Goal: Task Accomplishment & Management: Manage account settings

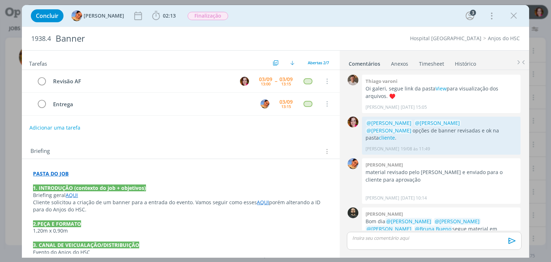
scroll to position [9, 0]
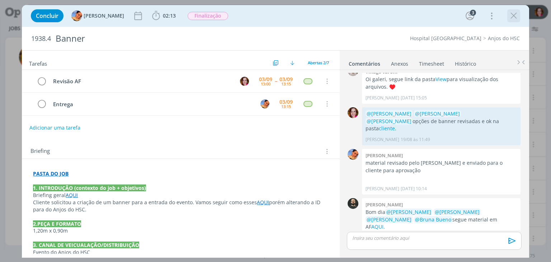
click at [513, 17] on icon "dialog" at bounding box center [513, 15] width 11 height 11
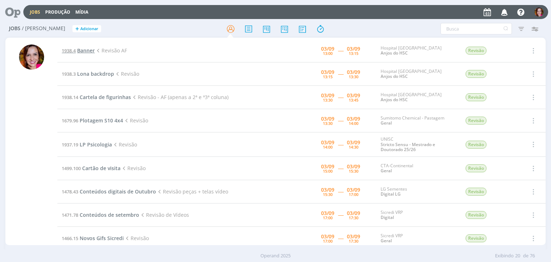
click at [87, 49] on span "Banner" at bounding box center [86, 50] width 18 height 7
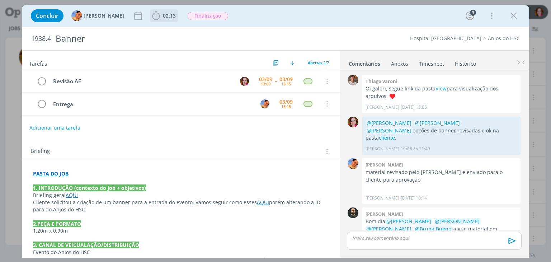
scroll to position [9, 0]
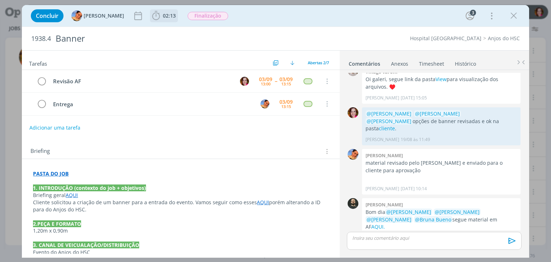
click at [166, 17] on span "02:13" at bounding box center [169, 15] width 13 height 7
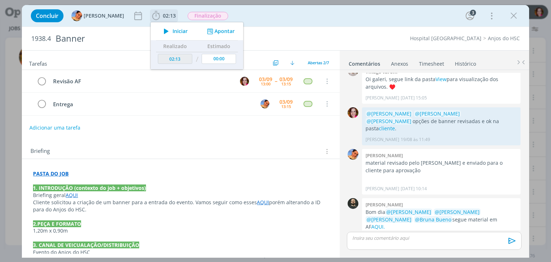
click at [173, 34] on button "Iniciar" at bounding box center [174, 31] width 28 height 10
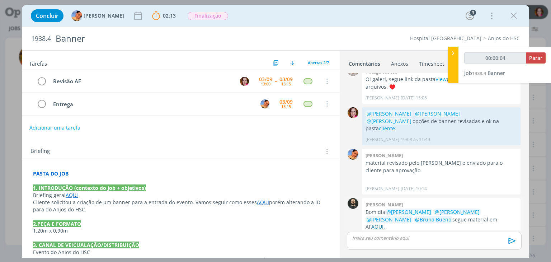
click at [385, 223] on link "AQUI." at bounding box center [378, 226] width 14 height 7
click at [395, 125] on link "cliente" at bounding box center [387, 128] width 16 height 7
click at [131, 213] on p "dialog" at bounding box center [180, 216] width 295 height 7
type input "00:03:51"
click at [357, 237] on p "dialog" at bounding box center [434, 238] width 163 height 6
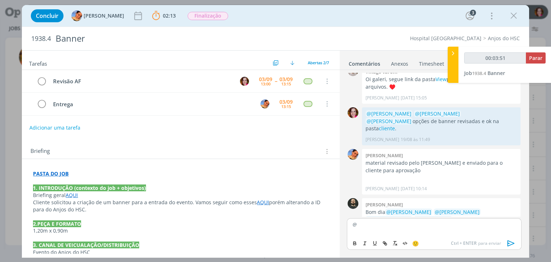
scroll to position [23, 0]
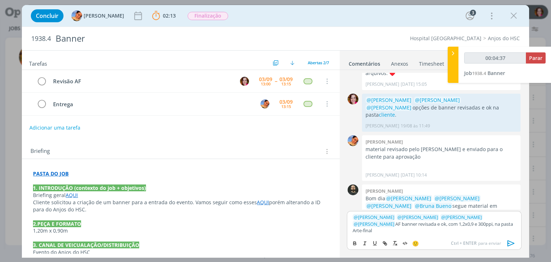
type input "00:04:38"
type input "Arte-final"
type input "00:04:39"
paste input "https://sobeae.sharepoint.com/sites/SOBEAE/Documentos%20Compartilhados/Forms/Al…"
type input "https://sobeae.sharepoint.com/sites/SOBEAE/Documentos%20Compartilhados/Forms/Al…"
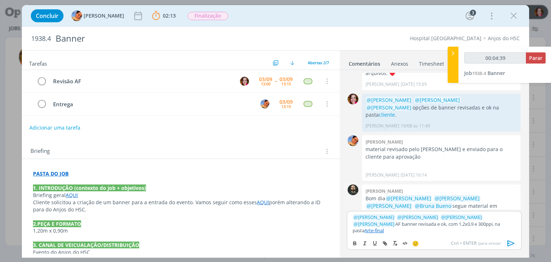
scroll to position [0, 0]
click at [384, 229] on link "Arte-final" at bounding box center [373, 230] width 19 height 6
click at [439, 215] on link "https://sobeae.sharepoint.com/sites/SOBEAE/Documentos%20Compartilhados/Forms/Al…" at bounding box center [424, 210] width 49 height 9
click at [511, 245] on icon "dialog" at bounding box center [510, 243] width 7 height 6
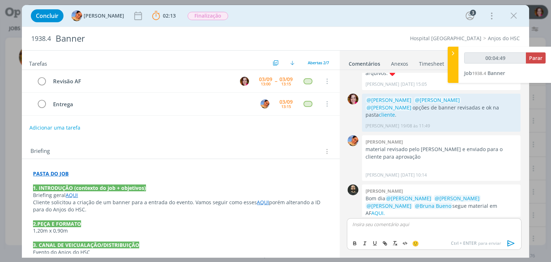
scroll to position [65, 0]
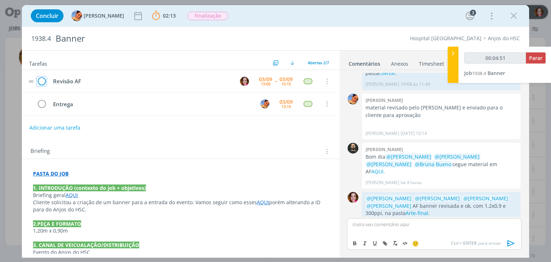
click at [40, 80] on icon "dialog" at bounding box center [42, 81] width 10 height 11
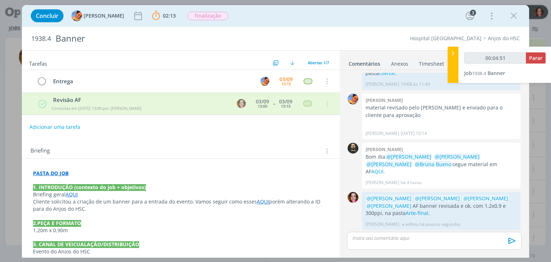
scroll to position [51, 0]
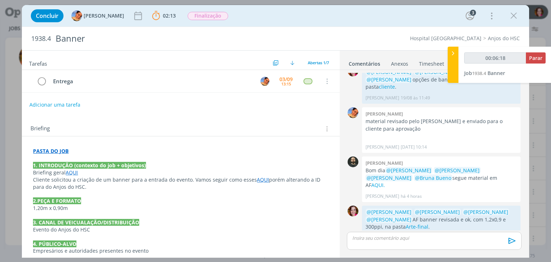
type input "00:06:19"
click at [530, 57] on span "Parar" at bounding box center [535, 58] width 13 height 7
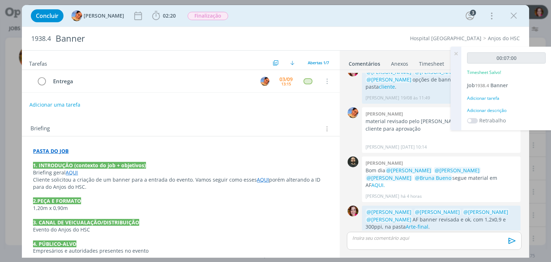
click at [495, 109] on div "Adicionar descrição" at bounding box center [506, 110] width 79 height 6
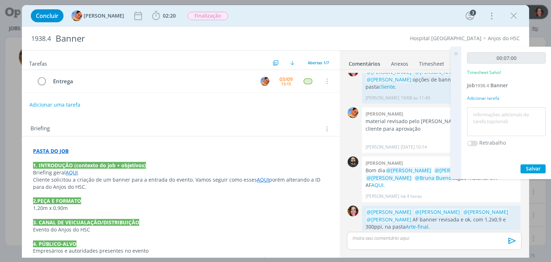
click at [495, 109] on textarea at bounding box center [506, 121] width 75 height 25
type textarea "Revisão AF banner"
drag, startPoint x: 533, startPoint y: 168, endPoint x: 456, endPoint y: 52, distance: 139.6
click at [456, 52] on div "00:07:00 Timesheet Salvo! Job 1938.4 Banner Adicionar tarefa Revisão AF banner …" at bounding box center [501, 113] width 101 height 132
click at [456, 52] on icon at bounding box center [456, 54] width 13 height 14
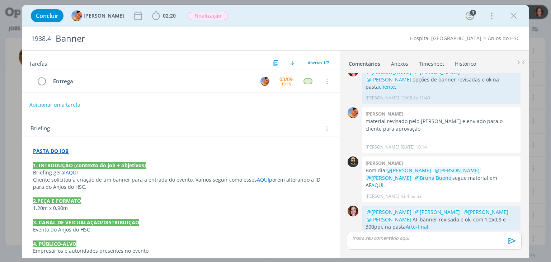
click at [433, 64] on link "Timesheet" at bounding box center [432, 62] width 26 height 10
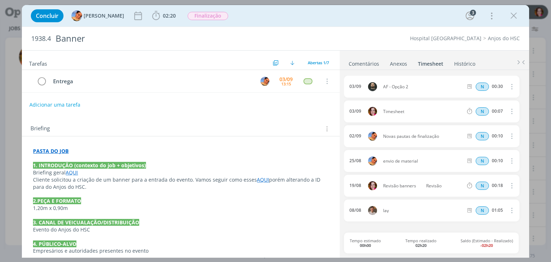
click at [399, 112] on span "Timesheet" at bounding box center [423, 111] width 86 height 4
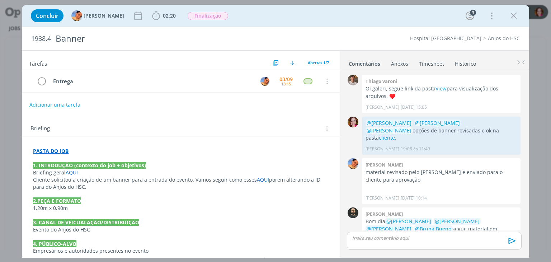
scroll to position [51, 0]
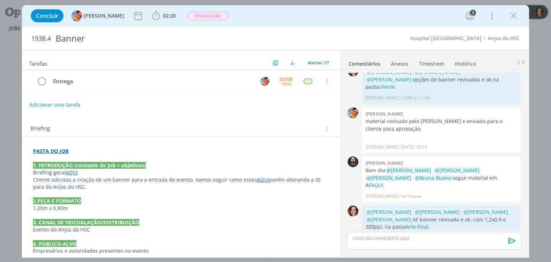
click at [432, 62] on link "Timesheet" at bounding box center [432, 62] width 26 height 10
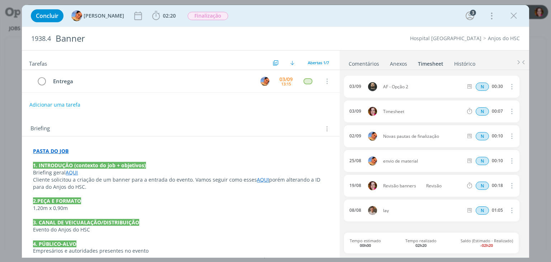
click at [514, 111] on icon "dialog" at bounding box center [511, 111] width 8 height 9
click at [487, 134] on link "Editar" at bounding box center [491, 134] width 57 height 11
click at [395, 110] on div "Timesheet" at bounding box center [402, 112] width 39 height 8
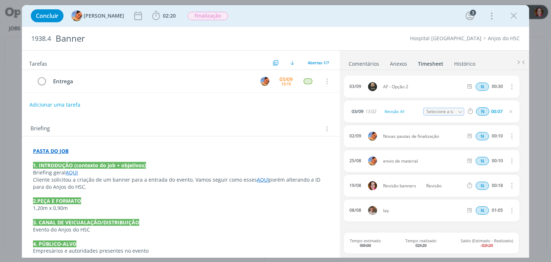
click at [450, 114] on input "Selecione a tarefa" at bounding box center [443, 112] width 41 height 8
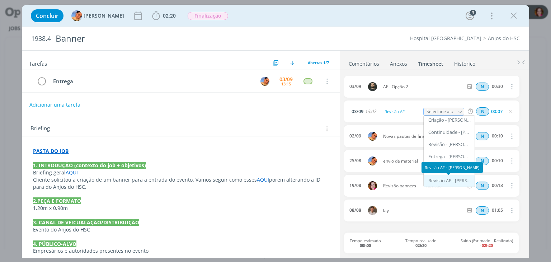
click at [457, 179] on div "Revisão AF - Bruna Bueno" at bounding box center [449, 181] width 43 height 6
type input "Revisão AF"
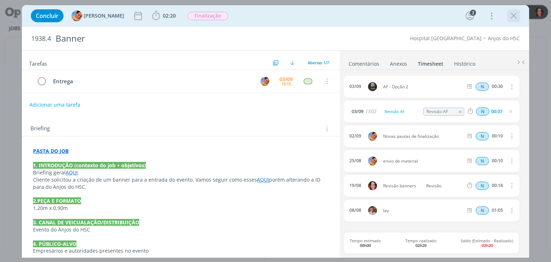
click at [511, 17] on icon "dialog" at bounding box center [513, 15] width 11 height 11
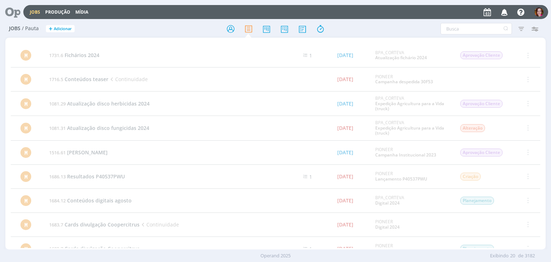
click at [10, 8] on icon at bounding box center [10, 12] width 15 height 14
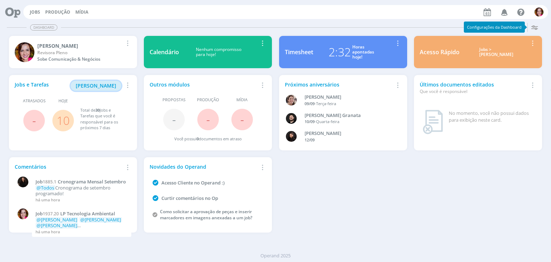
click at [104, 86] on span "[PERSON_NAME]" at bounding box center [96, 85] width 41 height 7
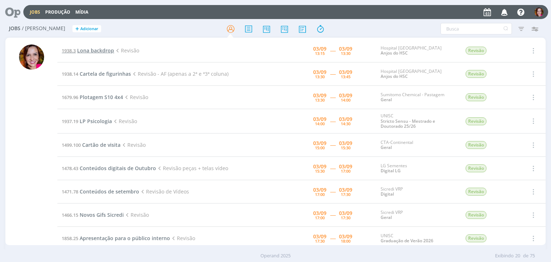
click at [99, 49] on span "Lona backdrop" at bounding box center [95, 50] width 37 height 7
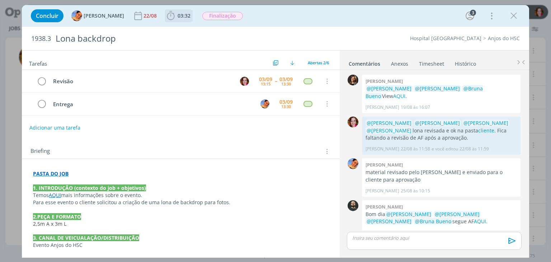
scroll to position [9, 0]
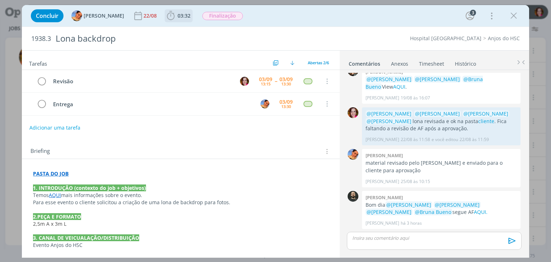
click at [178, 16] on span "03:32" at bounding box center [184, 15] width 13 height 7
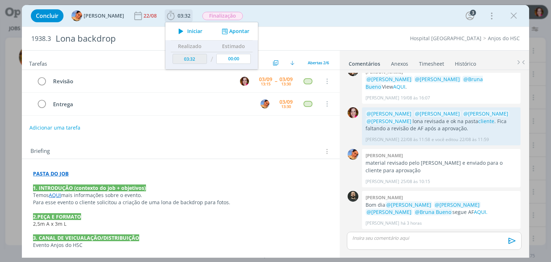
click at [176, 29] on icon "dialog" at bounding box center [181, 31] width 13 height 9
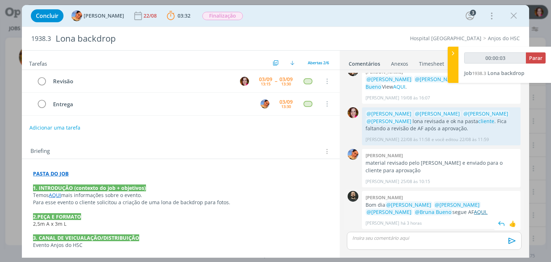
click at [474, 209] on link "AQUI." at bounding box center [481, 211] width 14 height 7
type input "00:07:13"
click at [375, 238] on p "dialog" at bounding box center [434, 238] width 163 height 6
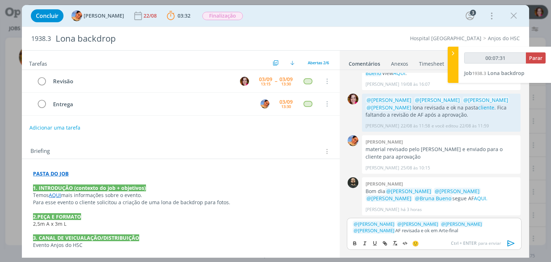
type input "00:07:32"
paste input "https://sobeae.sharepoint.com/sites/SOBEAE/Documentos%20Compartilhados/Forms/Al…"
type input "https://sobeae.sharepoint.com/sites/SOBEAE/Documentos%20Compartilhados/Forms/Al…"
click at [438, 231] on link "Arte-final" at bounding box center [447, 230] width 19 height 6
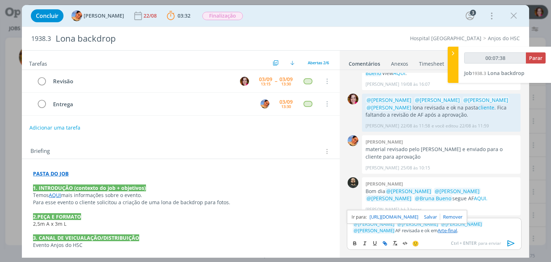
click at [396, 217] on link "https://sobeae.sharepoint.com/sites/SOBEAE/Documentos%20Compartilhados/Forms/Al…" at bounding box center [394, 216] width 49 height 9
click at [431, 231] on p "﻿ @ Patrick Freitas ﻿ ﻿ @ Luíza Santana ﻿ ﻿ @ Beatriz Luchese ﻿ ﻿ @ Karoline Ar…" at bounding box center [434, 227] width 163 height 13
click at [438, 231] on link "Arte-final" at bounding box center [447, 230] width 19 height 6
click at [394, 217] on link "https://sobeae.sharepoint.com/sites/SOBEAE/Documentos%20Compartilhados/Forms/Al…" at bounding box center [394, 216] width 49 height 9
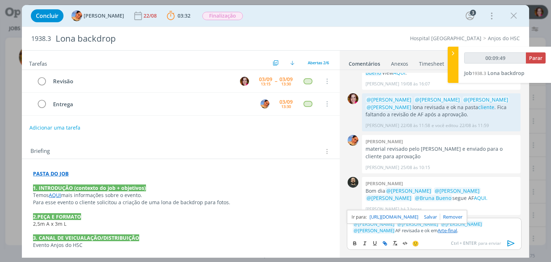
click at [508, 244] on icon "dialog" at bounding box center [511, 243] width 11 height 11
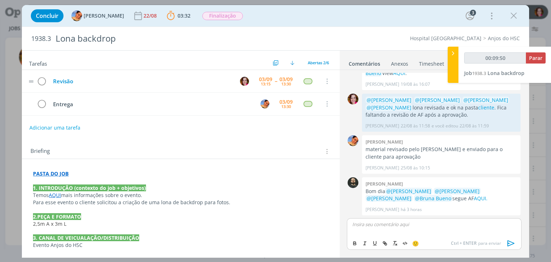
scroll to position [57, 0]
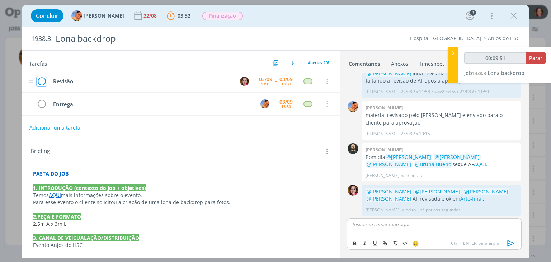
click at [37, 81] on icon "dialog" at bounding box center [42, 81] width 10 height 11
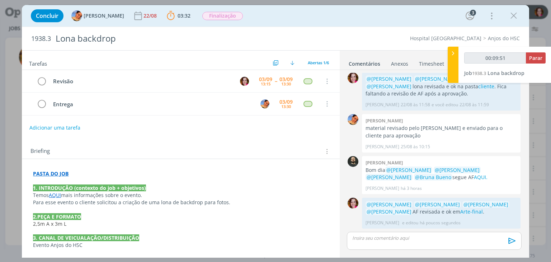
scroll to position [43, 0]
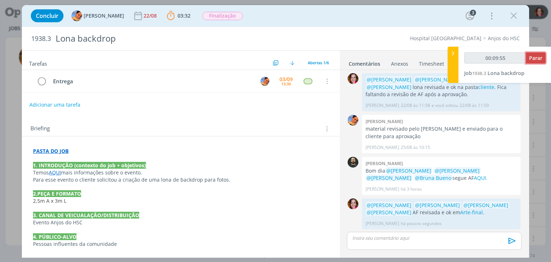
click at [531, 62] on button "Parar" at bounding box center [536, 57] width 20 height 11
type input "00:09:56"
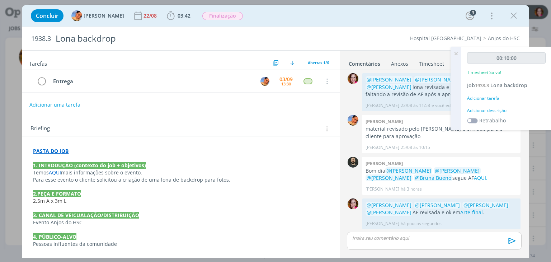
click at [495, 109] on div "Adicionar descrição" at bounding box center [506, 110] width 79 height 6
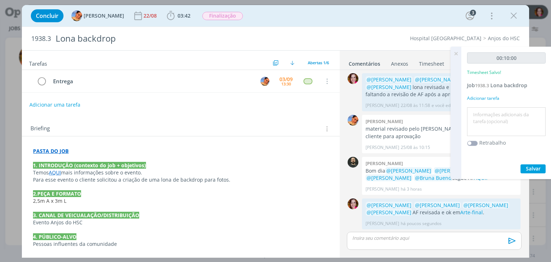
click at [495, 109] on textarea at bounding box center [506, 121] width 75 height 25
type textarea "Revisão AF lona"
click at [534, 165] on span "Salvar" at bounding box center [533, 168] width 15 height 7
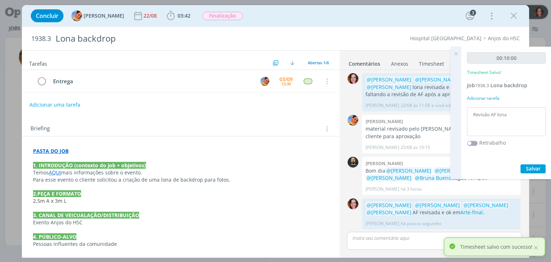
click at [457, 50] on icon at bounding box center [456, 54] width 13 height 14
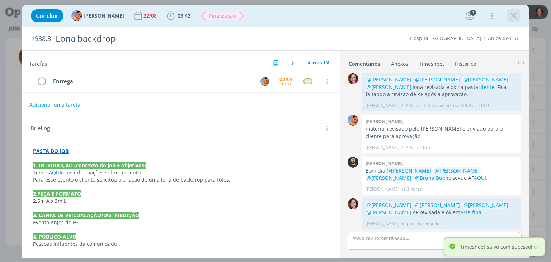
click at [514, 17] on icon "dialog" at bounding box center [513, 15] width 11 height 11
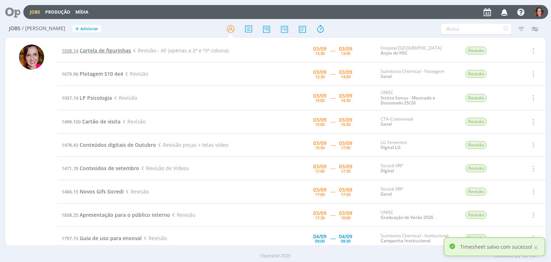
click at [116, 50] on span "Cartela de figurinhas" at bounding box center [105, 50] width 51 height 7
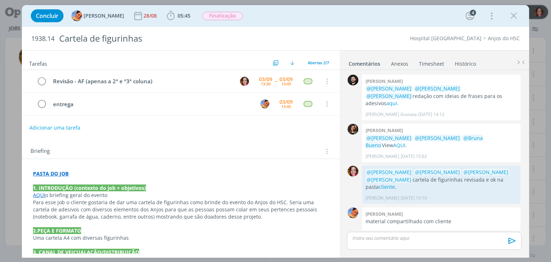
scroll to position [66, 0]
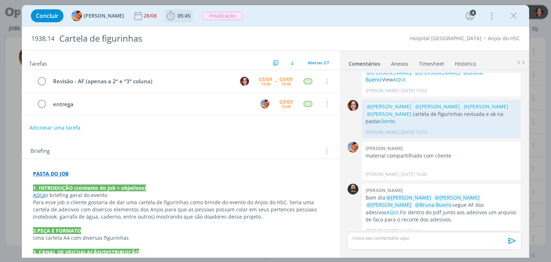
click at [178, 17] on span "05:45" at bounding box center [184, 15] width 13 height 7
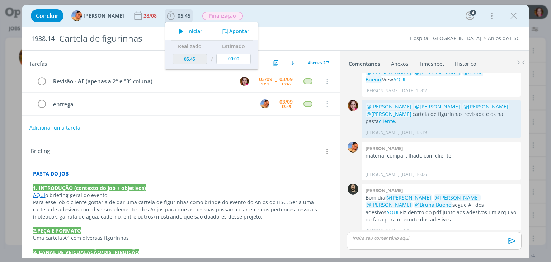
click at [175, 33] on icon "dialog" at bounding box center [181, 31] width 13 height 9
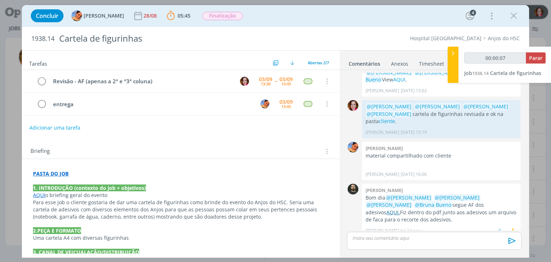
click at [400, 209] on link "AQUI." at bounding box center [393, 212] width 14 height 7
click at [216, 194] on p "AQUI o briefing geral do evento" at bounding box center [180, 195] width 295 height 7
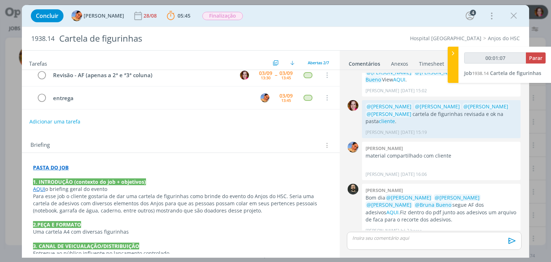
scroll to position [4, 0]
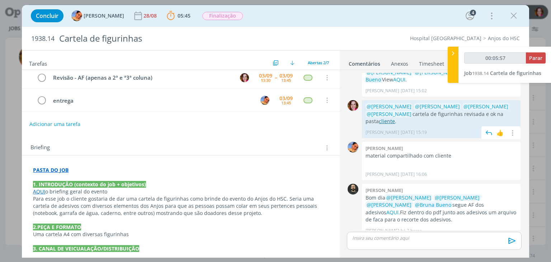
click at [379, 118] on link "cliente" at bounding box center [387, 121] width 16 height 7
type input "00:18:48"
click at [361, 241] on div "dialog" at bounding box center [434, 241] width 174 height 18
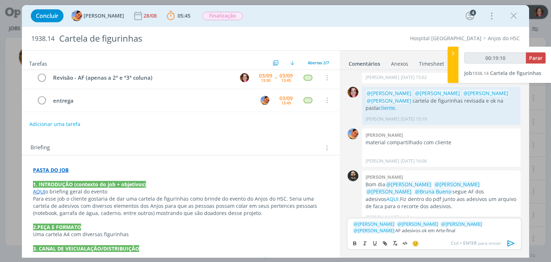
type input "00:19:11"
type input "Arte-final"
type input "00:19:12"
paste input "https://sobeae.sharepoint.com/sites/SOBEAE/Documentos%20Compartilhados/Forms/Al…"
type input "https://sobeae.sharepoint.com/sites/SOBEAE/Documentos%20Compartilhados/Forms/Al…"
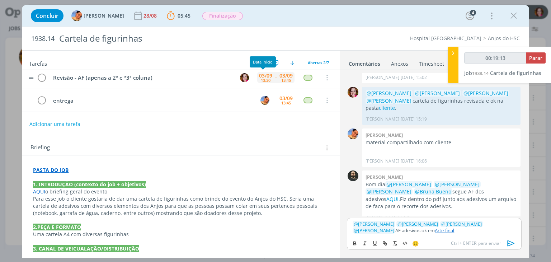
scroll to position [0, 0]
click at [435, 229] on link "Arte-final" at bounding box center [444, 230] width 19 height 6
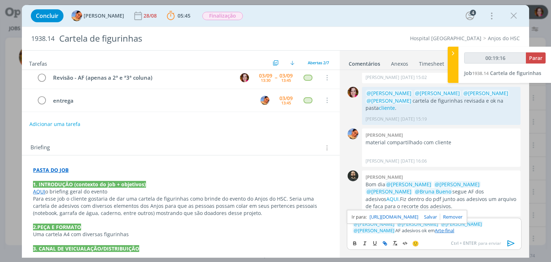
click at [395, 220] on link "https://sobeae.sharepoint.com/sites/SOBEAE/Documentos%20Compartilhados/Forms/Al…" at bounding box center [394, 216] width 49 height 9
click at [487, 232] on p "﻿ @ Patrick Freitas ﻿ ﻿ @ Luíza Santana ﻿ ﻿ @ Beatriz Luchese ﻿ ﻿ @ Karoline Ar…" at bounding box center [434, 227] width 163 height 13
click at [507, 243] on icon "dialog" at bounding box center [511, 243] width 11 height 11
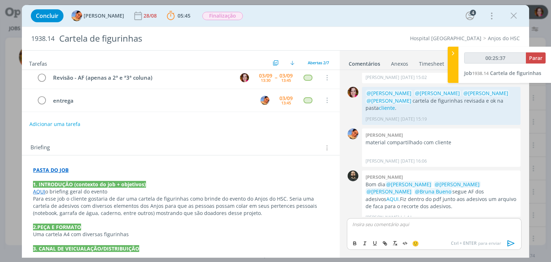
scroll to position [113, 0]
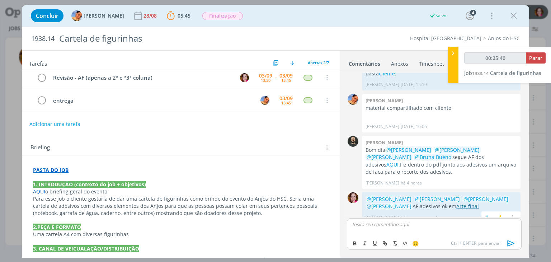
click at [464, 203] on link "Arte-final" at bounding box center [467, 206] width 23 height 7
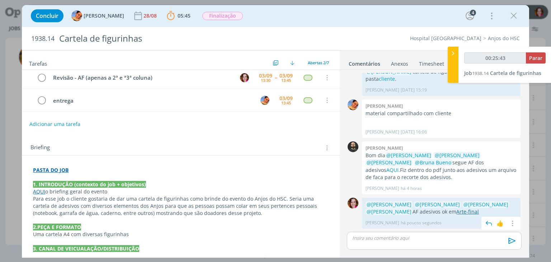
scroll to position [100, 0]
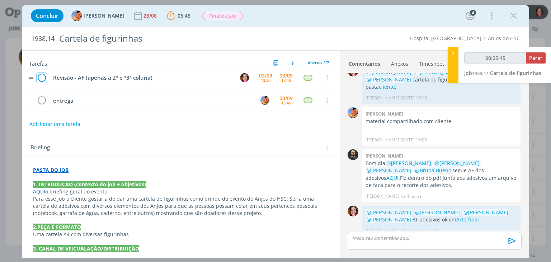
click at [44, 75] on icon "dialog" at bounding box center [42, 77] width 10 height 11
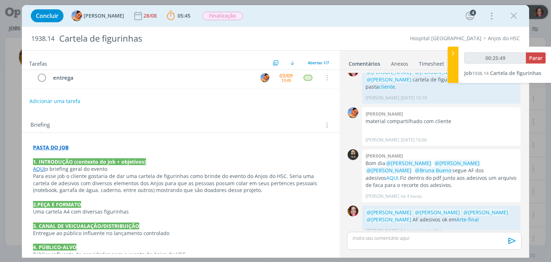
type input "00:25:50"
click at [532, 60] on span "Parar" at bounding box center [535, 58] width 13 height 7
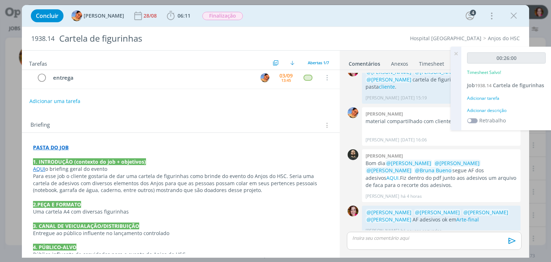
click at [489, 112] on div "Adicionar descrição" at bounding box center [506, 110] width 79 height 6
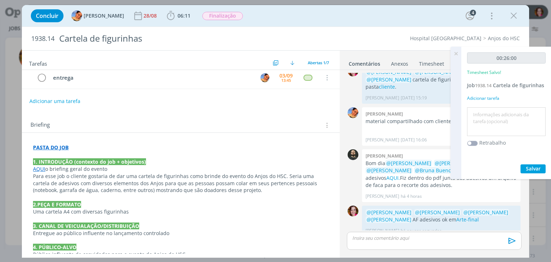
click at [489, 112] on textarea at bounding box center [506, 121] width 75 height 25
type textarea "Revisão AF cartela"
click at [534, 170] on span "Salvar" at bounding box center [533, 168] width 15 height 7
click at [535, 165] on span "Salvar" at bounding box center [533, 168] width 15 height 7
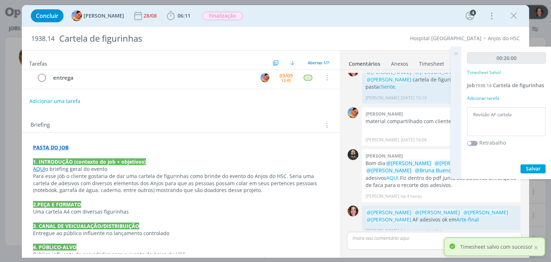
click at [453, 53] on icon at bounding box center [456, 54] width 13 height 14
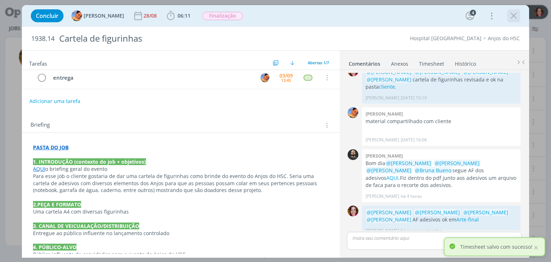
click at [514, 17] on icon "dialog" at bounding box center [513, 15] width 11 height 11
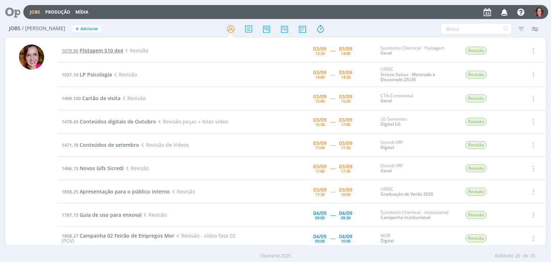
click at [92, 50] on span "Plotagem S10 4x4" at bounding box center [101, 50] width 43 height 7
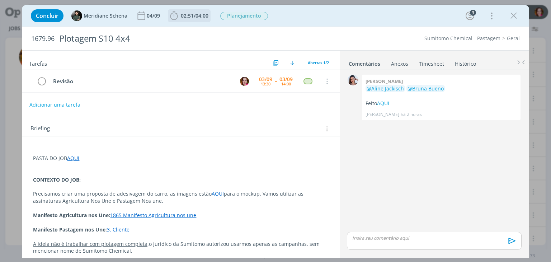
click at [184, 16] on span "02:51" at bounding box center [187, 15] width 13 height 7
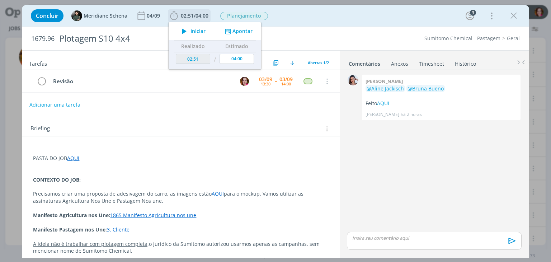
click at [183, 31] on icon "dialog" at bounding box center [184, 31] width 13 height 9
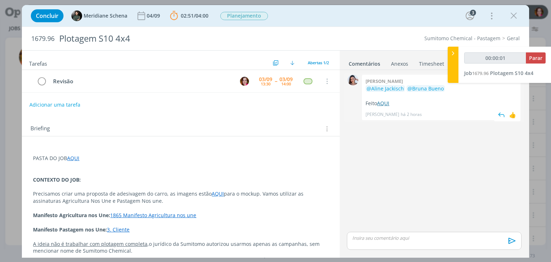
click at [383, 103] on link "AQUI" at bounding box center [383, 103] width 12 height 7
click at [172, 171] on p "dialog" at bounding box center [180, 172] width 295 height 7
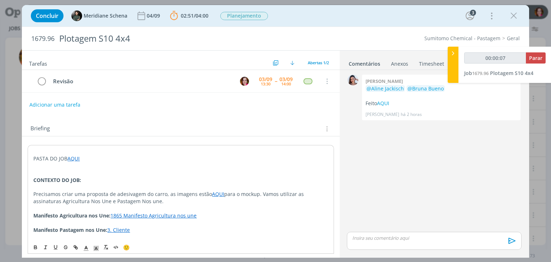
click at [217, 194] on link "AQUI" at bounding box center [218, 194] width 12 height 7
click at [220, 207] on link "https://sobeae.sharepoint.com/:f:/s/SOBEAE/EjuuujDDDvxEt8K_eNT8pxIBpmsmbKQFVvhT…" at bounding box center [193, 207] width 54 height 9
click at [105, 193] on p "Precisamos criar uma proposta de adesivagem do carro, as imagens estão AQUI par…" at bounding box center [180, 198] width 295 height 14
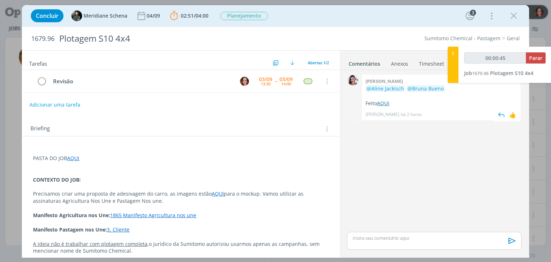
click at [385, 104] on link "AQUI" at bounding box center [383, 103] width 12 height 7
click at [212, 194] on link "AQUI" at bounding box center [218, 193] width 12 height 7
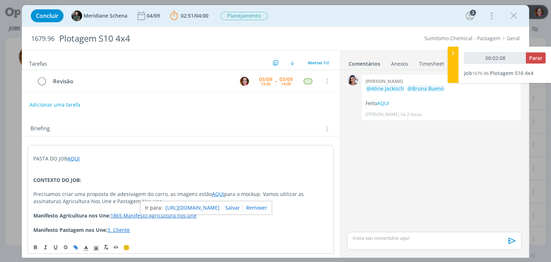
click at [209, 208] on link "https://sobeae.sharepoint.com/:f:/s/SOBEAE/EjuuujDDDvxEt8K_eNT8pxIBpmsmbKQFVvhT…" at bounding box center [192, 207] width 54 height 9
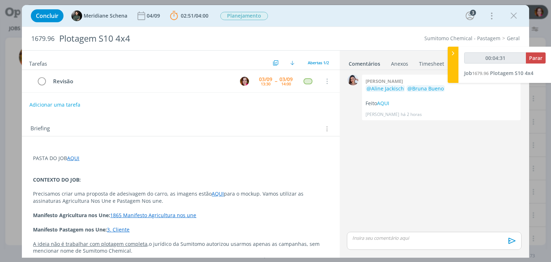
click at [362, 243] on div "dialog" at bounding box center [434, 241] width 174 height 18
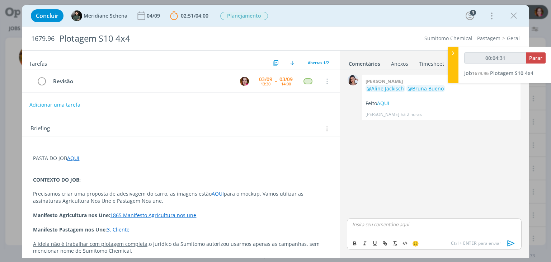
type input "00:04:32"
type input "00:04:51"
type input "cliente"
type input "00:04:52"
paste input "https://sobeae.sharepoint.com/sites/SOBEAE/Documentos%20Compartilhados/Forms/Al…"
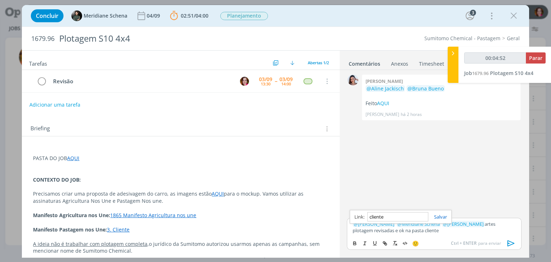
type input "https://sobeae.sharepoint.com/sites/SOBEAE/Documentos%20Compartilhados/Forms/Al…"
click at [424, 230] on link "cliente" at bounding box center [431, 230] width 14 height 6
click at [400, 217] on link "https://sobeae.sharepoint.com/sites/SOBEAE/Documentos%20Compartilhados/Forms/Al…" at bounding box center [394, 216] width 49 height 9
click at [510, 245] on icon "dialog" at bounding box center [510, 243] width 7 height 6
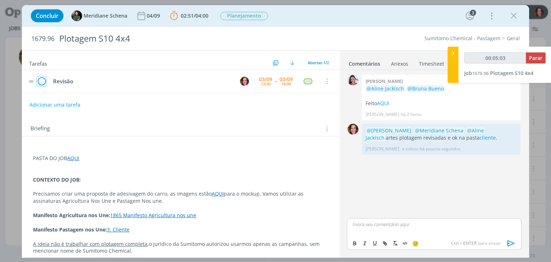
click at [42, 81] on icon "dialog" at bounding box center [42, 81] width 10 height 11
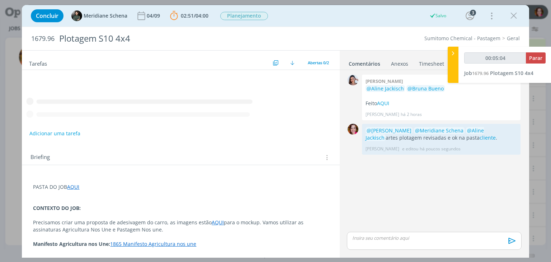
type input "00:05:05"
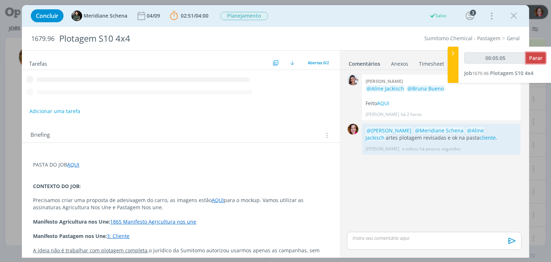
click at [535, 57] on span "Parar" at bounding box center [535, 58] width 13 height 7
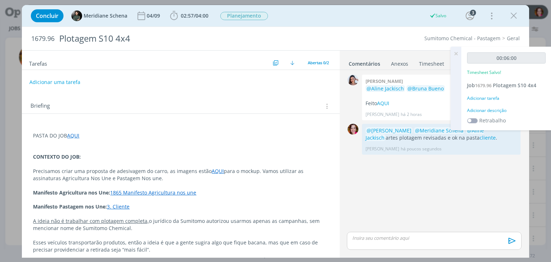
click at [491, 109] on div "Adicionar descrição" at bounding box center [506, 110] width 79 height 6
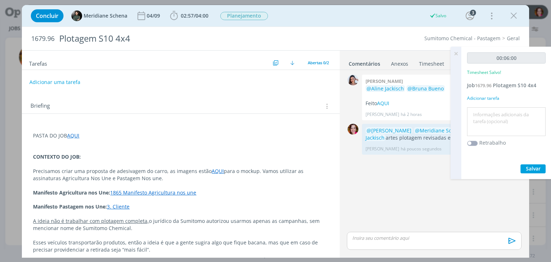
click at [491, 109] on textarea at bounding box center [506, 121] width 75 height 25
click at [457, 52] on icon at bounding box center [456, 54] width 13 height 14
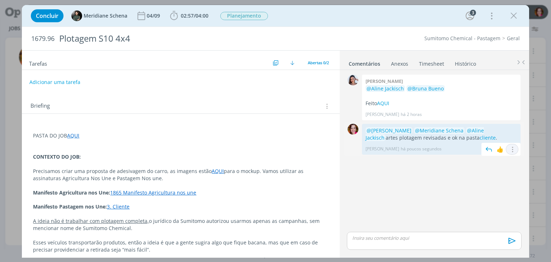
click at [512, 147] on icon "dialog" at bounding box center [512, 149] width 8 height 7
click at [492, 160] on link "Editar" at bounding box center [488, 159] width 57 height 11
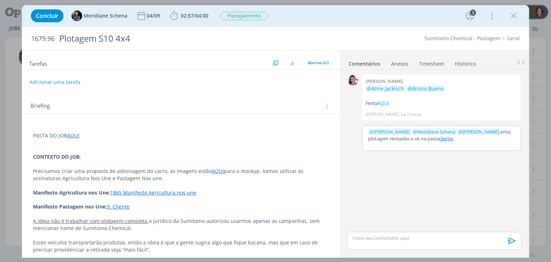
click at [495, 131] on p "﻿ @ Nicole Bartz ﻿ ﻿ @ Meridiane Schena ﻿ ﻿ @ Aline Jackisch ﻿ artes plotagem r…" at bounding box center [441, 134] width 147 height 13
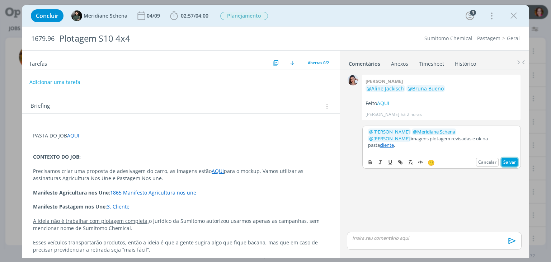
click at [507, 161] on button "Salvar" at bounding box center [510, 162] width 16 height 9
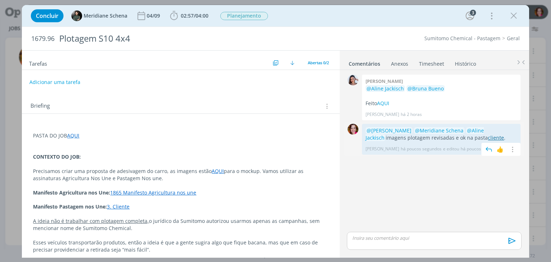
click at [488, 136] on link "cliente" at bounding box center [496, 137] width 16 height 7
click at [512, 16] on icon "dialog" at bounding box center [513, 15] width 11 height 11
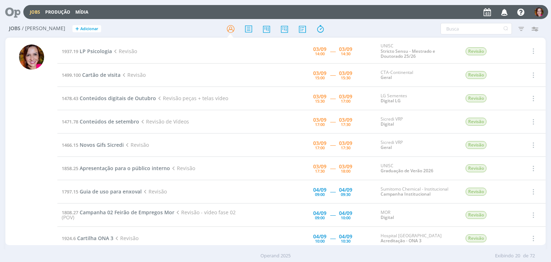
click at [16, 15] on icon at bounding box center [10, 12] width 15 height 14
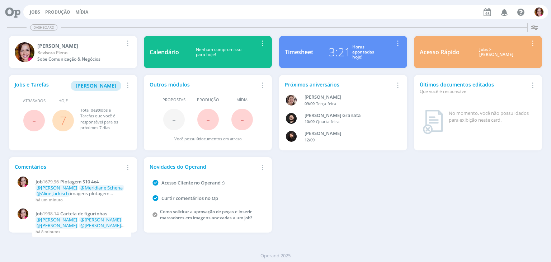
click at [76, 179] on span "Plotagem S10 4x4" at bounding box center [79, 181] width 38 height 6
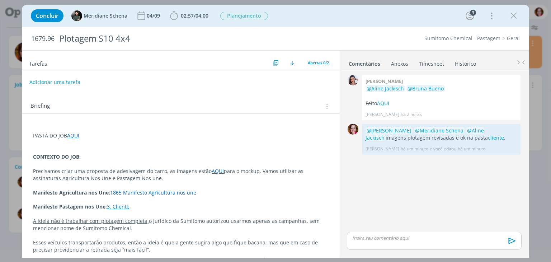
click at [427, 65] on link "Timesheet" at bounding box center [432, 62] width 26 height 10
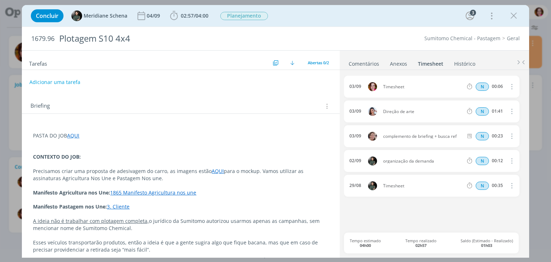
click at [399, 85] on span "Timesheet" at bounding box center [423, 87] width 86 height 4
click at [511, 86] on icon "dialog" at bounding box center [511, 86] width 8 height 9
click at [480, 112] on link "Editar" at bounding box center [491, 109] width 57 height 11
click at [405, 88] on div "Timesheet" at bounding box center [402, 87] width 39 height 8
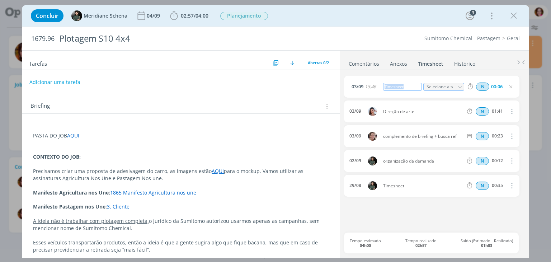
click at [405, 88] on div "Timesheet" at bounding box center [402, 87] width 39 height 8
click at [428, 87] on input "Selecione a tarefa" at bounding box center [443, 87] width 41 height 8
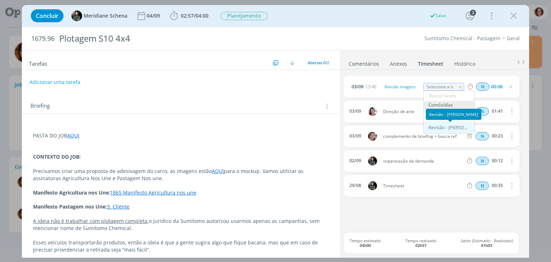
click at [435, 126] on div "Revisão - Bruna Bueno" at bounding box center [449, 128] width 43 height 6
type input "Revisão"
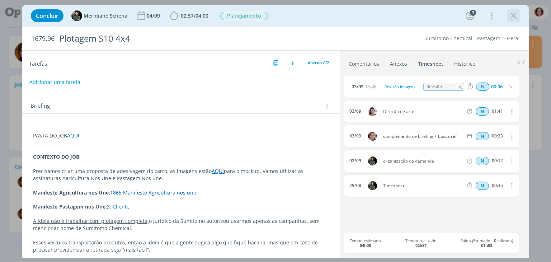
click at [512, 19] on icon "dialog" at bounding box center [513, 15] width 11 height 11
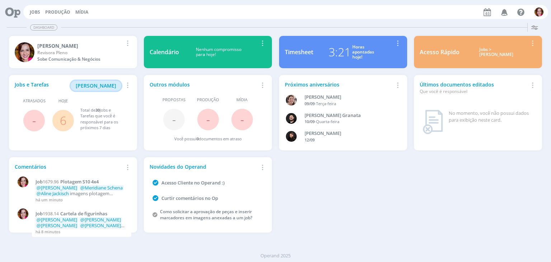
click at [93, 85] on span "Minha Pauta" at bounding box center [96, 85] width 41 height 7
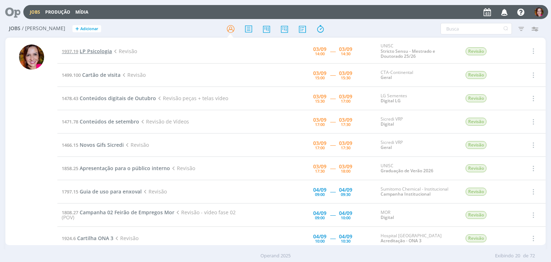
click at [98, 51] on span "LP Psicologia" at bounding box center [96, 51] width 32 height 7
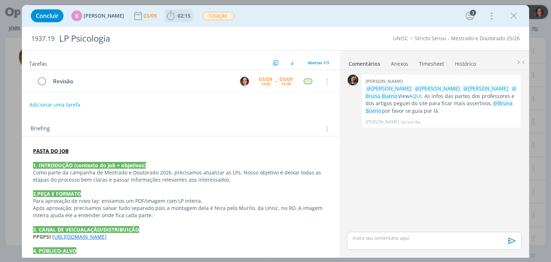
click at [171, 12] on icon "dialog" at bounding box center [170, 15] width 11 height 11
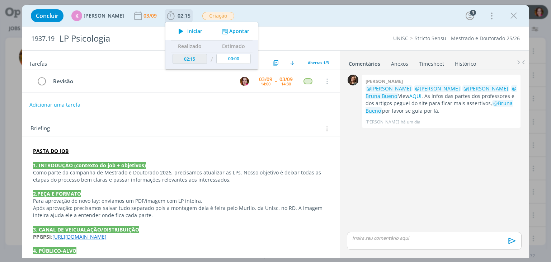
click at [177, 33] on icon "dialog" at bounding box center [181, 31] width 13 height 9
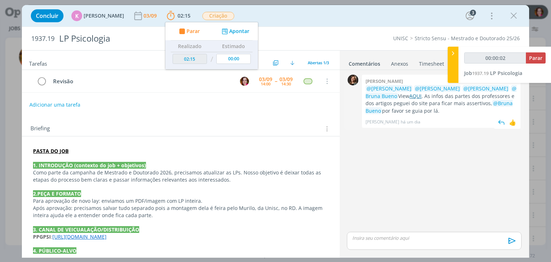
drag, startPoint x: 445, startPoint y: 94, endPoint x: 454, endPoint y: 95, distance: 8.6
click at [454, 95] on p "@Karoline Arend @Beatriz Luchese @Alexandre Assumpção @Bruna Bueno View AQUI . …" at bounding box center [441, 99] width 151 height 29
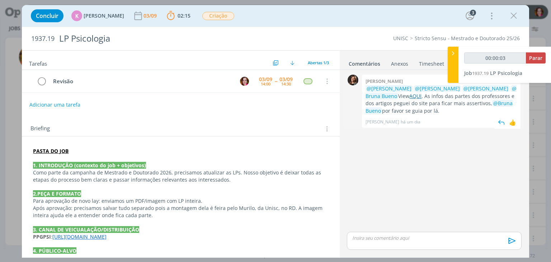
click at [422, 95] on link "AQUI" at bounding box center [415, 96] width 12 height 7
type input "00:24:33"
click at [381, 240] on p "dialog" at bounding box center [434, 238] width 163 height 6
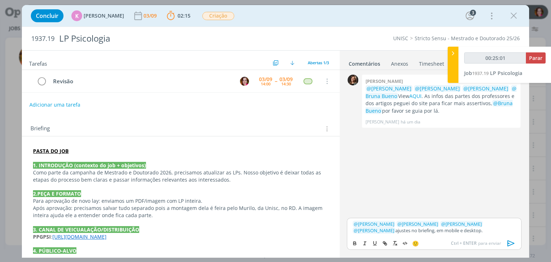
click at [77, 153] on p "PASTA DO JOB" at bounding box center [180, 150] width 295 height 7
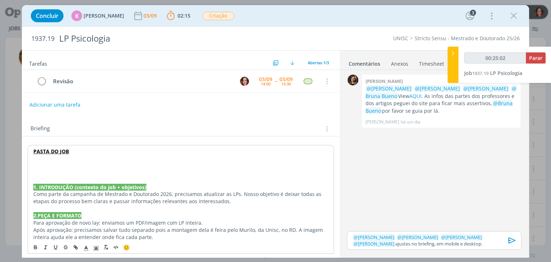
type input "00:25:03"
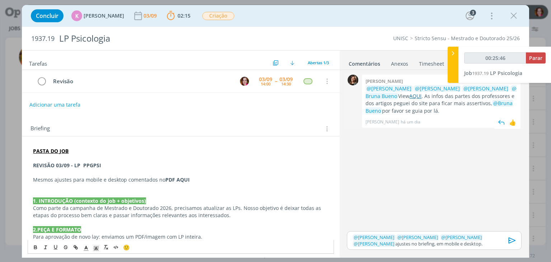
click at [422, 97] on link "AQUI" at bounding box center [415, 96] width 12 height 7
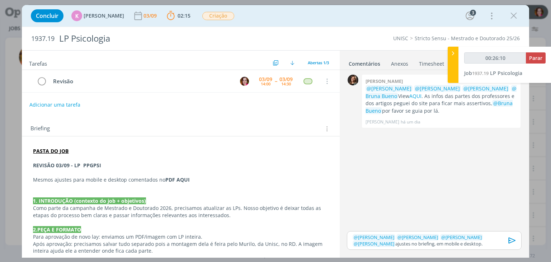
click at [198, 184] on p "dialog" at bounding box center [180, 186] width 295 height 7
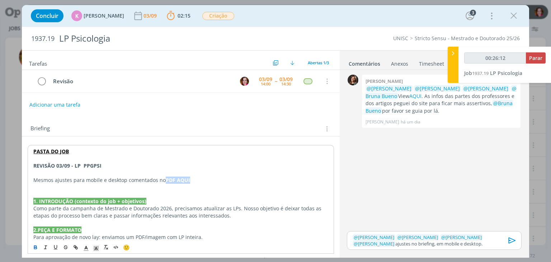
type input "00:26:13"
paste input "https://sobeae.sharepoint.com/sites/SOBEAE/Documentos%20Compartilhados/Forms/Al…"
type input "https://sobeae.sharepoint.com/sites/SOBEAE/Documentos%20Compartilhados/Forms/Al…"
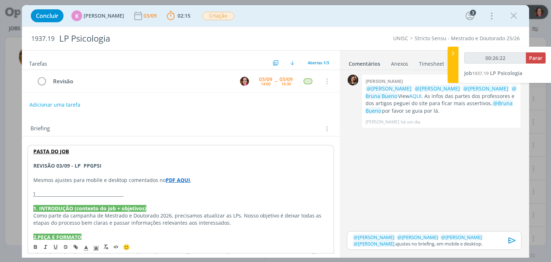
click at [43, 194] on p "]_________________________________________" at bounding box center [180, 194] width 295 height 7
click at [53, 167] on strong "REVISÃO 03/09 - LP PPGPSI" at bounding box center [67, 165] width 68 height 7
click at [85, 247] on icon "dialog" at bounding box center [86, 248] width 6 height 6
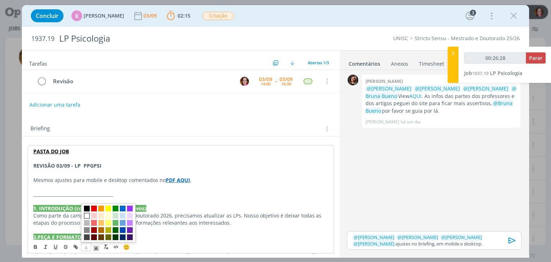
click at [86, 215] on span "dialog" at bounding box center [87, 216] width 6 height 6
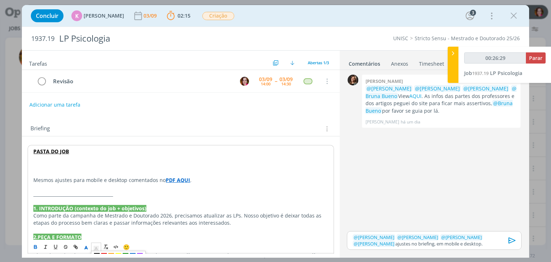
click at [95, 250] on icon "dialog" at bounding box center [96, 248] width 6 height 6
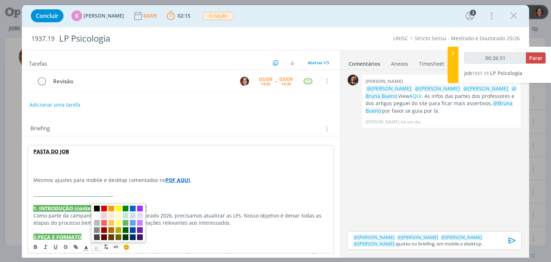
click at [96, 209] on span "dialog" at bounding box center [97, 209] width 6 height 6
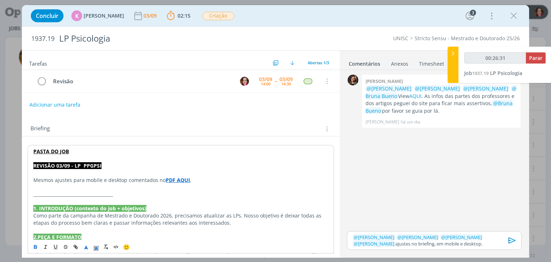
click at [170, 179] on strong "PDF AQUI" at bounding box center [178, 180] width 24 height 7
click at [169, 194] on link "https://sobeae.sharepoint.com/sites/SOBEAE/Documentos%20Compartilhados/Forms/Al…" at bounding box center [154, 193] width 54 height 9
click at [446, 245] on p "﻿ @ Letícia Frantz ﻿ ﻿ @ Luíza Santana ﻿ ﻿ @ Beatriz Luchese ﻿ ﻿ @ Karoline Are…" at bounding box center [434, 240] width 163 height 13
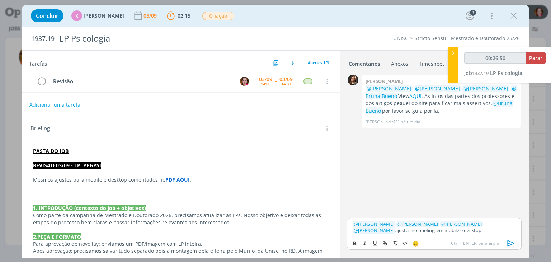
click at [507, 243] on icon "dialog" at bounding box center [511, 243] width 11 height 11
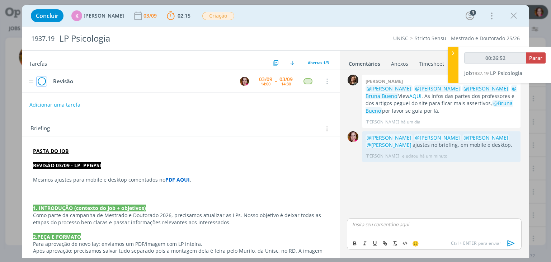
click at [44, 78] on icon "dialog" at bounding box center [42, 81] width 10 height 11
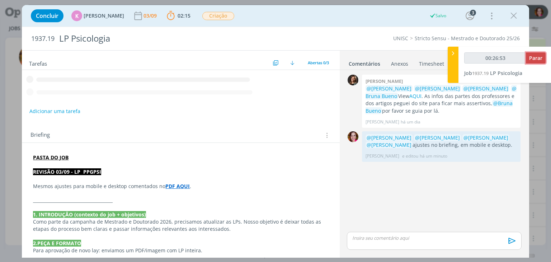
type input "00:26:54"
click at [541, 60] on span "Parar" at bounding box center [535, 58] width 13 height 7
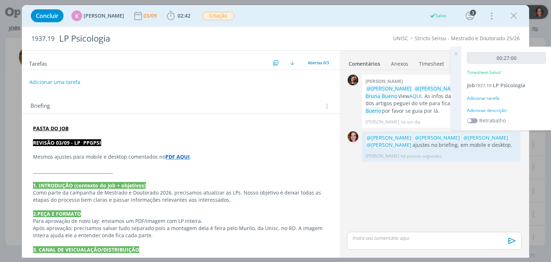
click at [501, 110] on div "Adicionar descrição" at bounding box center [506, 110] width 79 height 6
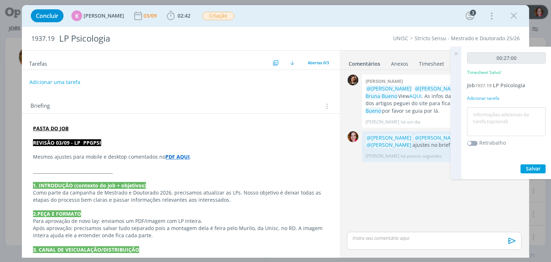
click at [501, 110] on textarea at bounding box center [506, 121] width 75 height 25
type textarea "r"
type textarea "Revisão LP PPGPSI"
click at [532, 168] on span "Salvar" at bounding box center [533, 168] width 15 height 7
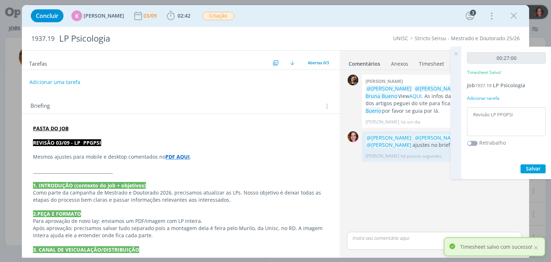
click at [455, 55] on icon at bounding box center [456, 54] width 13 height 14
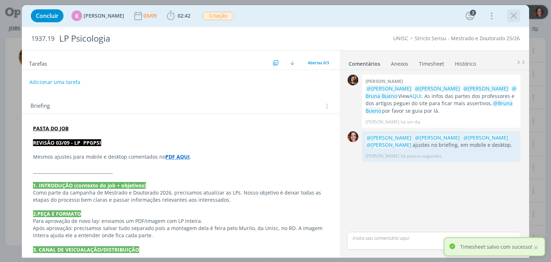
click at [512, 15] on icon "dialog" at bounding box center [513, 15] width 11 height 11
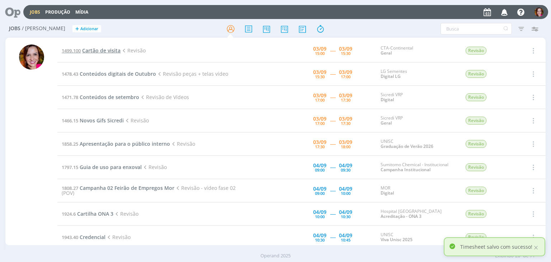
click at [105, 52] on span "Cartão de visita" at bounding box center [101, 50] width 38 height 7
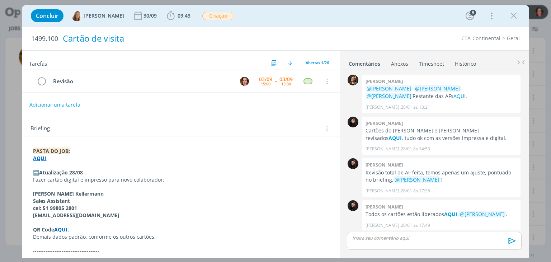
scroll to position [605, 0]
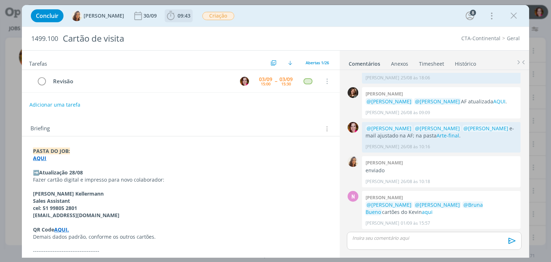
click at [179, 16] on span "09:43" at bounding box center [184, 15] width 13 height 7
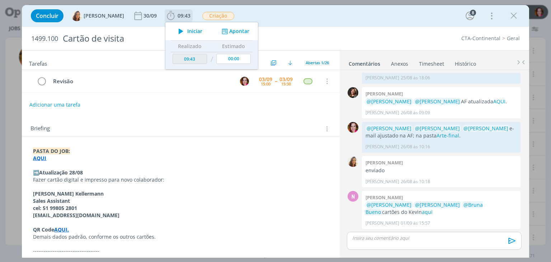
click at [187, 32] on span "Iniciar" at bounding box center [194, 31] width 15 height 5
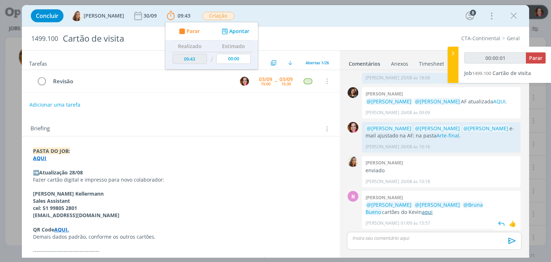
click at [422, 212] on link "aqui" at bounding box center [427, 211] width 11 height 7
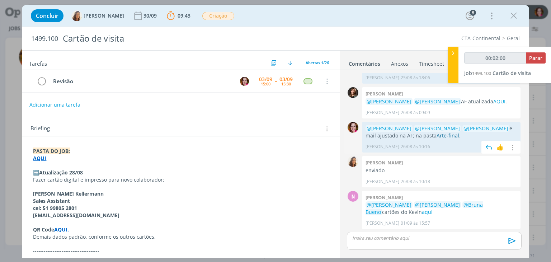
click at [437, 134] on link "Arte-final" at bounding box center [448, 135] width 23 height 7
drag, startPoint x: 42, startPoint y: 206, endPoint x: 79, endPoint y: 208, distance: 36.3
click at [79, 208] on p "cel: 51 99805 2801" at bounding box center [180, 207] width 295 height 7
copy strong "51 99805 2801"
click at [89, 159] on p "AQUI" at bounding box center [180, 158] width 295 height 7
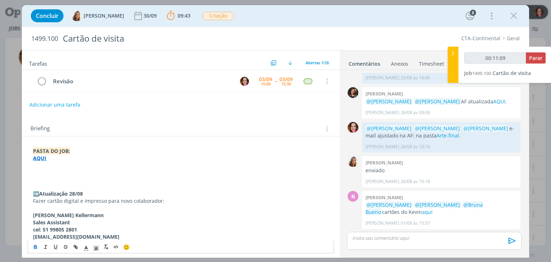
type input "00:11:10"
click at [86, 249] on icon "dialog" at bounding box center [86, 248] width 6 height 6
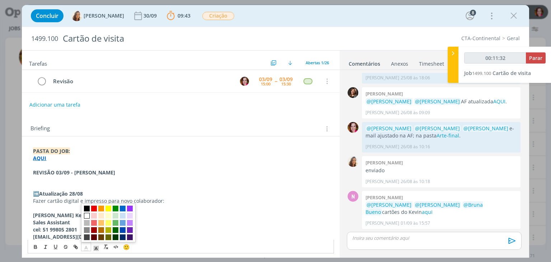
click at [89, 215] on span "dialog" at bounding box center [87, 216] width 6 height 6
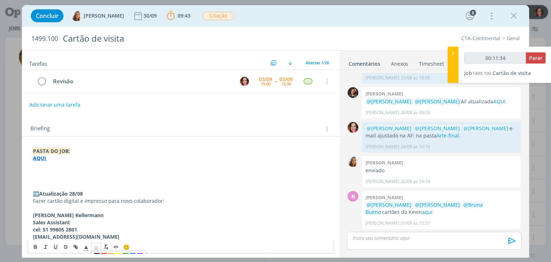
click at [95, 248] on icon "dialog" at bounding box center [96, 248] width 6 height 6
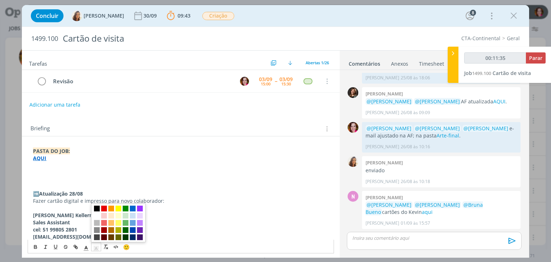
click at [98, 210] on span "dialog" at bounding box center [97, 209] width 6 height 6
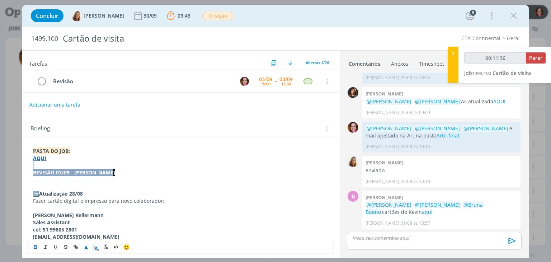
click at [122, 169] on p "REVISÃO 03/09 - CARTÃO KEVIN" at bounding box center [180, 172] width 295 height 7
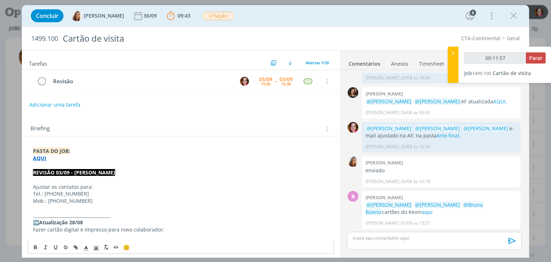
click at [94, 185] on p "Ajustar os contatos para:" at bounding box center [180, 186] width 295 height 7
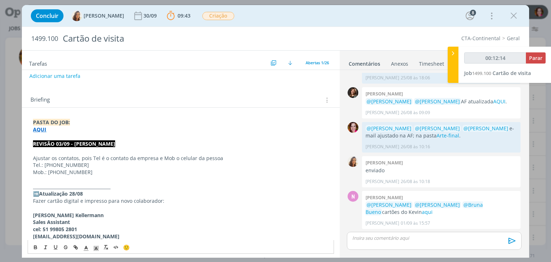
scroll to position [36, 0]
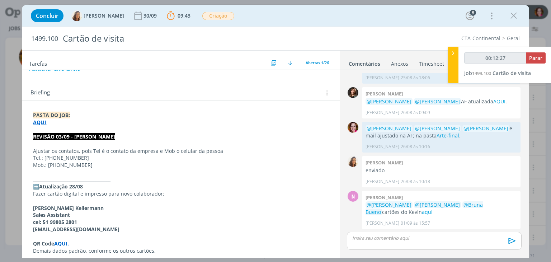
type input "00:12:28"
click at [387, 239] on p "dialog" at bounding box center [434, 238] width 163 height 6
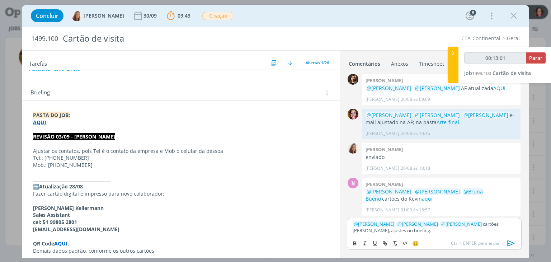
click at [93, 134] on strong "REVISÃO 03/09 - CARTÃO KEVIN" at bounding box center [74, 136] width 82 height 7
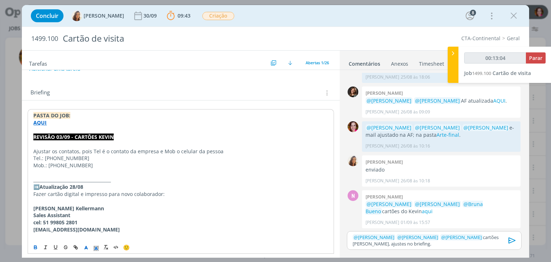
click at [77, 150] on p "Ajustar os contatos, pois Tel é o contato da empresa e Mob o celular da pessoa" at bounding box center [180, 151] width 295 height 7
click at [510, 241] on icon "dialog" at bounding box center [512, 240] width 11 height 11
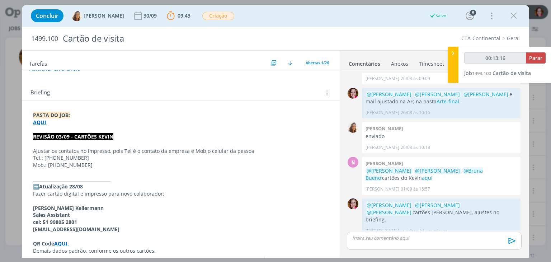
scroll to position [0, 0]
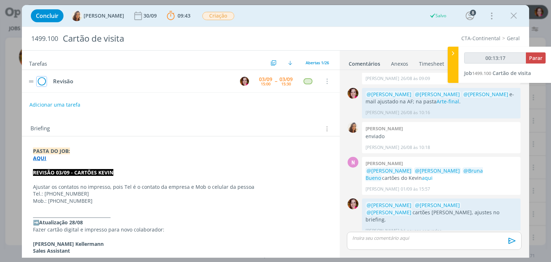
click at [46, 78] on icon "dialog" at bounding box center [42, 81] width 10 height 11
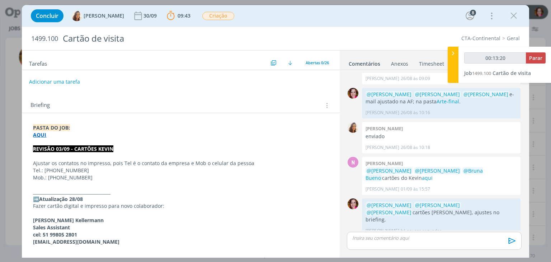
click at [53, 80] on button "Adicionar uma tarefa" at bounding box center [54, 82] width 51 height 12
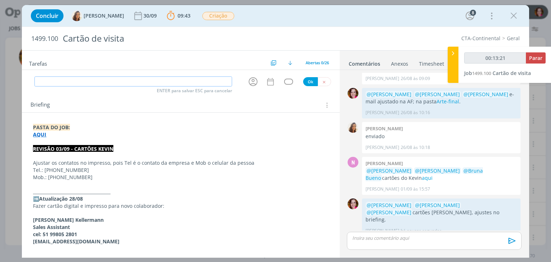
click at [53, 80] on input "dialog" at bounding box center [133, 81] width 198 height 10
type input "00:13:22"
type input "Pautar aj"
type input "00:13:23"
type input "Pautar ajusta"
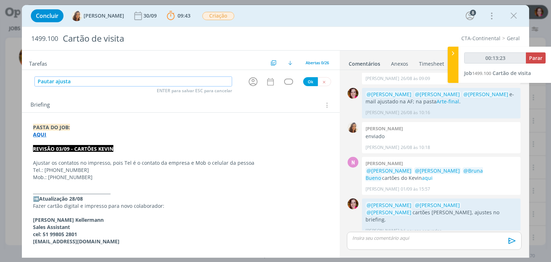
type input "00:13:24"
type input "Pautar ajustes"
type input "00:13:26"
click at [249, 80] on icon "dialog" at bounding box center [253, 81] width 9 height 9
type input "Pautar ajustes"
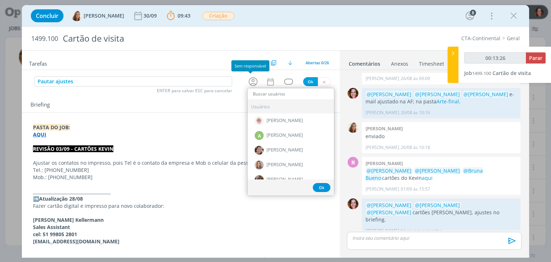
type input "00:13:27"
type input "vane"
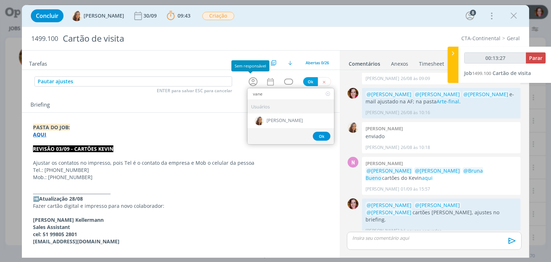
type input "00:13:28"
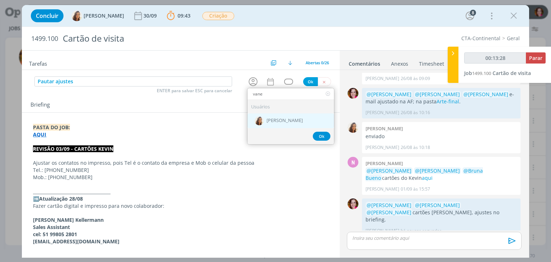
type input "vane"
click at [279, 118] on span "[PERSON_NAME]" at bounding box center [285, 121] width 36 height 6
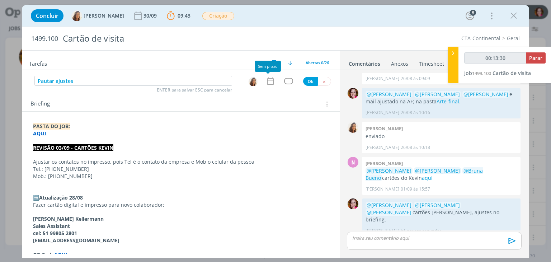
click at [267, 84] on icon "dialog" at bounding box center [270, 80] width 9 height 9
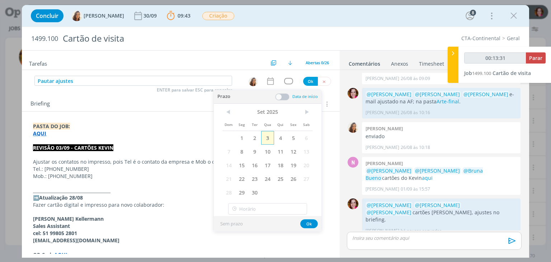
click at [269, 136] on span "3" at bounding box center [267, 138] width 13 height 14
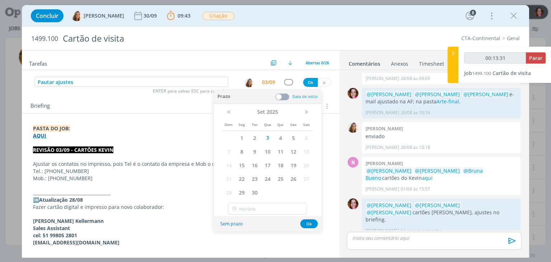
type input "00:13:32"
click at [304, 80] on button "Ok" at bounding box center [310, 82] width 15 height 9
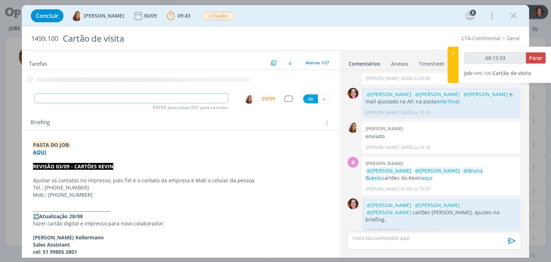
type input "00:13:34"
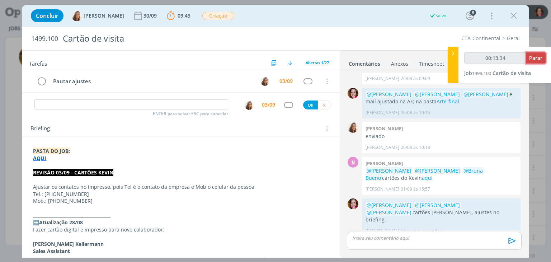
click at [531, 55] on span "Parar" at bounding box center [535, 58] width 13 height 7
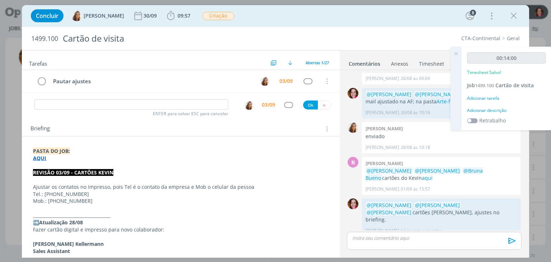
click at [491, 110] on div "Adicionar descrição" at bounding box center [506, 110] width 79 height 6
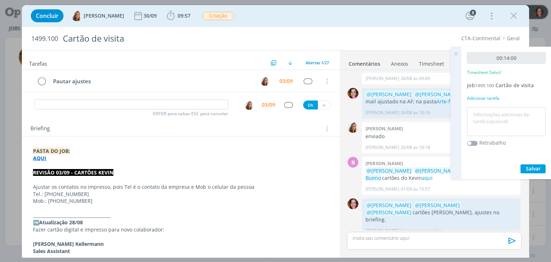
click at [491, 110] on textarea at bounding box center [506, 121] width 75 height 25
type textarea "Revisão cartões Kevin"
click at [530, 165] on span "Salvar" at bounding box center [533, 168] width 15 height 7
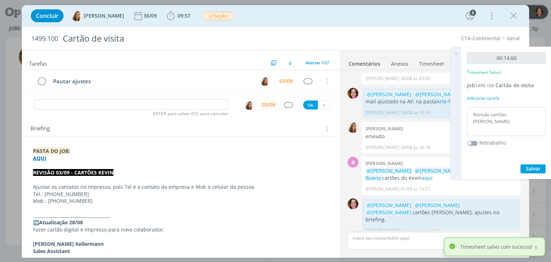
click at [456, 53] on icon at bounding box center [456, 54] width 13 height 14
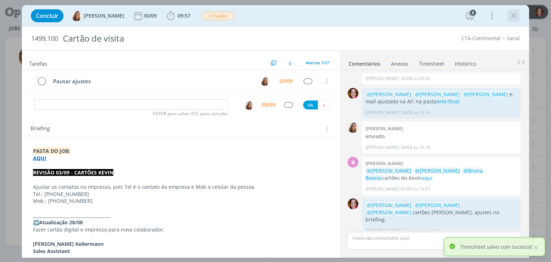
click at [515, 11] on icon "dialog" at bounding box center [513, 15] width 11 height 11
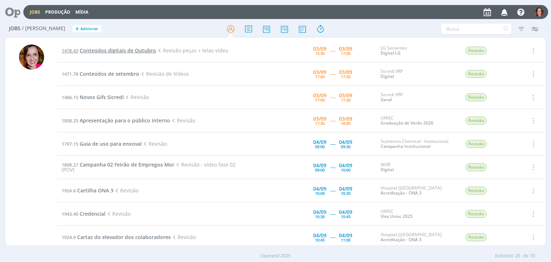
click at [108, 50] on span "Conteúdos digitais de Outubro" at bounding box center [118, 50] width 76 height 7
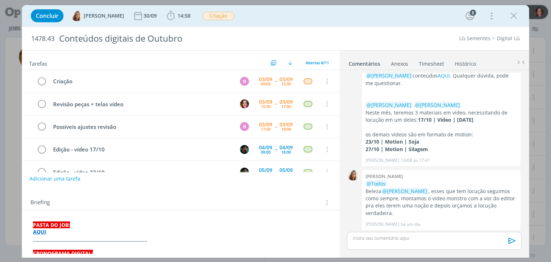
scroll to position [13, 0]
click at [516, 16] on icon "dialog" at bounding box center [513, 15] width 11 height 11
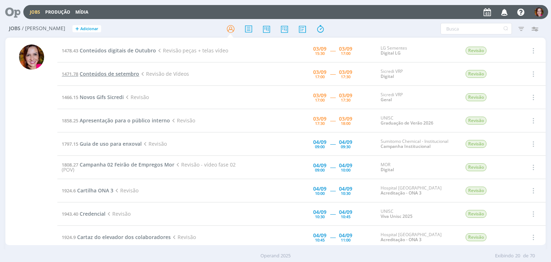
click at [105, 75] on span "Conteúdos de setembro" at bounding box center [110, 73] width 60 height 7
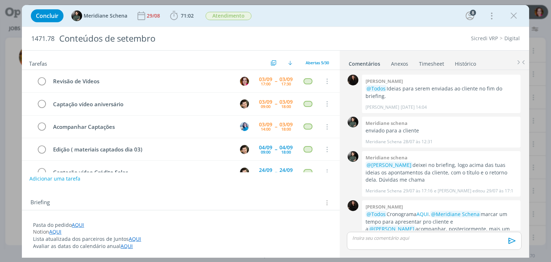
scroll to position [1030, 0]
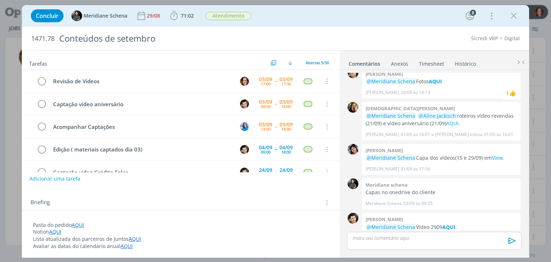
click at [77, 225] on link "AQUI" at bounding box center [78, 224] width 12 height 7
click at [91, 235] on link "https://sobeae.sharepoint.com/:f:/s/SOBEAE/EpzAMs_Ku2VMpCqdSCSppWABtSXkpz9DN5zZ…" at bounding box center [80, 238] width 54 height 9
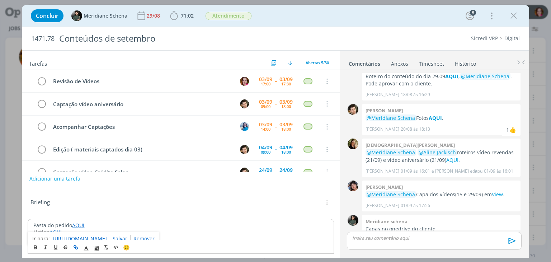
scroll to position [1030, 0]
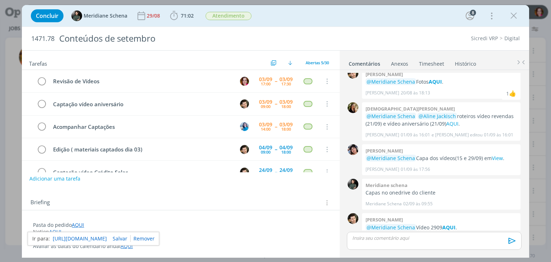
click at [77, 224] on link "AQUI" at bounding box center [78, 224] width 12 height 7
click at [83, 236] on link "https://sobeae.sharepoint.com/:f:/s/SOBEAE/EpzAMs_Ku2VMpCqdSCSppWABtSXkpz9DN5zZ…" at bounding box center [80, 238] width 54 height 9
click at [523, 217] on div "0 Sandriny soares @Todos Ideias para serem enviadas ao cliente no fim do briefi…" at bounding box center [434, 151] width 180 height 157
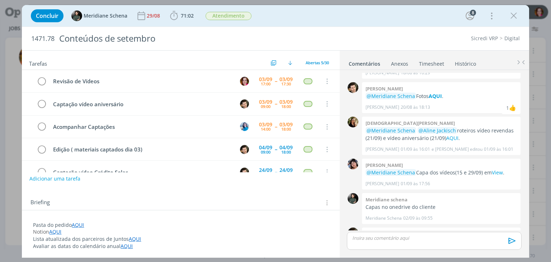
scroll to position [1030, 0]
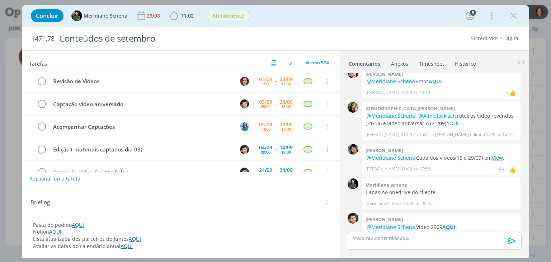
click at [492, 154] on link "View" at bounding box center [497, 157] width 11 height 7
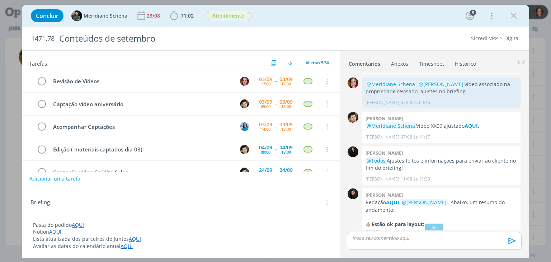
scroll to position [0, 0]
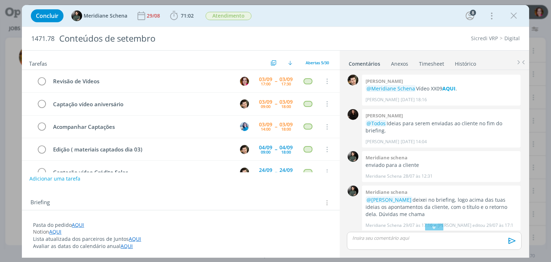
click at [56, 231] on link "AQUI" at bounding box center [55, 231] width 12 height 7
click at [95, 229] on p "Notion AQUI" at bounding box center [180, 232] width 295 height 7
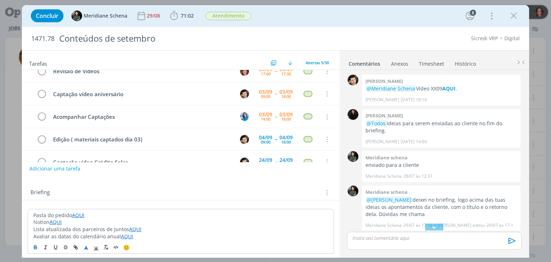
scroll to position [17, 0]
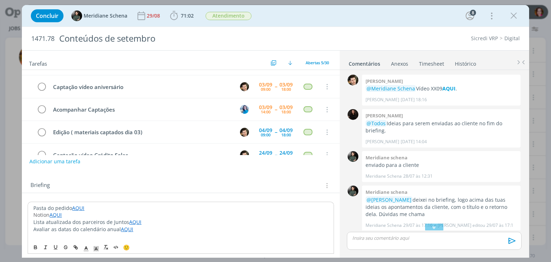
click at [56, 214] on link "AQUI" at bounding box center [56, 214] width 12 height 7
click at [62, 227] on link "https://sobe-ae.notion.site/f814bb3bb7a44638848835513bd93456?v=76c358fb4dd34183…" at bounding box center [80, 228] width 54 height 9
click at [429, 228] on div "dialog" at bounding box center [434, 226] width 18 height 7
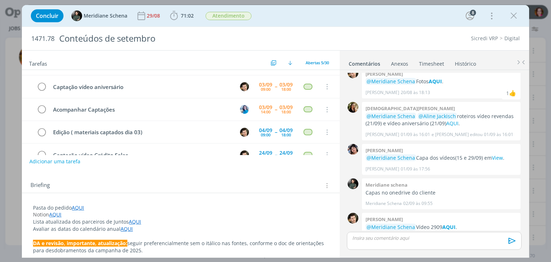
scroll to position [0, 0]
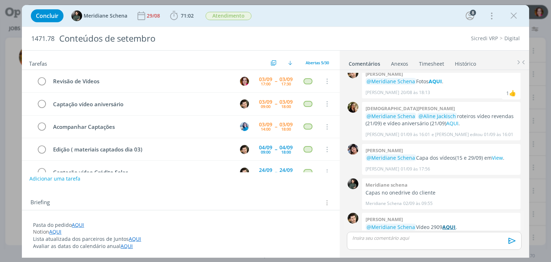
click at [450, 224] on strong "AQUI" at bounding box center [448, 227] width 13 height 7
click at [497, 154] on link "View" at bounding box center [497, 157] width 11 height 7
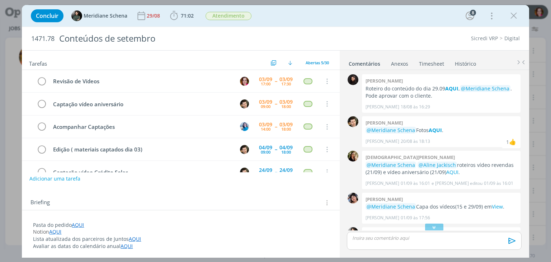
scroll to position [1065, 0]
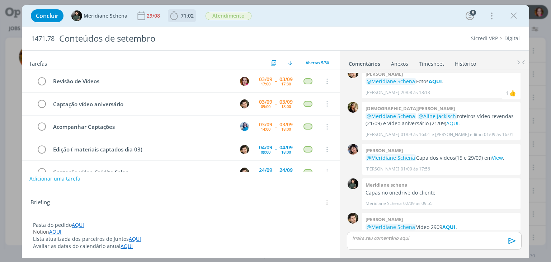
click at [185, 15] on span "71:02" at bounding box center [187, 15] width 13 height 7
click at [512, 18] on icon "dialog" at bounding box center [513, 15] width 11 height 11
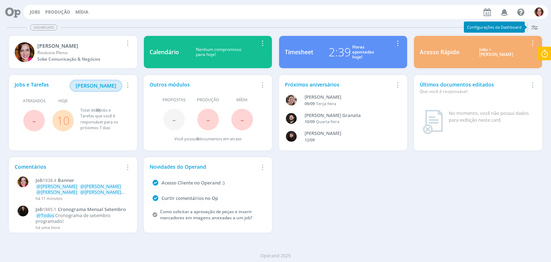
click at [95, 83] on span "[PERSON_NAME]" at bounding box center [96, 85] width 41 height 7
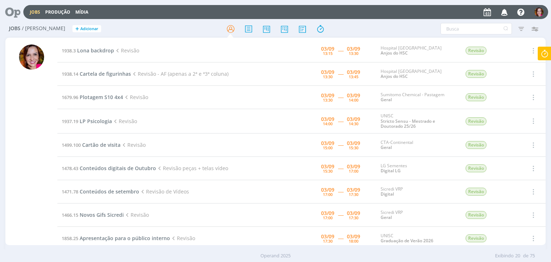
click at [30, 119] on div at bounding box center [31, 144] width 25 height 201
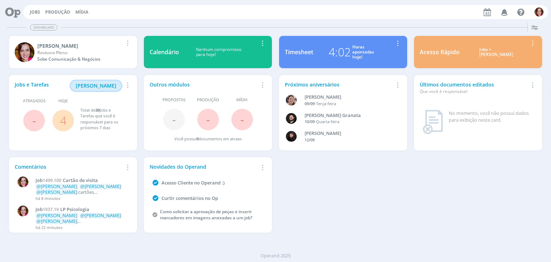
click at [110, 85] on span "[PERSON_NAME]" at bounding box center [96, 85] width 41 height 7
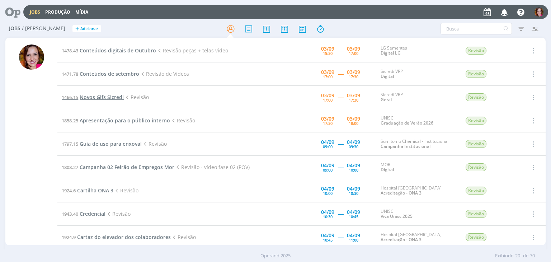
click at [94, 97] on span "Novos Gifs Sicredi" at bounding box center [102, 97] width 44 height 7
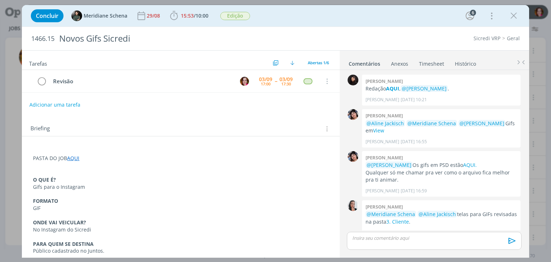
scroll to position [121, 0]
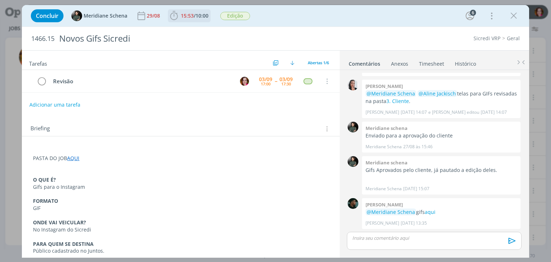
click at [187, 19] on span "15:53" at bounding box center [187, 15] width 13 height 7
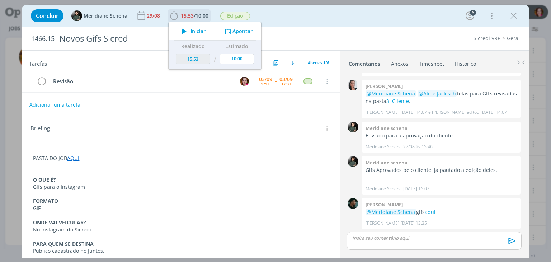
click at [186, 32] on icon "dialog" at bounding box center [184, 31] width 13 height 9
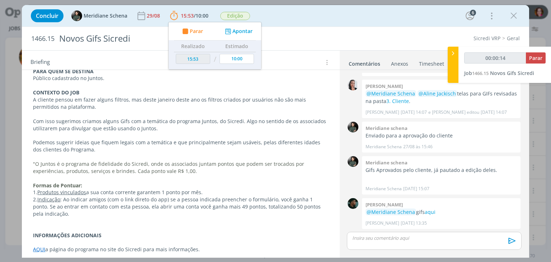
scroll to position [177, 0]
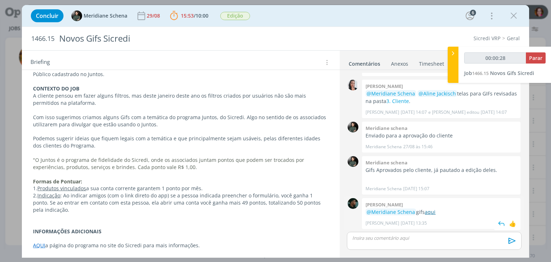
click at [429, 212] on link "aqui" at bounding box center [430, 211] width 11 height 7
click at [399, 101] on link "3. Cliente" at bounding box center [397, 101] width 23 height 7
type input "00:04:18"
click at [535, 57] on span "Parar" at bounding box center [535, 58] width 13 height 7
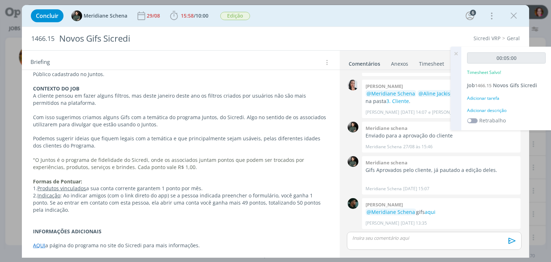
click at [427, 64] on link "Timesheet" at bounding box center [432, 62] width 26 height 10
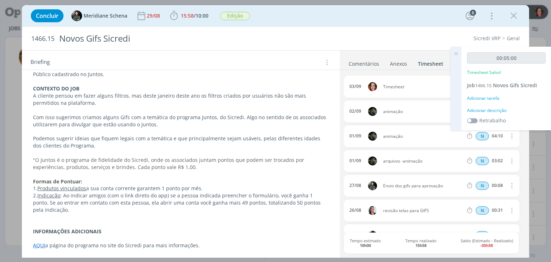
click at [457, 54] on icon at bounding box center [456, 54] width 13 height 14
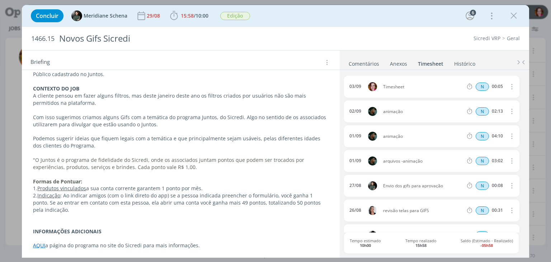
click at [509, 86] on icon "dialog" at bounding box center [511, 86] width 8 height 9
click at [485, 100] on link "Excluir" at bounding box center [491, 98] width 57 height 11
click at [501, 85] on button "Sim" at bounding box center [505, 87] width 14 height 8
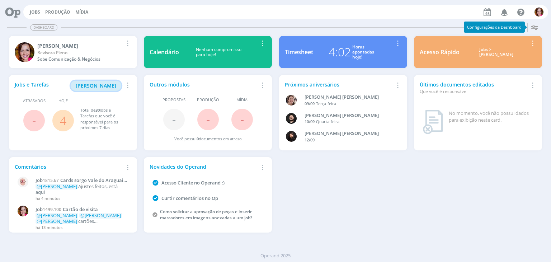
click at [90, 87] on span "[PERSON_NAME]" at bounding box center [96, 85] width 41 height 7
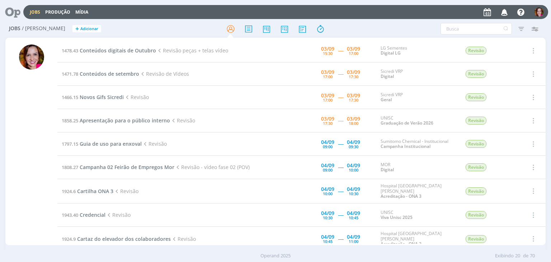
click at [8, 187] on div at bounding box center [31, 142] width 52 height 206
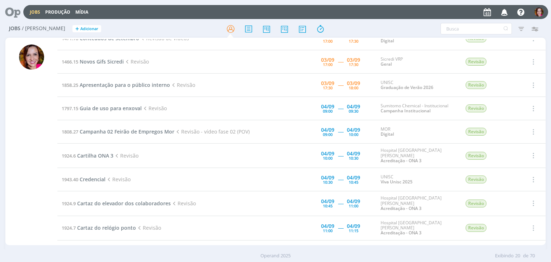
scroll to position [34, 0]
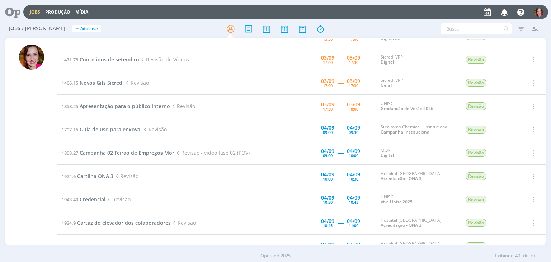
scroll to position [16, 0]
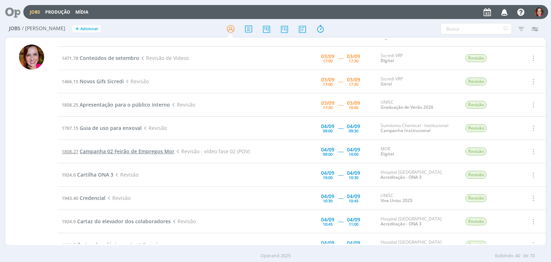
click at [137, 152] on span "Campanha 02 Feirão de Empregos Mor" at bounding box center [127, 151] width 95 height 7
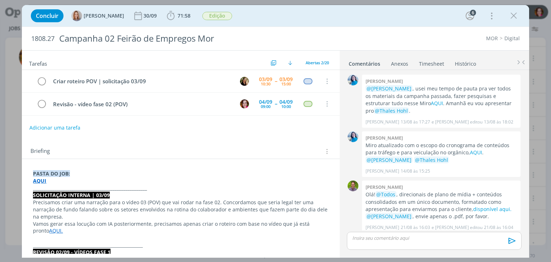
scroll to position [574, 0]
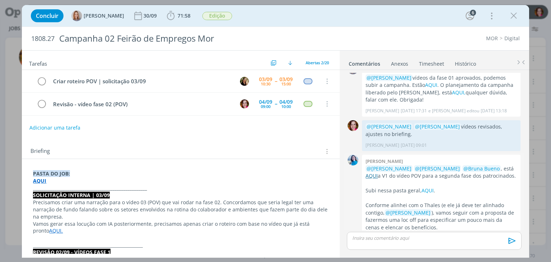
click at [372, 172] on link "AQUI" at bounding box center [372, 175] width 12 height 7
click at [515, 18] on icon "dialog" at bounding box center [513, 15] width 11 height 11
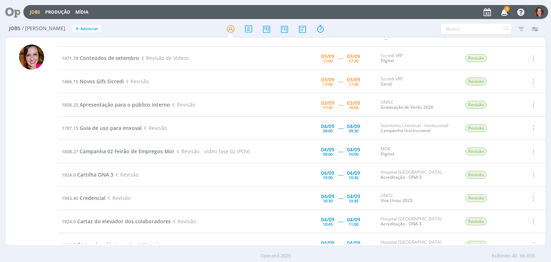
click at [505, 12] on icon "button" at bounding box center [504, 12] width 13 height 12
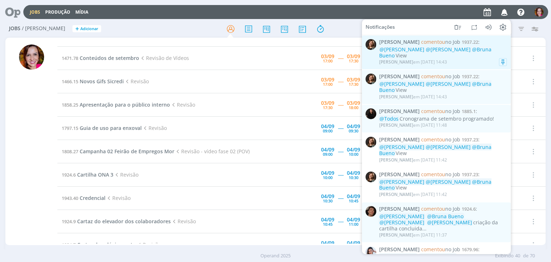
click at [443, 61] on div "[PERSON_NAME] em [DATE] 14:43" at bounding box center [413, 62] width 68 height 5
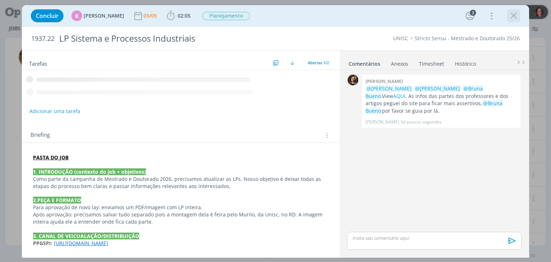
click at [516, 17] on icon "dialog" at bounding box center [513, 15] width 11 height 11
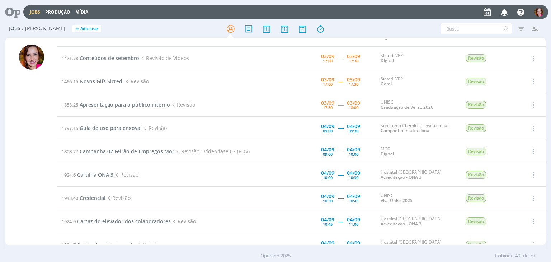
click at [40, 123] on div at bounding box center [31, 144] width 25 height 201
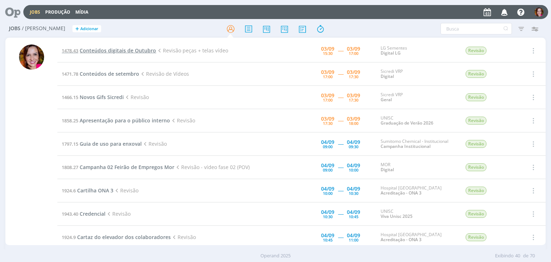
click at [113, 51] on span "Conteúdos digitais de Outubro" at bounding box center [118, 50] width 76 height 7
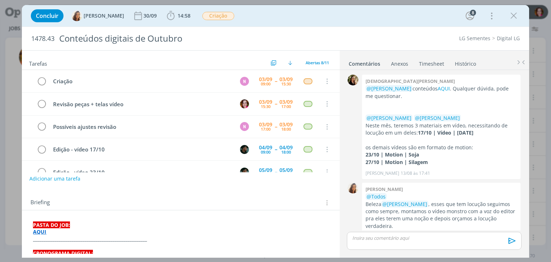
scroll to position [14, 0]
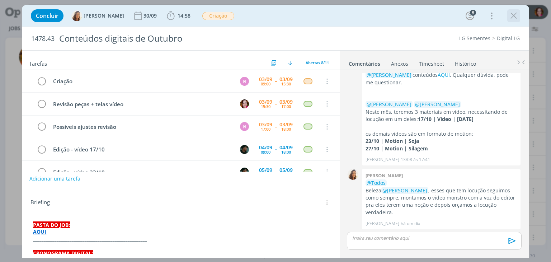
click at [512, 17] on icon "dialog" at bounding box center [513, 15] width 11 height 11
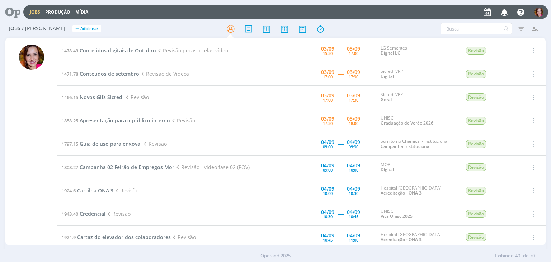
click at [93, 121] on span "Apresentação para o público interno" at bounding box center [125, 120] width 90 height 7
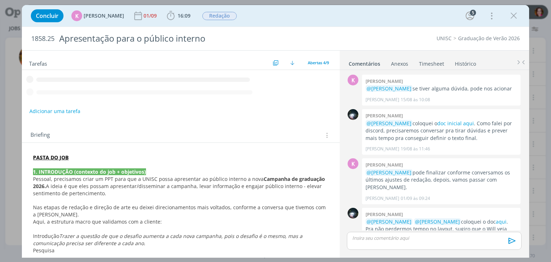
scroll to position [17, 0]
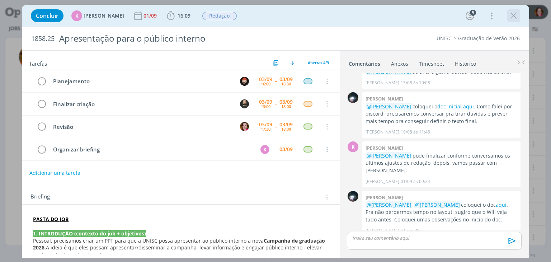
click at [515, 15] on icon "dialog" at bounding box center [513, 15] width 11 height 11
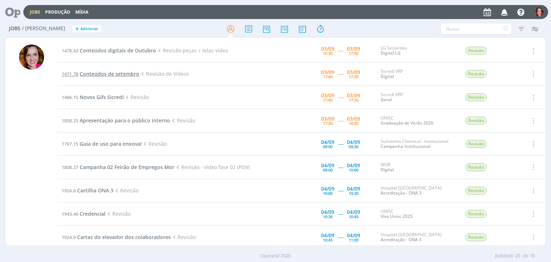
click at [99, 75] on span "Conteúdos de setembro" at bounding box center [110, 73] width 60 height 7
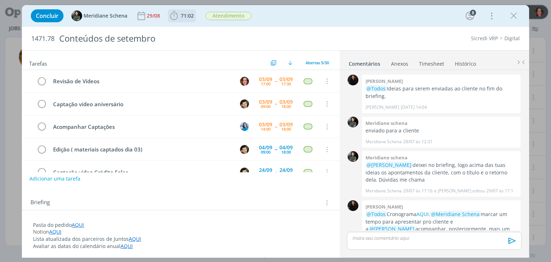
scroll to position [1030, 0]
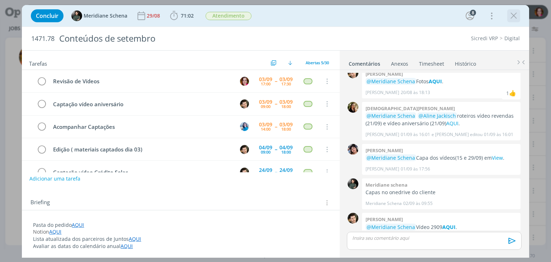
click at [514, 14] on icon "dialog" at bounding box center [513, 15] width 11 height 11
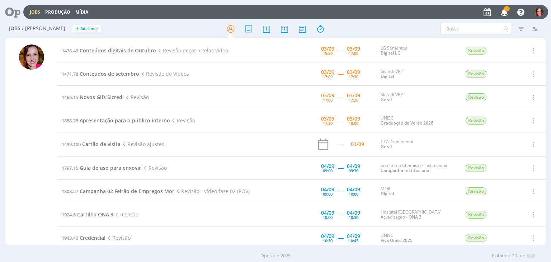
click at [505, 12] on icon "button" at bounding box center [504, 12] width 13 height 12
click at [98, 145] on span "Cartão de visita" at bounding box center [101, 144] width 38 height 7
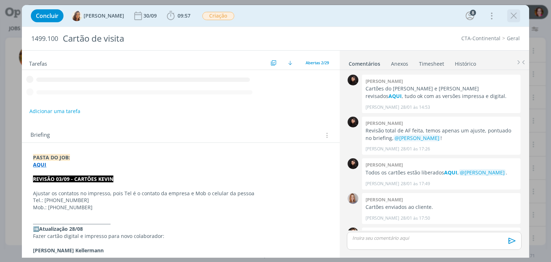
scroll to position [598, 0]
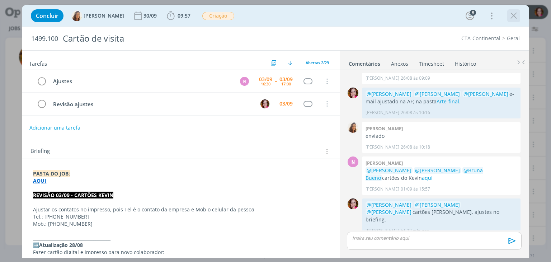
click at [517, 16] on icon "dialog" at bounding box center [513, 15] width 11 height 11
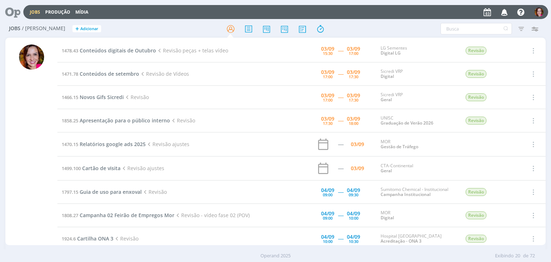
click at [31, 98] on div at bounding box center [31, 144] width 25 height 201
click at [102, 74] on span "Conteúdos de setembro" at bounding box center [110, 73] width 60 height 7
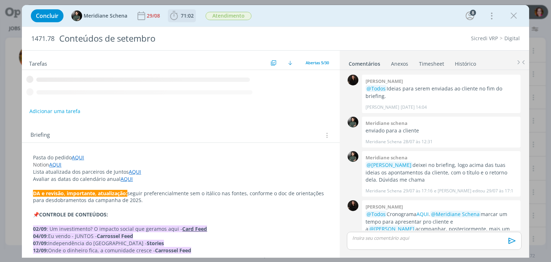
click at [177, 17] on icon "dialog" at bounding box center [174, 15] width 8 height 9
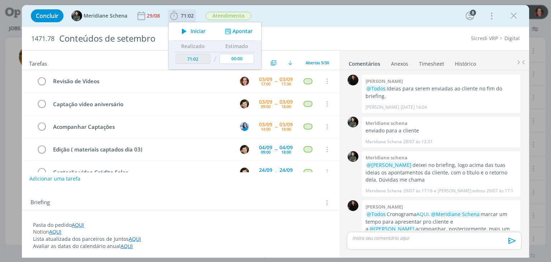
scroll to position [1030, 0]
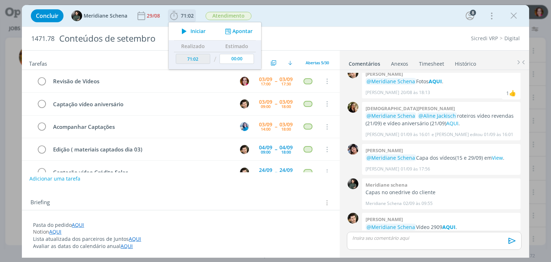
click at [183, 32] on icon "dialog" at bounding box center [184, 31] width 13 height 9
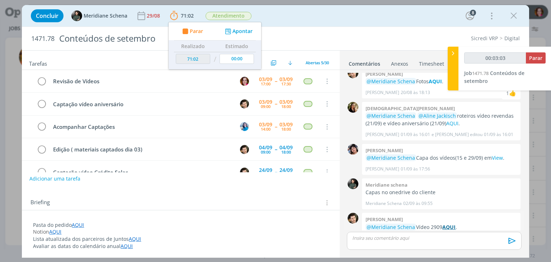
click at [448, 224] on strong "AQUI" at bounding box center [448, 227] width 13 height 7
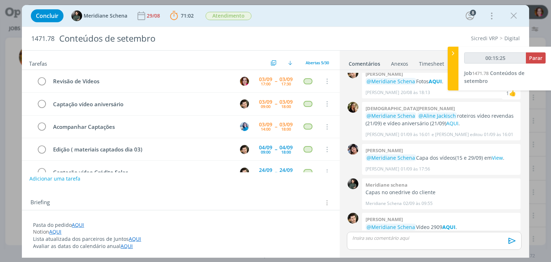
click at [144, 240] on p "Lista atualizada dos parceiros de Juntos AQUI" at bounding box center [180, 238] width 295 height 7
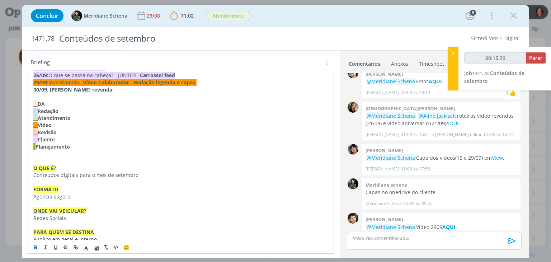
scroll to position [306, 0]
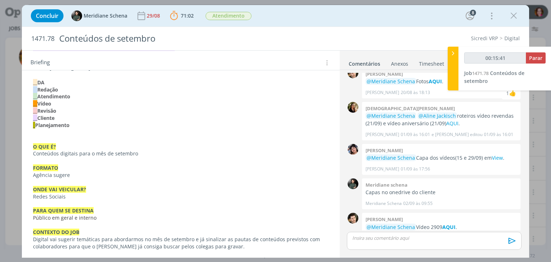
click at [33, 135] on p "dialog" at bounding box center [180, 132] width 295 height 7
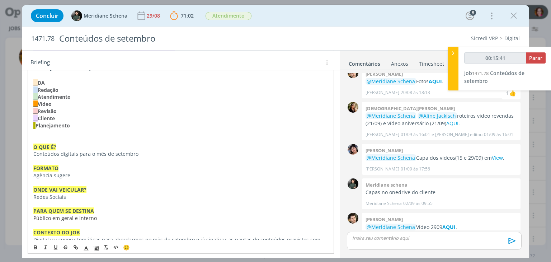
type input "00:15:42"
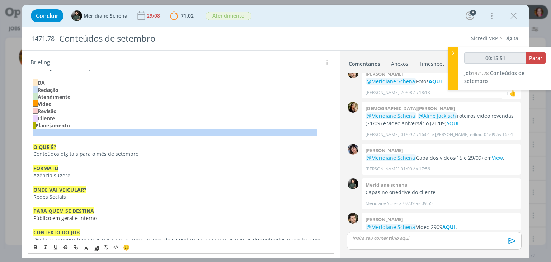
copy div "_______________________________________________________________________________…"
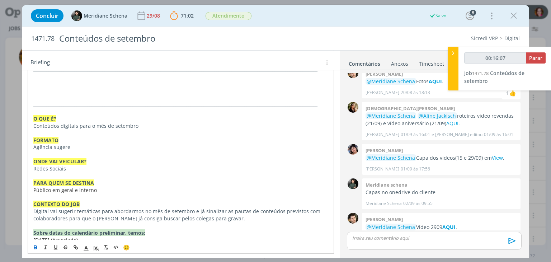
scroll to position [363, 0]
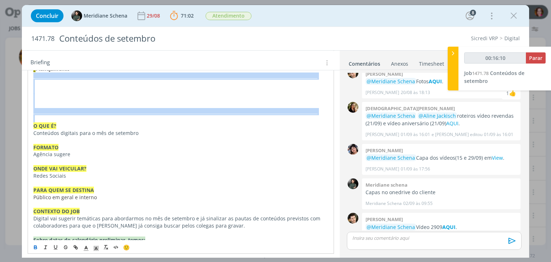
drag, startPoint x: 32, startPoint y: 76, endPoint x: 271, endPoint y: 118, distance: 243.3
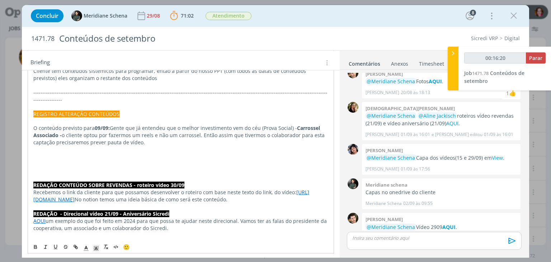
scroll to position [625, 0]
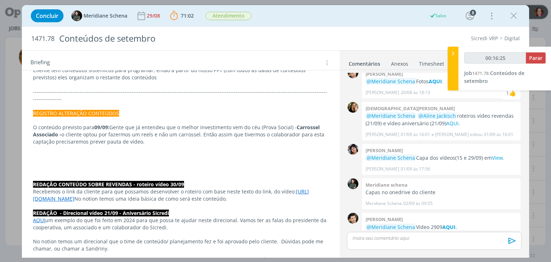
click at [33, 152] on p "dialog" at bounding box center [180, 155] width 295 height 7
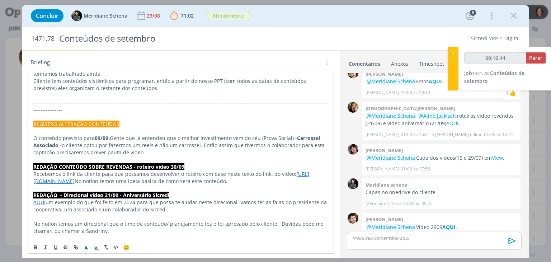
scroll to position [601, 0]
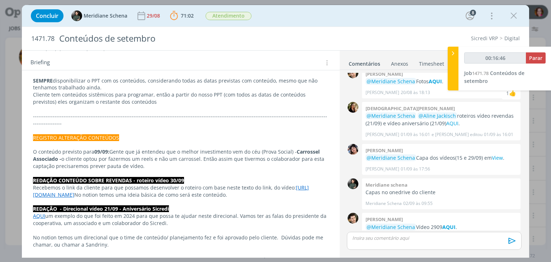
click at [36, 118] on p "-------------------------------------------------------------------------------…" at bounding box center [180, 120] width 295 height 14
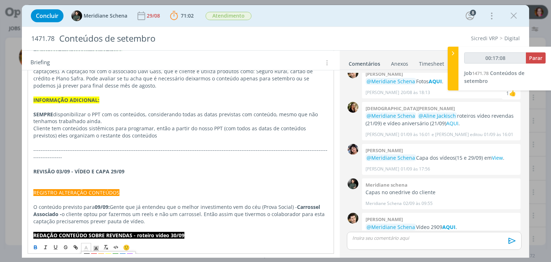
click at [84, 250] on line "dialog" at bounding box center [86, 250] width 4 height 0
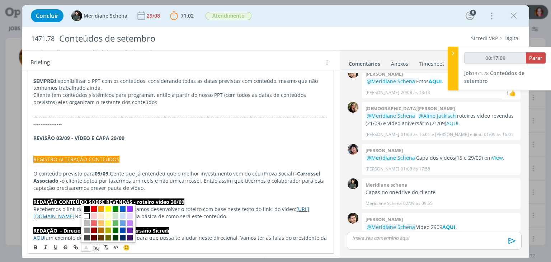
click at [87, 215] on span "dialog" at bounding box center [87, 216] width 6 height 6
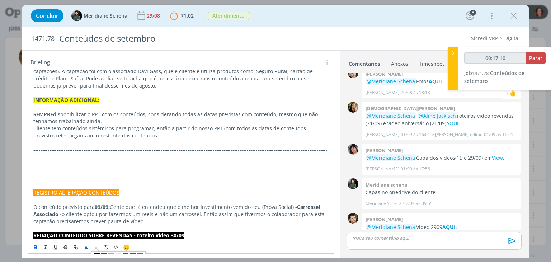
click at [96, 247] on polyline "dialog" at bounding box center [96, 248] width 3 height 3
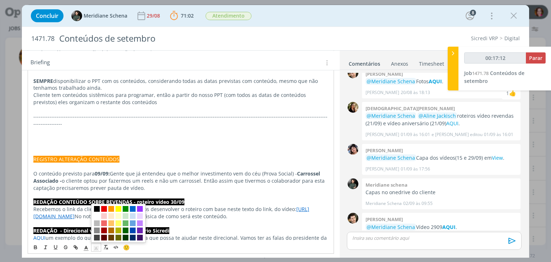
click at [97, 208] on span "dialog" at bounding box center [97, 209] width 6 height 6
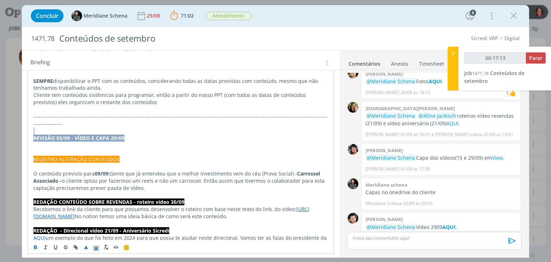
click at [134, 135] on p "REVISÃO 03/09 - VÍDEO E CAPA 29/09" at bounding box center [180, 138] width 295 height 7
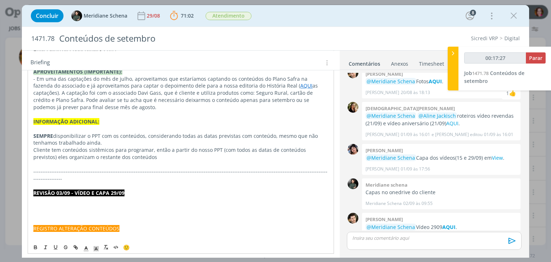
scroll to position [539, 0]
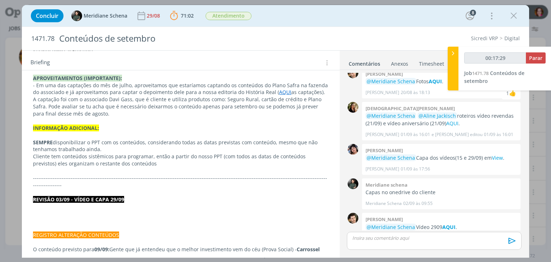
click at [48, 217] on p "dialog" at bounding box center [180, 220] width 295 height 7
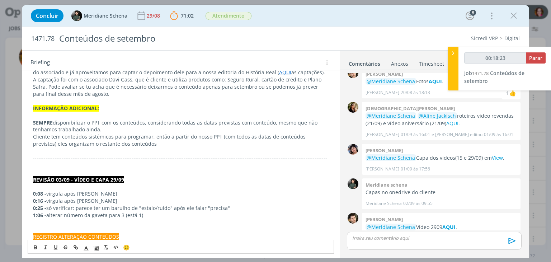
scroll to position [566, 0]
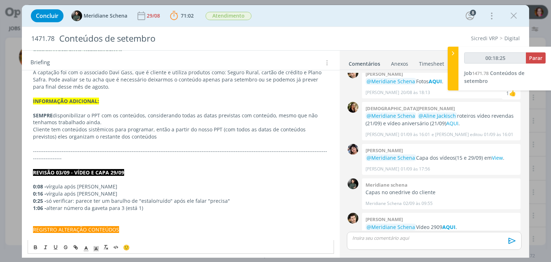
click at [46, 212] on p "dialog" at bounding box center [180, 215] width 295 height 7
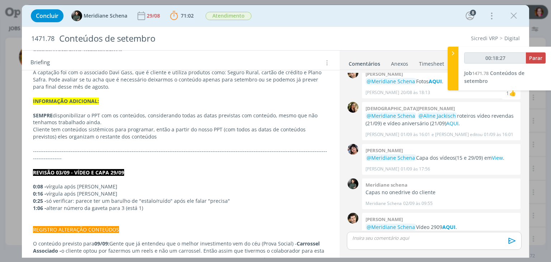
click at [376, 243] on div "dialog" at bounding box center [434, 241] width 174 height 18
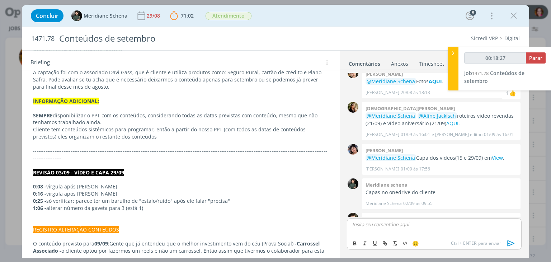
type input "00:18:28"
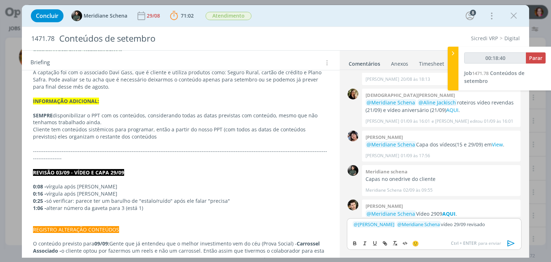
click at [470, 224] on p "﻿ @ Vinícius Marques ﻿ ﻿ @ Meridiane Schena ﻿ vídeo 29/09 revisado" at bounding box center [434, 224] width 163 height 6
click at [507, 245] on icon "dialog" at bounding box center [511, 243] width 11 height 11
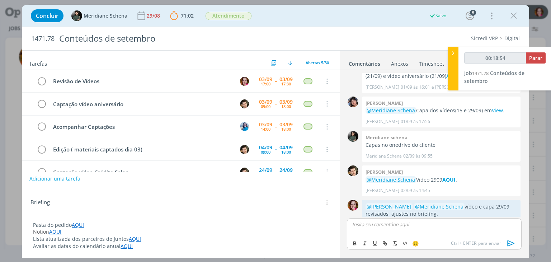
scroll to position [1064, 0]
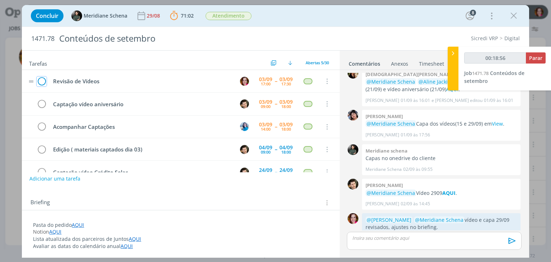
click at [44, 79] on icon "dialog" at bounding box center [42, 81] width 10 height 11
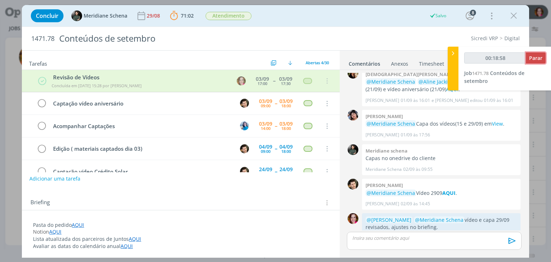
click at [537, 58] on span "Parar" at bounding box center [535, 58] width 13 height 7
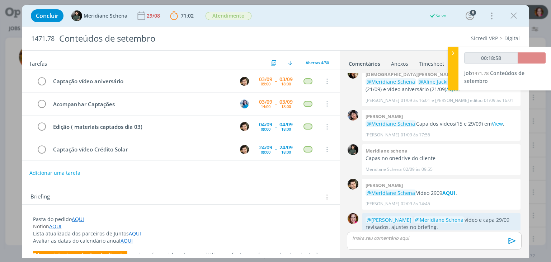
type input "00:19:00"
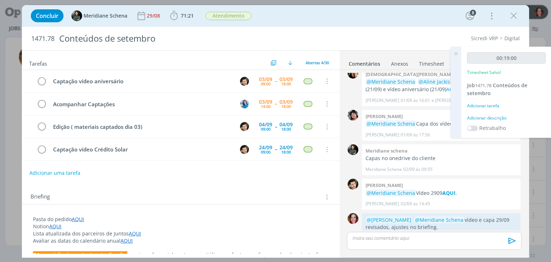
click at [490, 119] on div "Adicionar descrição" at bounding box center [506, 118] width 79 height 6
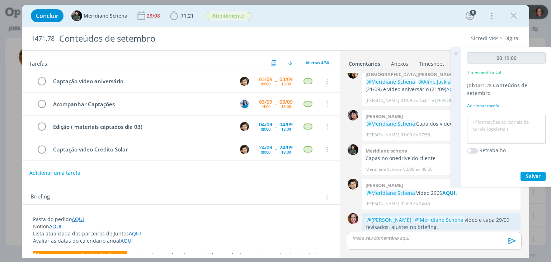
click at [490, 119] on textarea at bounding box center [506, 129] width 75 height 25
type textarea "Revisão vídeo 29/09"
click at [537, 175] on span "Salvar" at bounding box center [533, 176] width 15 height 7
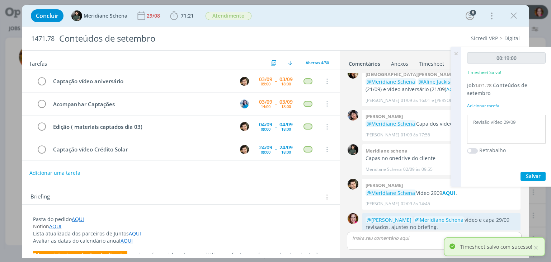
click at [456, 55] on icon at bounding box center [456, 54] width 13 height 14
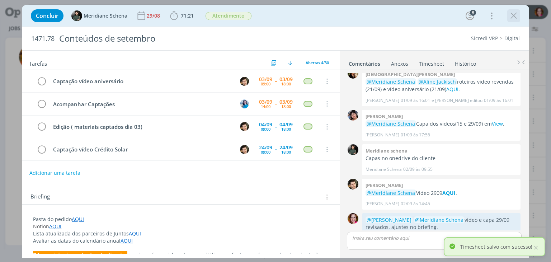
click at [514, 16] on icon "dialog" at bounding box center [513, 15] width 11 height 11
click at [515, 16] on div at bounding box center [275, 131] width 551 height 262
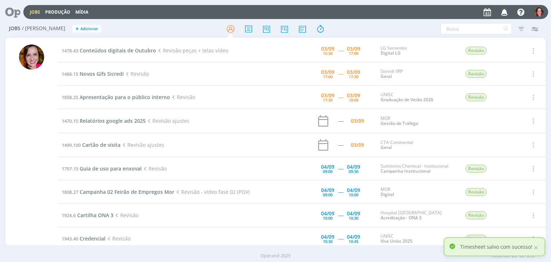
click at [110, 49] on span "Conteúdos digitais de Outubro" at bounding box center [118, 50] width 76 height 7
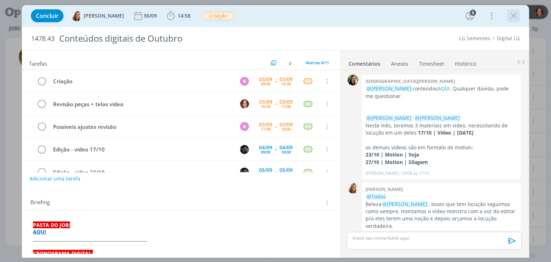
scroll to position [14, 0]
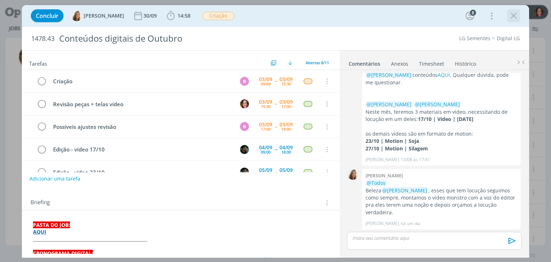
click at [513, 18] on icon "dialog" at bounding box center [513, 15] width 11 height 11
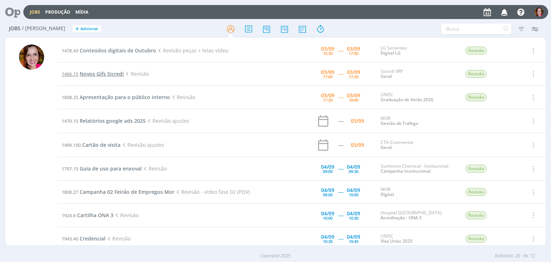
click at [89, 76] on span "Novos Gifs Sicredi" at bounding box center [102, 73] width 44 height 7
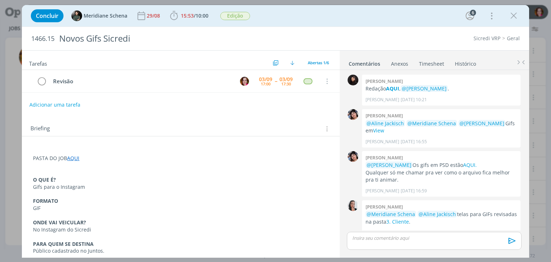
scroll to position [121, 0]
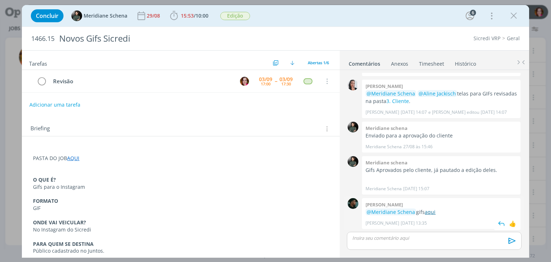
click at [429, 212] on link "aqui" at bounding box center [430, 211] width 11 height 7
click at [514, 18] on icon "dialog" at bounding box center [513, 15] width 11 height 11
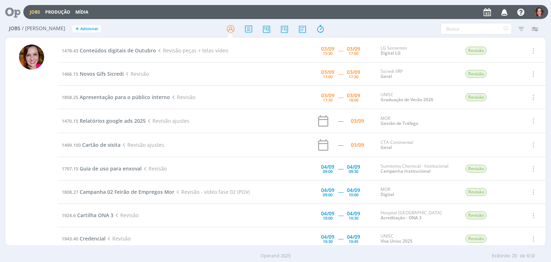
click at [100, 97] on div at bounding box center [275, 131] width 551 height 262
click at [127, 51] on span "Conteúdos digitais de Outubro" at bounding box center [118, 50] width 76 height 7
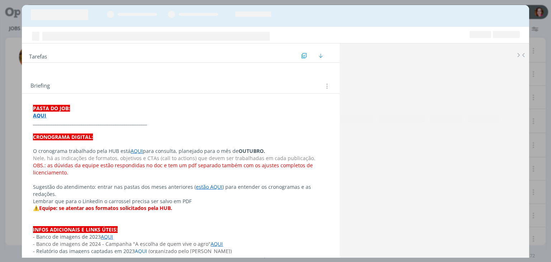
click at [141, 48] on div "Tarefas Usar Job de template Ordenar por: Prazo crescente Prazo decrescente Ord…" at bounding box center [275, 142] width 507 height 231
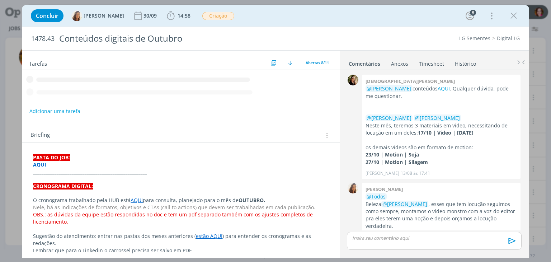
scroll to position [14, 0]
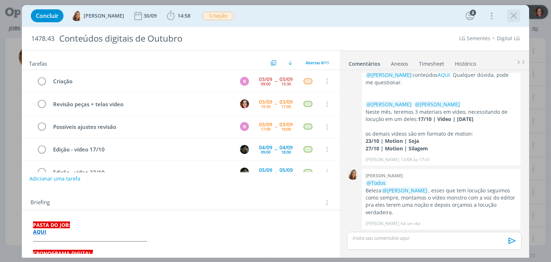
click at [519, 16] on button "dialog" at bounding box center [513, 15] width 11 height 11
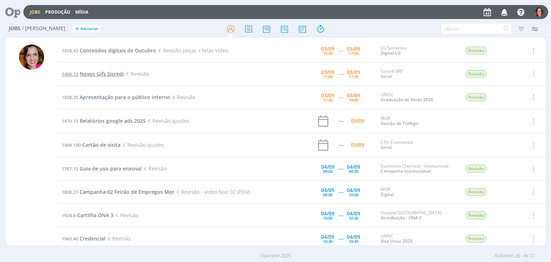
click at [110, 72] on span "Novos Gifs Sicredi" at bounding box center [102, 73] width 44 height 7
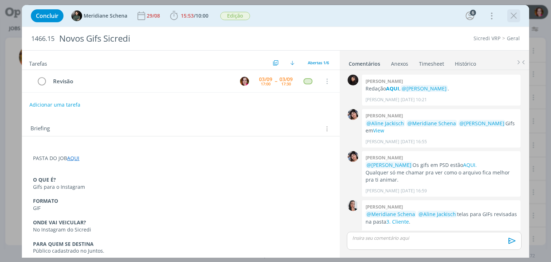
scroll to position [121, 0]
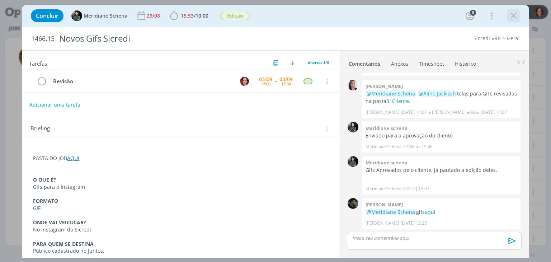
click at [513, 16] on icon "dialog" at bounding box center [513, 15] width 11 height 11
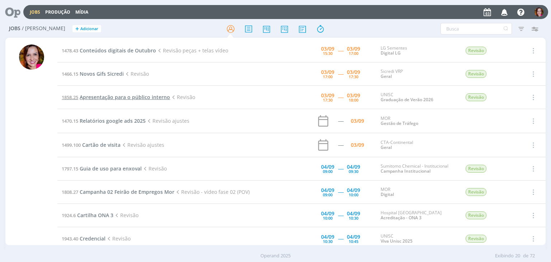
click at [115, 96] on span "Apresentação para o público interno" at bounding box center [125, 97] width 90 height 7
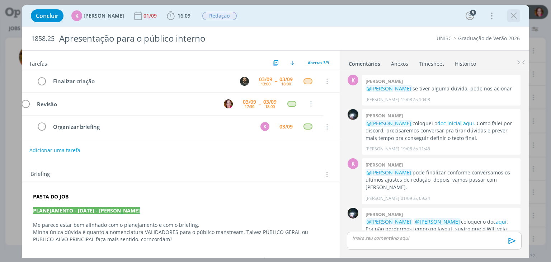
scroll to position [88, 0]
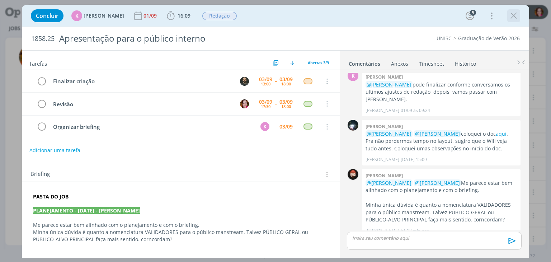
click at [514, 17] on icon "dialog" at bounding box center [513, 15] width 11 height 11
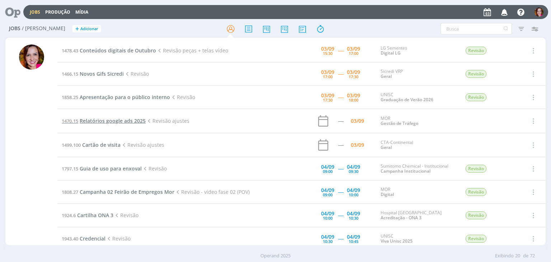
click at [120, 121] on span "Relatórios google ads 2025" at bounding box center [113, 120] width 66 height 7
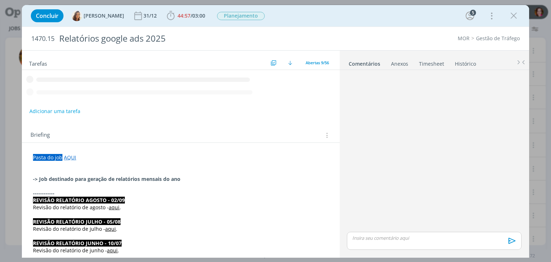
click at [192, 18] on span "03:00" at bounding box center [198, 15] width 13 height 7
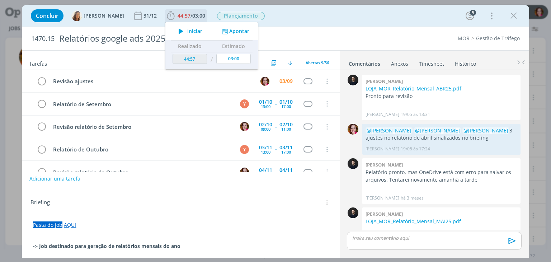
scroll to position [641, 0]
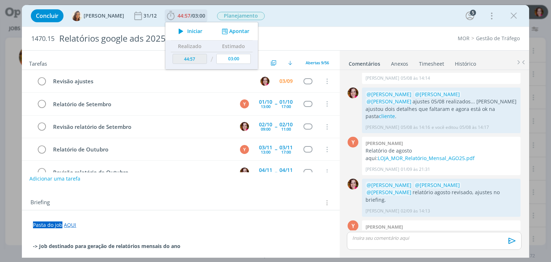
click at [187, 30] on span "Iniciar" at bounding box center [194, 31] width 15 height 5
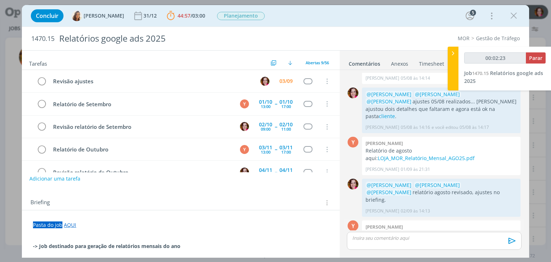
click at [409, 245] on link "LOJA_MOR_Relatório_Mensal_AGO25_REV_v2.pdf" at bounding box center [442, 248] width 116 height 7
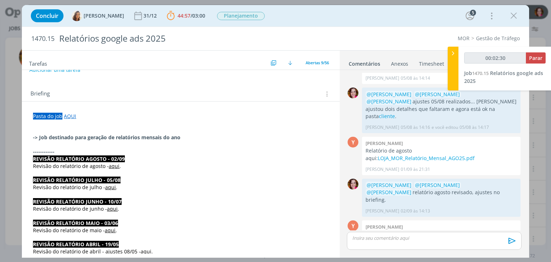
scroll to position [116, 0]
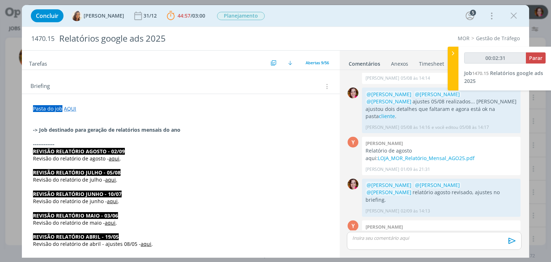
click at [113, 158] on link "aqui" at bounding box center [114, 158] width 11 height 7
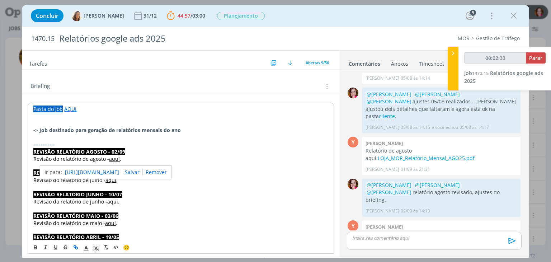
click at [119, 173] on link "https://sobeae.sharepoint.com/sites/SOBEAE/Documentos%20Compartilhados/Forms/Al…" at bounding box center [92, 172] width 54 height 9
type input "00:19:33"
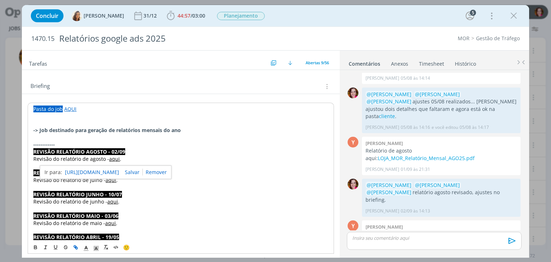
click at [240, 151] on p "REVISÃO RELATÓRIO AGOSTO - 02/09" at bounding box center [180, 151] width 295 height 7
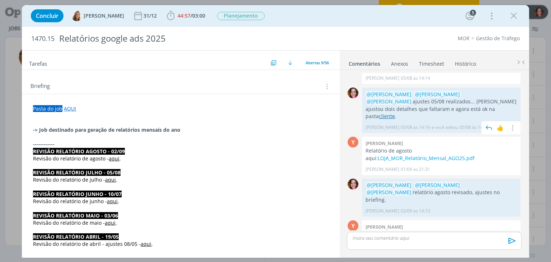
click at [395, 113] on link "cliente" at bounding box center [387, 116] width 16 height 7
click at [100, 143] on p "------------" at bounding box center [180, 144] width 295 height 7
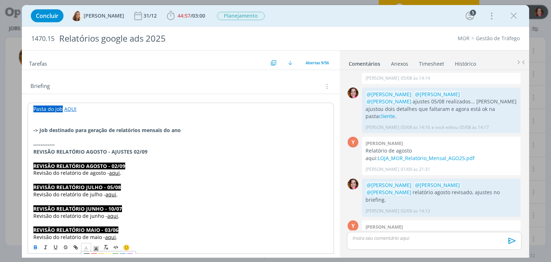
click at [84, 246] on icon "dialog" at bounding box center [86, 248] width 6 height 6
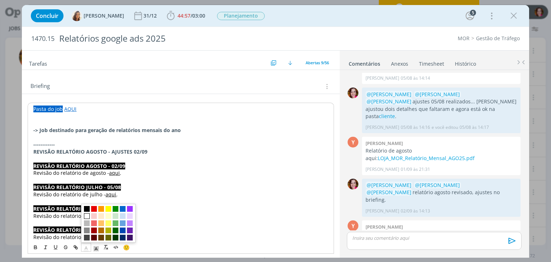
click at [85, 217] on span "dialog" at bounding box center [87, 216] width 6 height 6
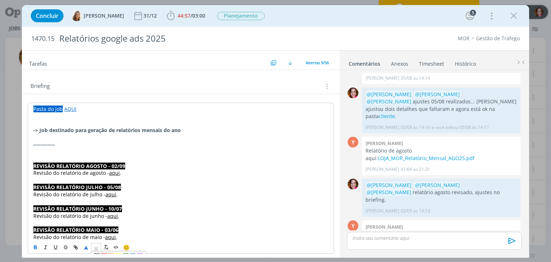
click at [95, 248] on polyline "dialog" at bounding box center [96, 248] width 3 height 3
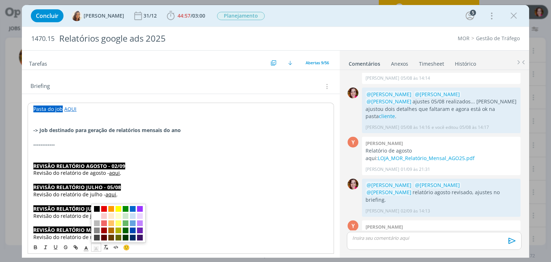
click at [96, 209] on span "dialog" at bounding box center [97, 209] width 6 height 6
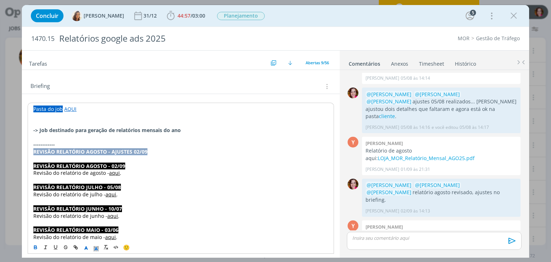
click at [156, 152] on p "REVISÃO RELATÓRIO AGOSTO - AJUSTES 02/09" at bounding box center [180, 151] width 295 height 7
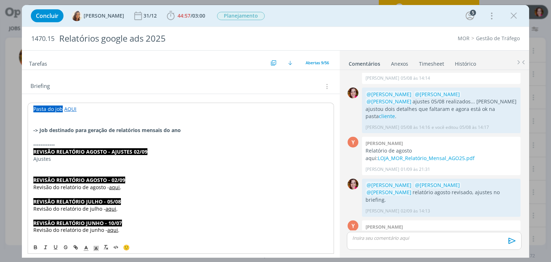
click at [108, 150] on strong "REVISÃO RELATÓRIO AGOSTO - AJUSTES 02/09" at bounding box center [90, 151] width 114 height 7
paste input "https://sobeae.sharepoint.com/sites/SOBEAE/Documentos%20Compartilhados/Forms/Al…"
type input "https://sobeae.sharepoint.com/sites/SOBEAE/Documentos%20Compartilhados/Forms/Al…"
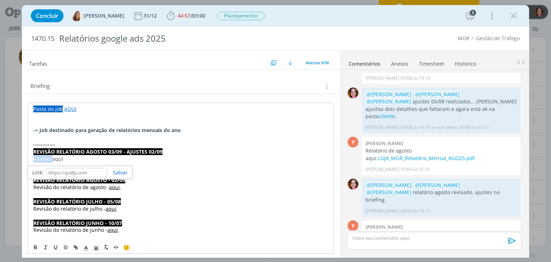
scroll to position [0, 0]
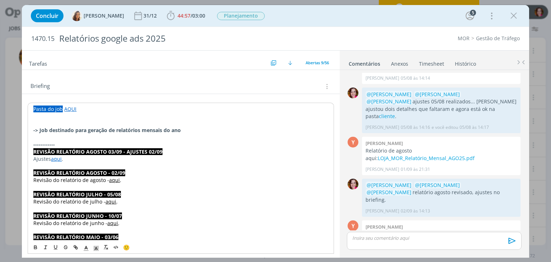
click at [53, 158] on link "aqui" at bounding box center [56, 158] width 11 height 7
click at [69, 172] on link "https://sobeae.sharepoint.com/sites/SOBEAE/Documentos%20Compartilhados/Forms/Al…" at bounding box center [80, 172] width 54 height 9
click at [107, 169] on link "https://sobeae.sharepoint.com/sites/SOBEAE/Documentos%20Compartilhados/Forms/Al…" at bounding box center [80, 172] width 54 height 9
click at [87, 156] on p "Ajustes aqui ." at bounding box center [180, 158] width 295 height 7
click at [373, 243] on div "dialog" at bounding box center [434, 241] width 174 height 18
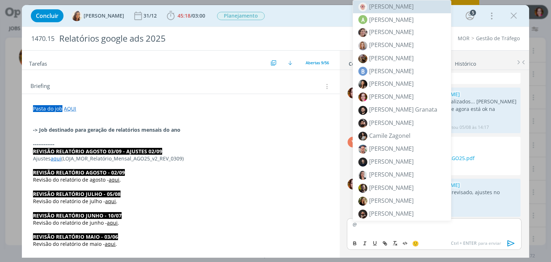
scroll to position [654, 0]
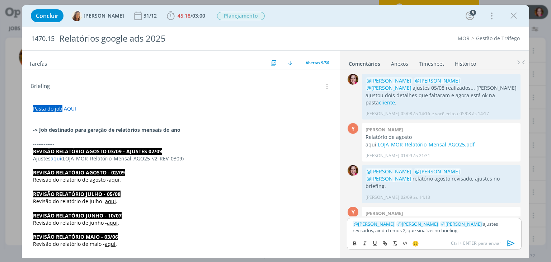
click at [511, 243] on icon "dialog" at bounding box center [511, 243] width 11 height 11
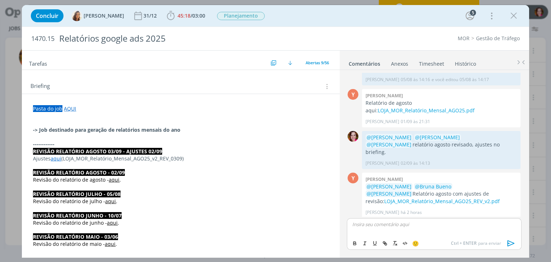
drag, startPoint x: 336, startPoint y: 175, endPoint x: 338, endPoint y: 123, distance: 52.4
click at [338, 123] on div "Tarefas Usar Job de template Ordenar por: Prazo crescente Prazo decrescente Ord…" at bounding box center [181, 152] width 318 height 203
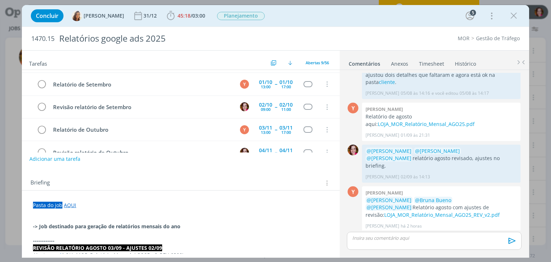
scroll to position [0, 0]
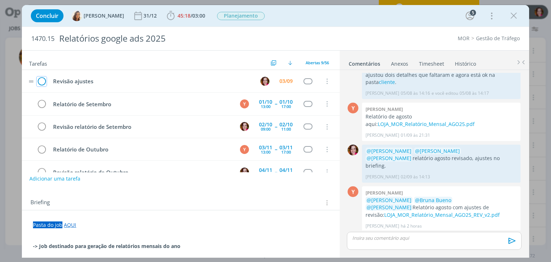
click at [44, 83] on icon "dialog" at bounding box center [42, 81] width 10 height 11
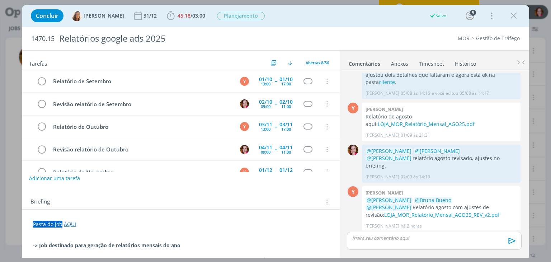
click at [61, 176] on button "Adicionar uma tarefa" at bounding box center [54, 178] width 51 height 12
click at [61, 176] on input "dialog" at bounding box center [133, 178] width 198 height 10
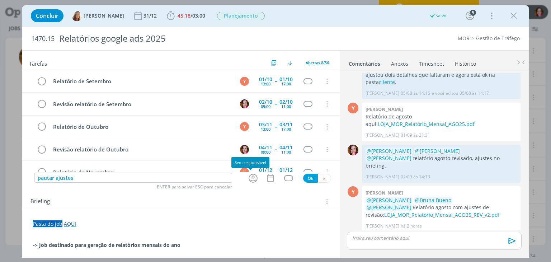
click at [251, 177] on icon "dialog" at bounding box center [253, 178] width 9 height 9
type input "pautar ajustes"
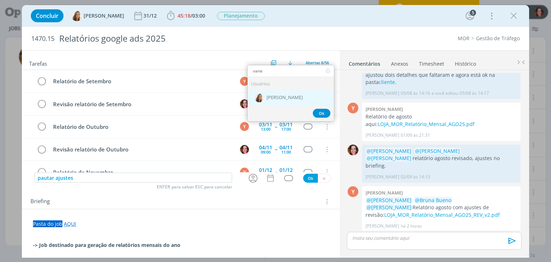
type input "vane"
click at [286, 92] on div "[PERSON_NAME]" at bounding box center [291, 97] width 86 height 15
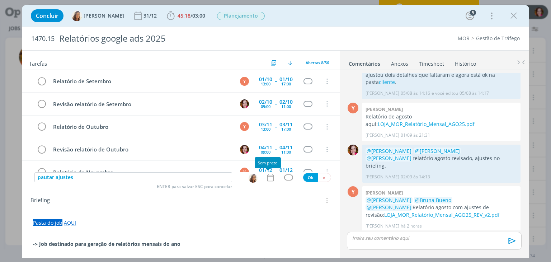
click at [267, 177] on icon "dialog" at bounding box center [270, 177] width 9 height 9
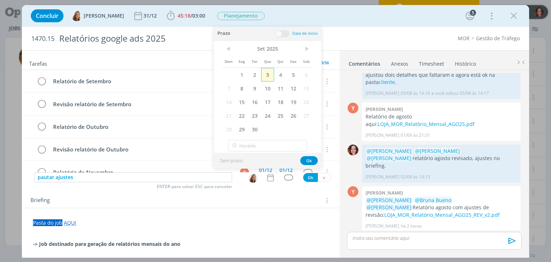
click at [267, 75] on span "3" at bounding box center [267, 75] width 13 height 14
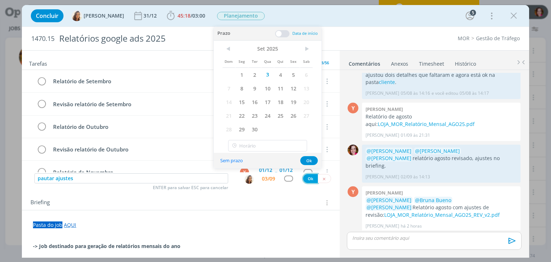
click at [307, 175] on button "Ok" at bounding box center [310, 178] width 15 height 9
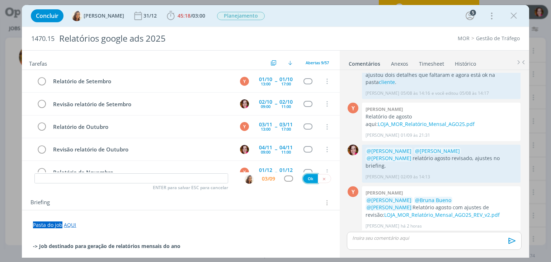
scroll to position [99, 0]
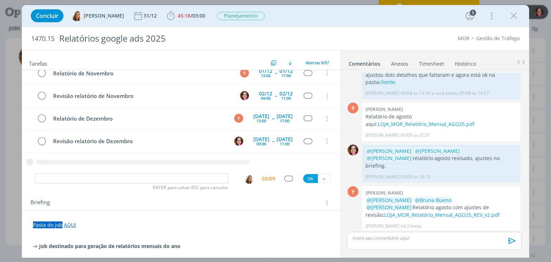
click at [72, 237] on p "dialog" at bounding box center [180, 239] width 295 height 7
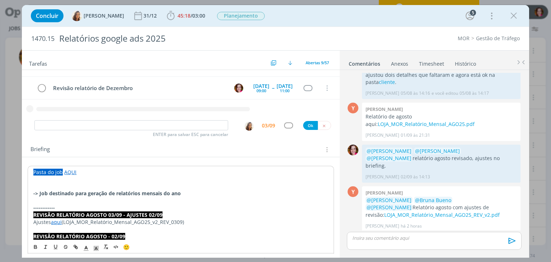
scroll to position [67, 0]
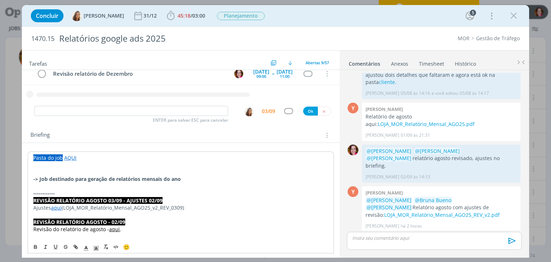
click at [57, 207] on link "aqui" at bounding box center [56, 207] width 11 height 7
click at [61, 220] on link "https://sobeae.sharepoint.com/sites/SOBEAE/Documentos%20Compartilhados/Forms/Al…" at bounding box center [80, 221] width 54 height 9
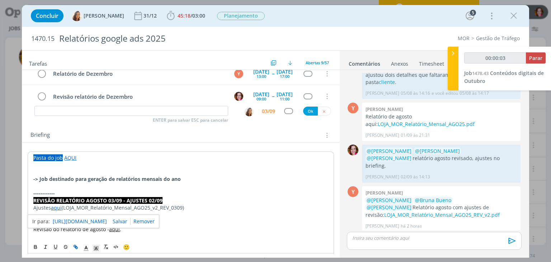
scroll to position [83, 0]
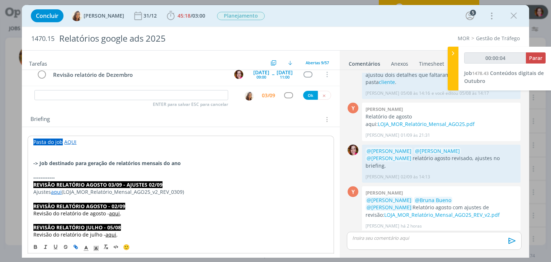
type input "00:00:05"
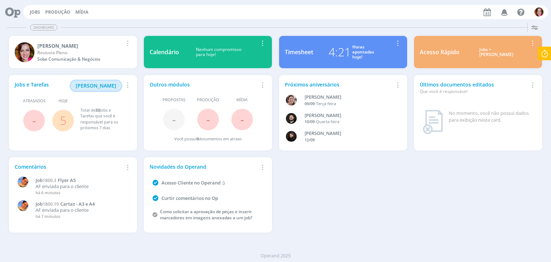
click at [108, 86] on span "[PERSON_NAME]" at bounding box center [96, 85] width 41 height 7
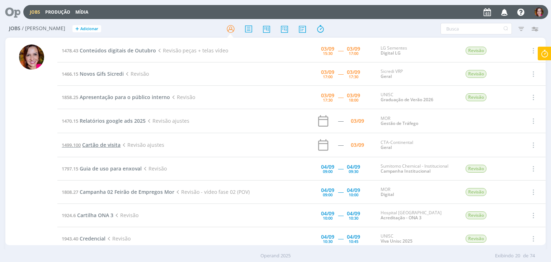
click at [94, 145] on span "Cartão de visita" at bounding box center [101, 144] width 38 height 7
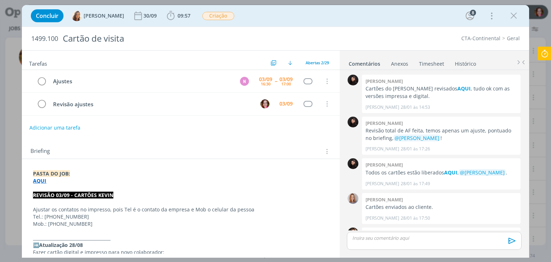
scroll to position [598, 0]
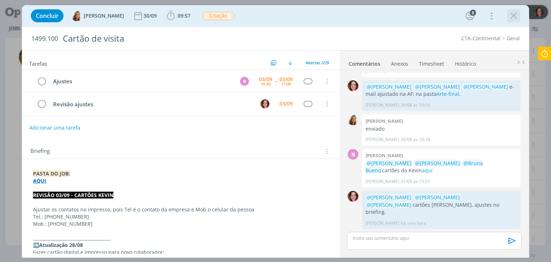
click at [515, 14] on icon "dialog" at bounding box center [513, 15] width 11 height 11
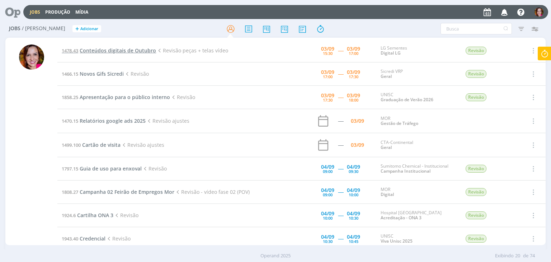
click at [110, 48] on span "Conteúdos digitais de Outubro" at bounding box center [118, 50] width 76 height 7
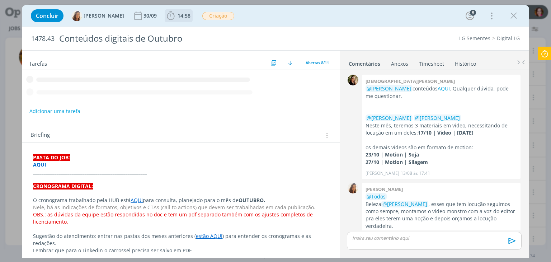
scroll to position [14, 0]
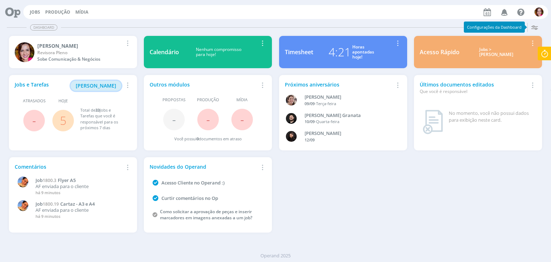
click at [108, 87] on span "[PERSON_NAME]" at bounding box center [96, 85] width 41 height 7
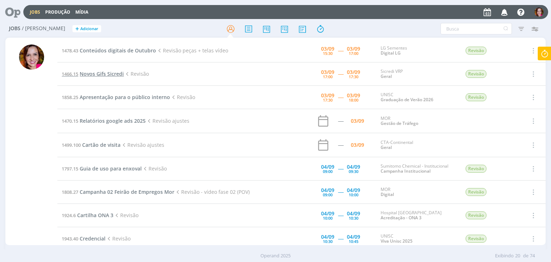
click at [115, 72] on span "Novos Gifs Sicredi" at bounding box center [102, 73] width 44 height 7
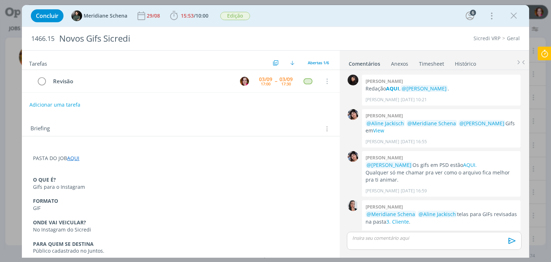
scroll to position [121, 0]
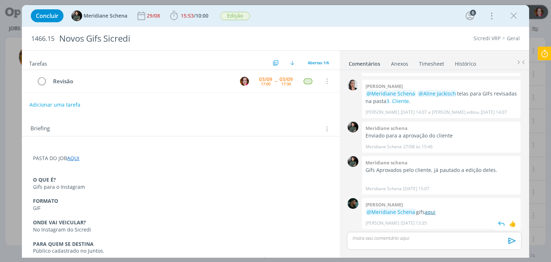
click at [432, 213] on link "aqui" at bounding box center [430, 211] width 11 height 7
click at [514, 18] on icon "dialog" at bounding box center [513, 15] width 11 height 11
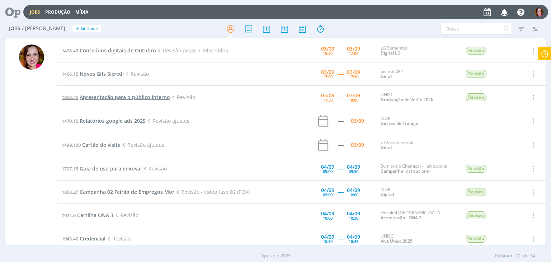
click at [102, 98] on span "Apresentação para o público interno" at bounding box center [125, 97] width 90 height 7
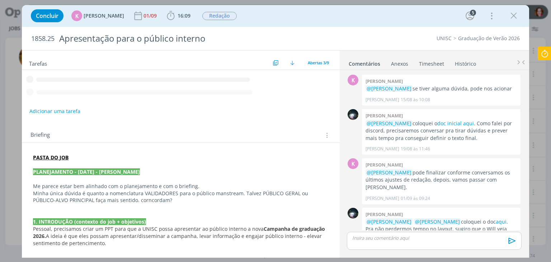
scroll to position [88, 0]
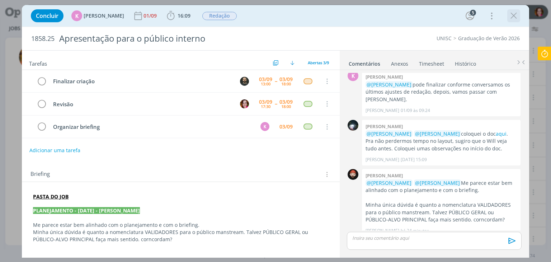
click at [517, 17] on icon "dialog" at bounding box center [513, 15] width 11 height 11
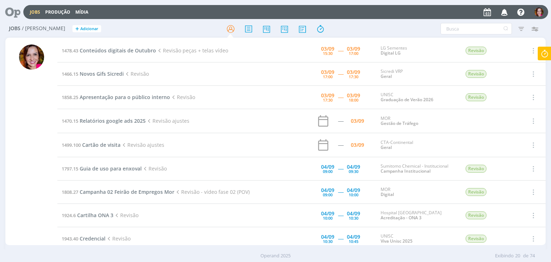
click at [545, 59] on icon at bounding box center [544, 54] width 13 height 14
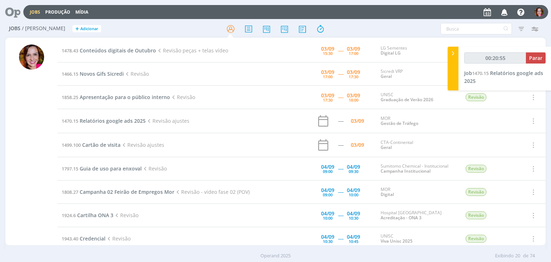
type input "00:20:56"
click at [533, 59] on span "Parar" at bounding box center [535, 58] width 13 height 7
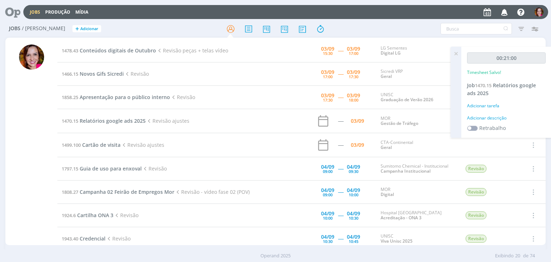
click at [493, 119] on div "Adicionar descrição" at bounding box center [506, 118] width 79 height 6
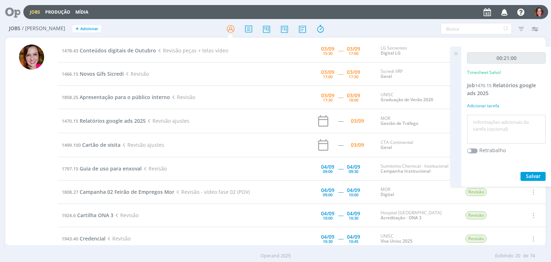
click at [493, 119] on textarea at bounding box center [506, 129] width 75 height 25
type textarea "Revisão ajustes 02/09"
click at [532, 173] on span "Salvar" at bounding box center [533, 176] width 15 height 7
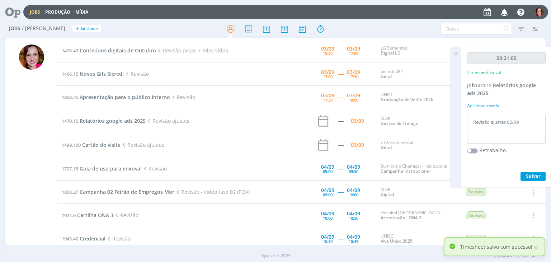
click at [455, 52] on icon at bounding box center [456, 54] width 13 height 14
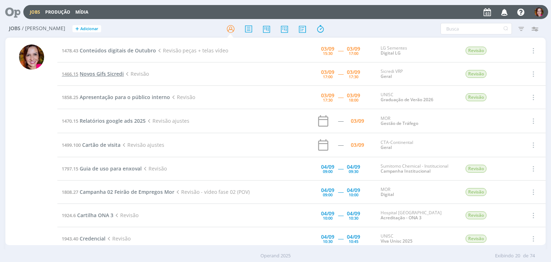
click at [90, 74] on span "Novos Gifs Sicredi" at bounding box center [102, 73] width 44 height 7
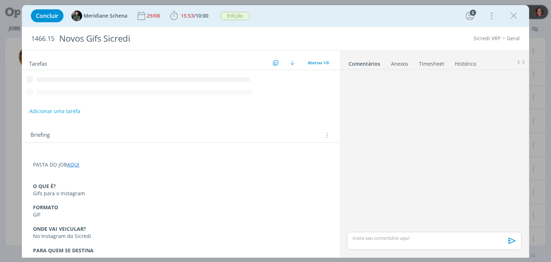
scroll to position [121, 0]
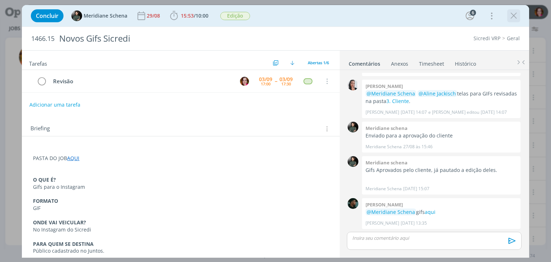
click at [515, 18] on icon "dialog" at bounding box center [513, 15] width 11 height 11
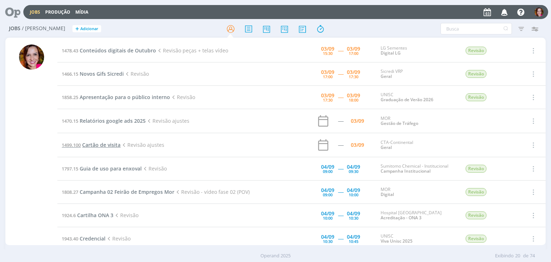
click at [105, 144] on span "Cartão de visita" at bounding box center [101, 144] width 38 height 7
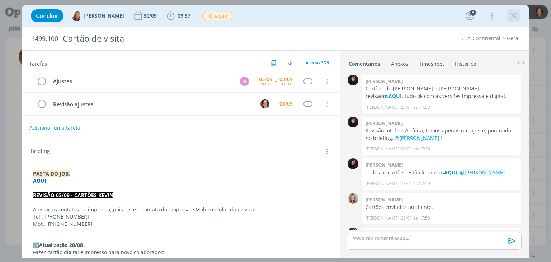
scroll to position [598, 0]
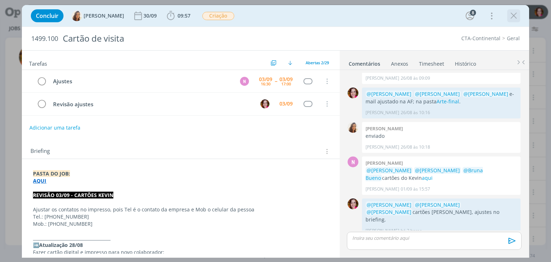
click at [513, 15] on icon "dialog" at bounding box center [513, 15] width 11 height 11
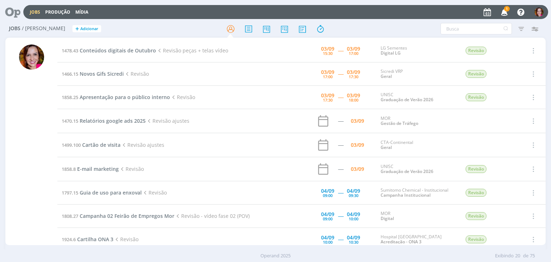
click at [503, 14] on icon "button" at bounding box center [504, 12] width 13 height 12
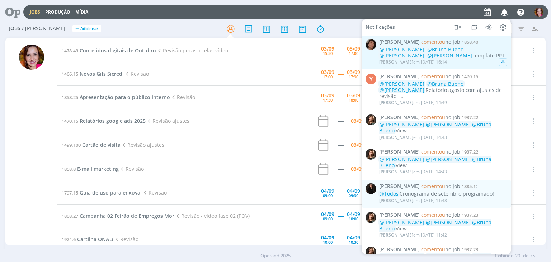
click at [469, 61] on div "[PERSON_NAME] em [DATE] 16:14" at bounding box center [443, 61] width 128 height 7
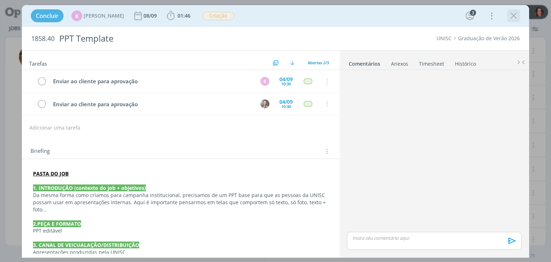
click at [512, 16] on icon "dialog" at bounding box center [513, 15] width 11 height 11
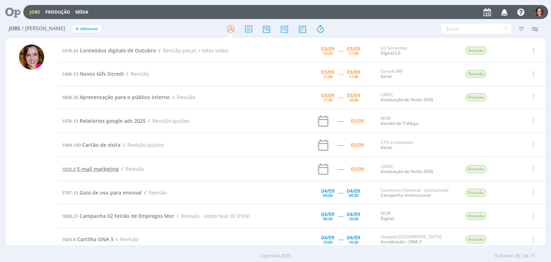
click at [107, 169] on span "E-mail marketing" at bounding box center [98, 168] width 42 height 7
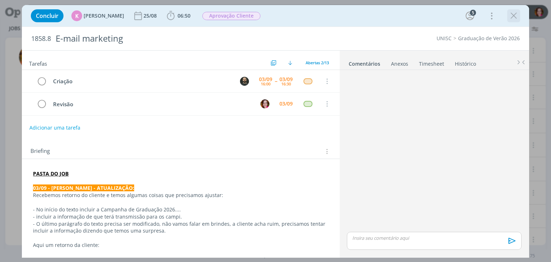
click at [516, 17] on icon "dialog" at bounding box center [513, 15] width 11 height 11
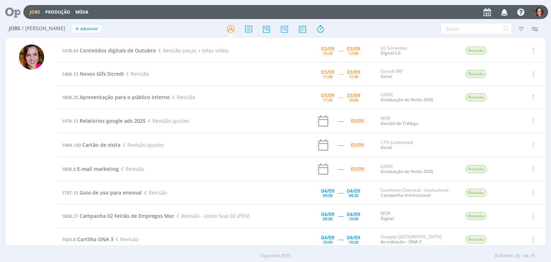
click at [1, 163] on div "Jobs / Minha Pauta + Adicionar Atenção! Novo comportamento nos filtros de Pauta…" at bounding box center [275, 142] width 551 height 245
click at [505, 13] on icon "button" at bounding box center [504, 12] width 13 height 12
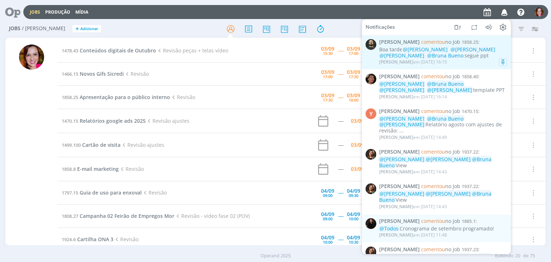
click at [458, 57] on div "Boa tarde @Beatriz Luchese @Karoline Arend @Luíza Santana @Bruna Bueno segue ppt" at bounding box center [443, 53] width 128 height 12
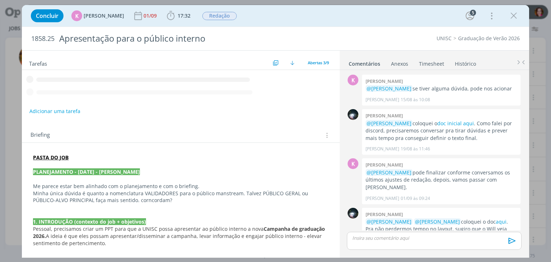
scroll to position [201, 0]
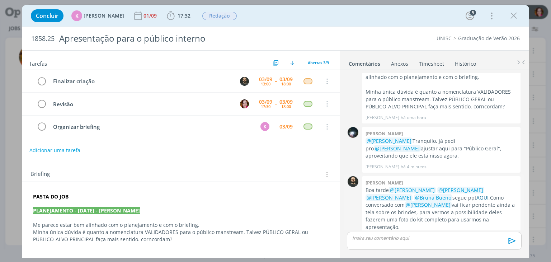
click at [476, 194] on link "AQUI," at bounding box center [483, 197] width 14 height 7
click at [516, 18] on icon "dialog" at bounding box center [513, 15] width 11 height 11
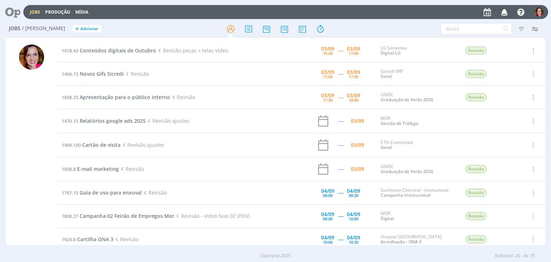
click at [25, 123] on div at bounding box center [31, 144] width 25 height 201
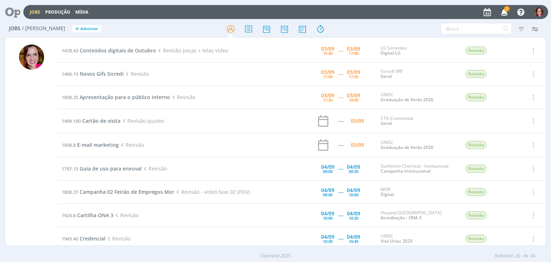
click at [501, 10] on icon "button" at bounding box center [504, 12] width 13 height 12
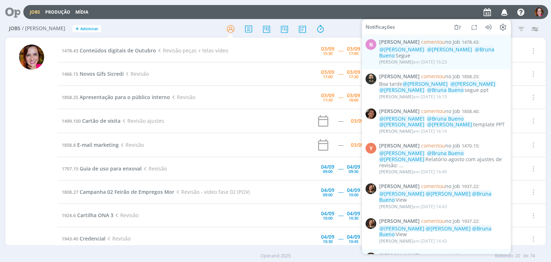
click at [431, 12] on div "Jobs Produção Mídia Notificações N [PERSON_NAME] comentou no Job 1478.43 : @[PE…" at bounding box center [285, 12] width 525 height 14
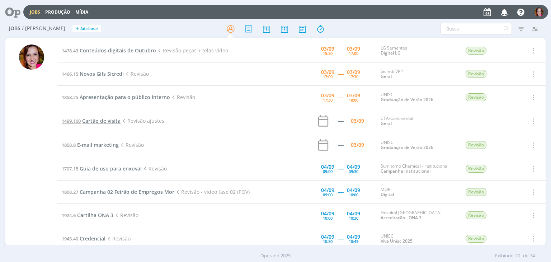
click at [101, 122] on span "Cartão de visita" at bounding box center [101, 120] width 38 height 7
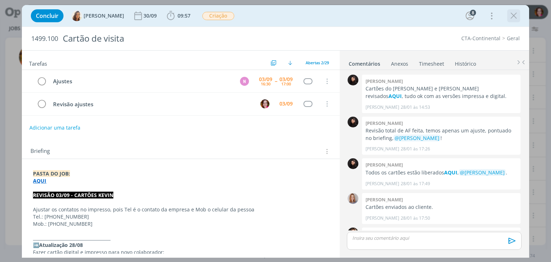
scroll to position [598, 0]
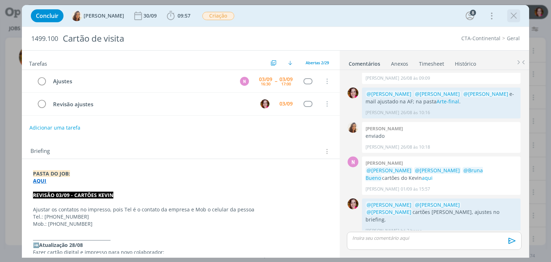
click at [513, 17] on icon "dialog" at bounding box center [513, 15] width 11 height 11
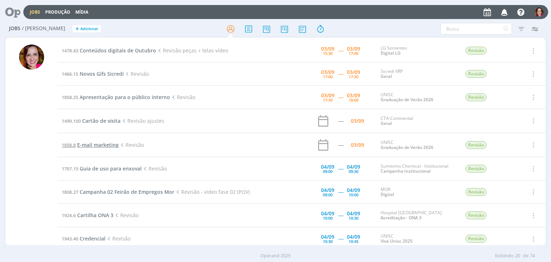
click at [86, 147] on span "E-mail marketing" at bounding box center [98, 144] width 42 height 7
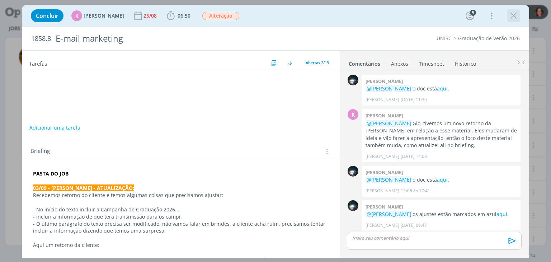
scroll to position [297, 0]
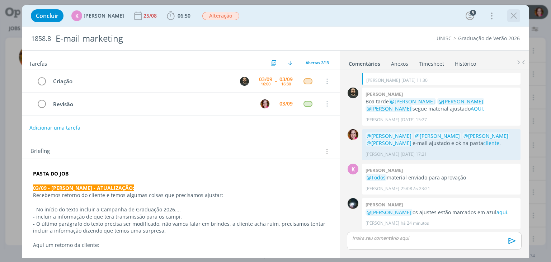
click at [517, 16] on icon "dialog" at bounding box center [513, 15] width 11 height 11
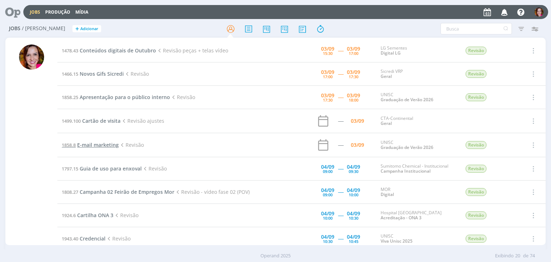
click at [97, 145] on span "E-mail marketing" at bounding box center [98, 144] width 42 height 7
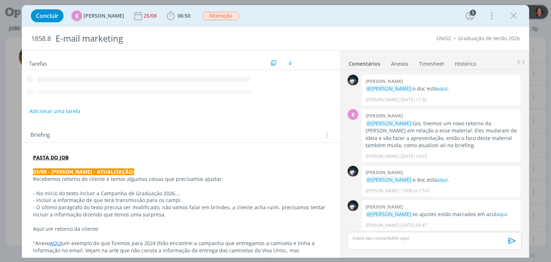
scroll to position [297, 0]
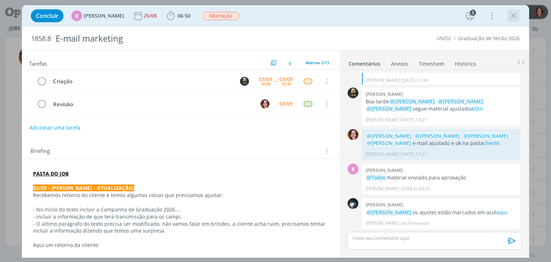
click at [510, 19] on icon "dialog" at bounding box center [513, 15] width 11 height 11
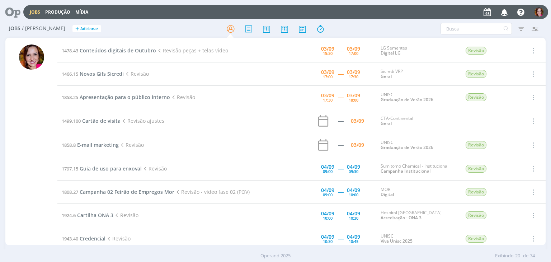
click at [121, 52] on span "Conteúdos digitais de Outubro" at bounding box center [118, 50] width 76 height 7
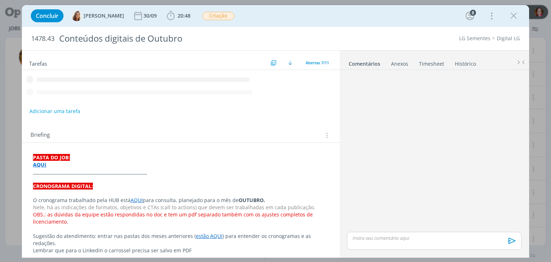
scroll to position [107, 0]
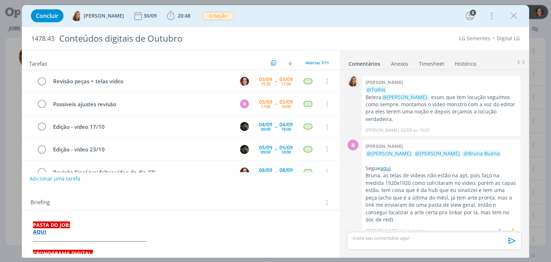
click at [389, 165] on link "aqui" at bounding box center [385, 168] width 11 height 7
click at [178, 18] on span "20:48" at bounding box center [184, 15] width 13 height 7
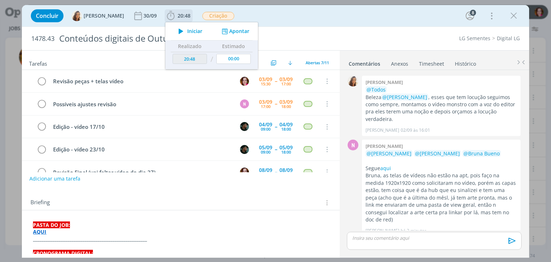
click at [181, 33] on icon "dialog" at bounding box center [181, 31] width 13 height 9
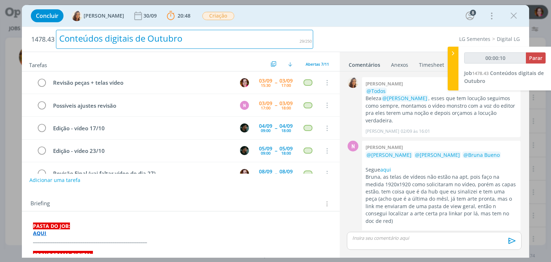
click at [291, 33] on div "Conteúdos digitais de Outubro" at bounding box center [184, 39] width 257 height 19
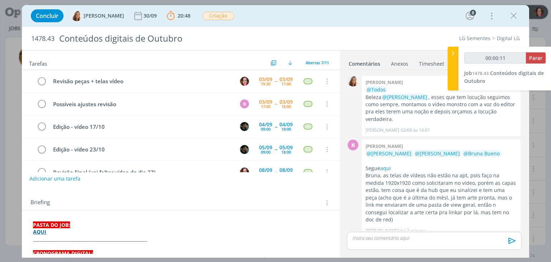
click at [347, 35] on div "LG Sementes Digital LG" at bounding box center [420, 38] width 206 height 7
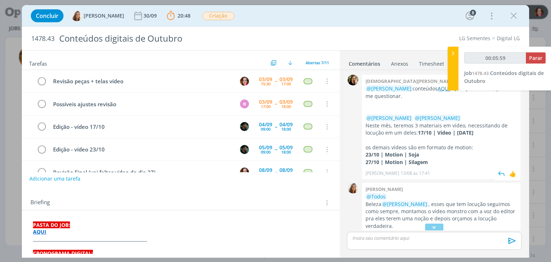
click at [438, 85] on link "AQUI" at bounding box center [444, 88] width 12 height 7
type input "00:06:02"
click at [451, 53] on icon at bounding box center [453, 54] width 7 height 8
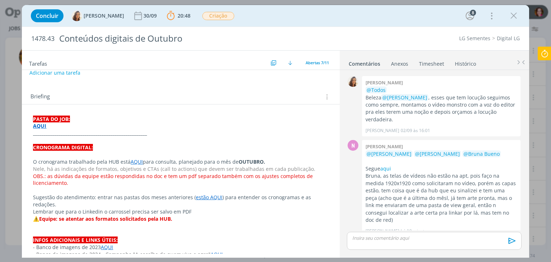
scroll to position [104, 0]
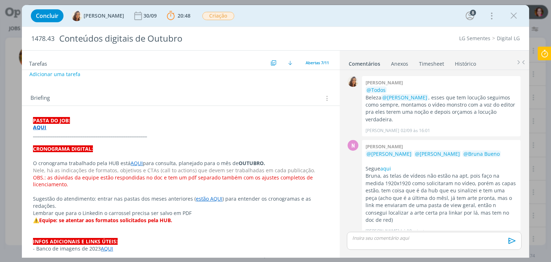
click at [135, 161] on link "AQUI" at bounding box center [137, 163] width 12 height 7
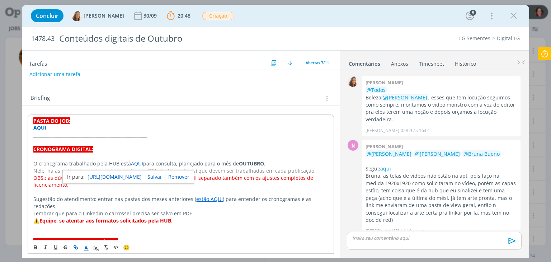
click at [142, 177] on link "https://sobeae.sharepoint.com/:f:/s/SOBEAE/EkKrG-Xg6-BHj5Jj3SOOSMkB746tp0_ah7mp…" at bounding box center [115, 176] width 54 height 9
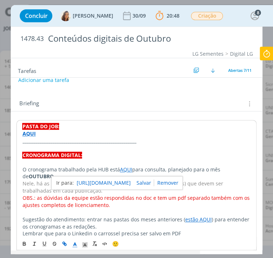
click at [102, 183] on link "https://sobeae.sharepoint.com/:f:/s/SOBEAE/EkKrG-Xg6-BHj5Jj3SOOSMkB746tp0_ah7mp…" at bounding box center [103, 182] width 54 height 9
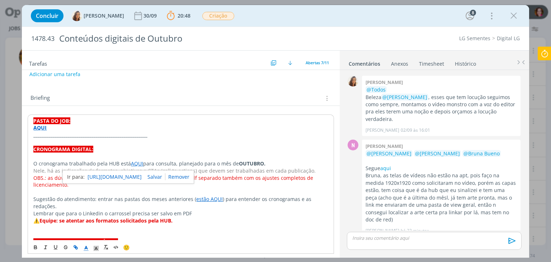
click at [132, 178] on link "https://sobeae.sharepoint.com/:f:/s/SOBEAE/EkKrG-Xg6-BHj5Jj3SOOSMkB746tp0_ah7mp…" at bounding box center [115, 176] width 54 height 9
click at [175, 207] on p "Sugestão do atendimento: entrar nas pastas dos meses anteriores ( estão AQUI ) …" at bounding box center [180, 203] width 295 height 14
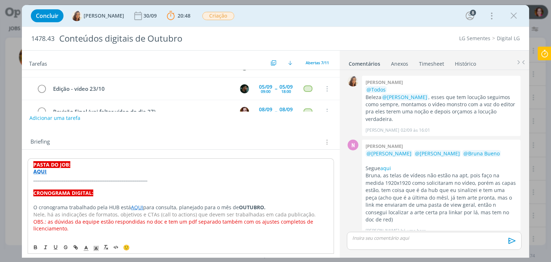
scroll to position [59, 0]
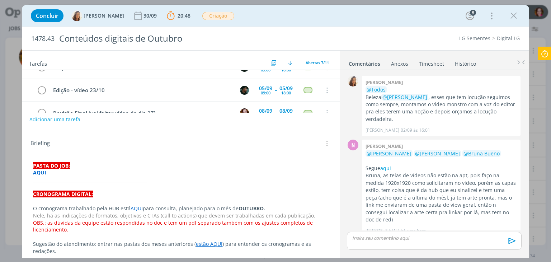
click at [150, 183] on p "dialog" at bounding box center [180, 186] width 295 height 7
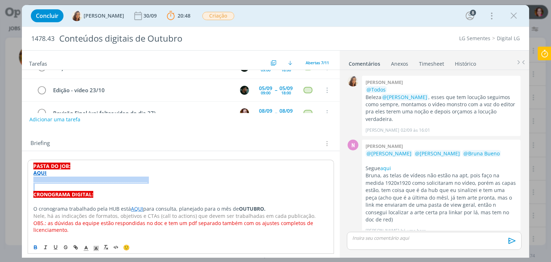
copy strong "_____________________________________________________"
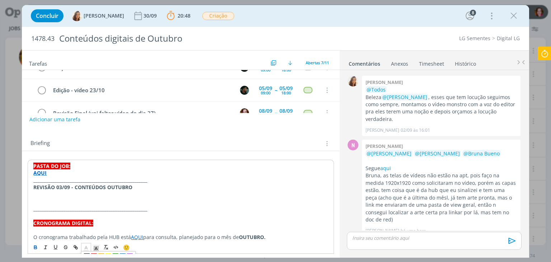
click at [86, 247] on polyline "dialog" at bounding box center [86, 247] width 3 height 3
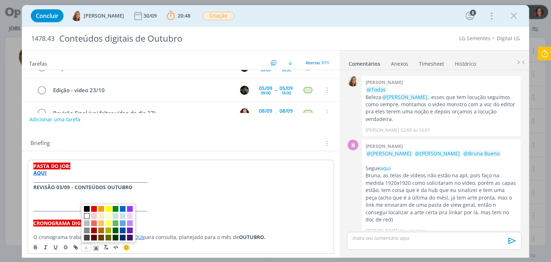
click at [87, 217] on span "dialog" at bounding box center [87, 216] width 6 height 6
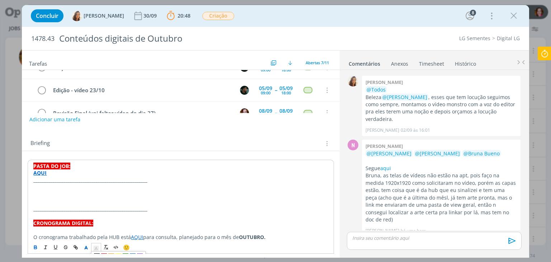
click at [98, 249] on icon "dialog" at bounding box center [96, 248] width 6 height 6
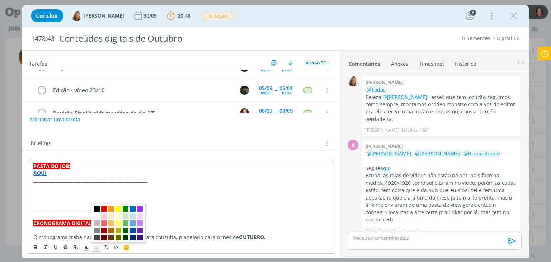
click at [97, 208] on span "dialog" at bounding box center [97, 209] width 6 height 6
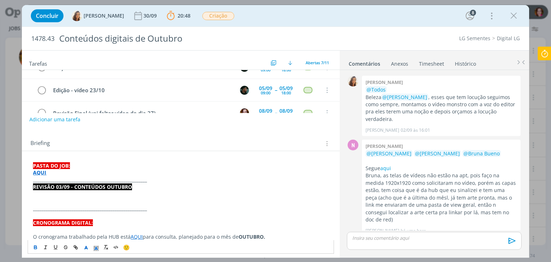
click at [100, 198] on p "dialog" at bounding box center [180, 201] width 295 height 7
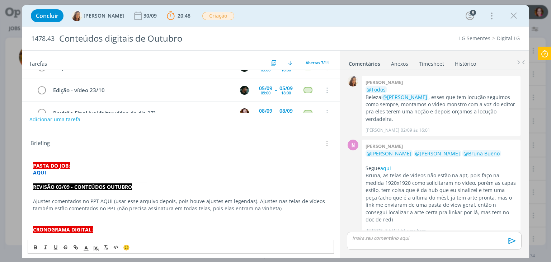
click at [113, 198] on p "Ajustes comentados no PPT AQUI (usar esse arquivo depois, pois houve ajustes em…" at bounding box center [180, 205] width 295 height 14
paste input "https://sobeae.sharepoint.com/sites/SOBEAE/Documentos%20Compartilhados/Forms/Al…"
type input "https://sobeae.sharepoint.com/sites/SOBEAE/Documentos%20Compartilhados/Forms/Al…"
click at [99, 199] on strong "PPT AQUI" at bounding box center [101, 201] width 24 height 7
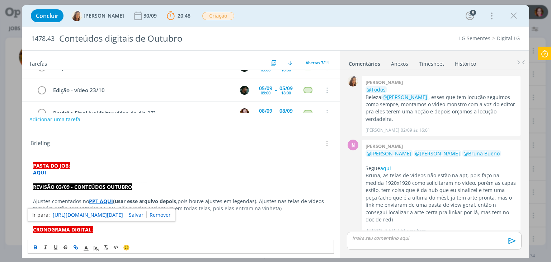
click at [100, 211] on link "https://sobeae.sharepoint.com/sites/SOBEAE/Documentos%20Compartilhados/Forms/Al…" at bounding box center [88, 214] width 70 height 9
click at [254, 199] on p "Ajustes comentados no PPT AQUI (usar esse arquivo depois, pois houve ajustes em…" at bounding box center [180, 205] width 295 height 14
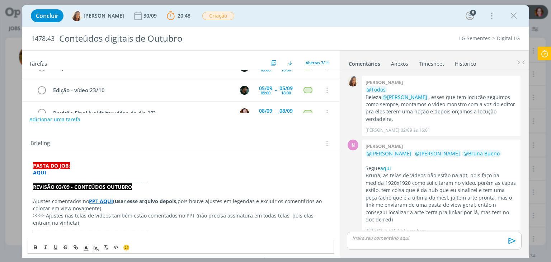
click at [57, 222] on p ">>>> Ajustes nas telas de vídeos também estão comentados no PPT (não precisa as…" at bounding box center [180, 219] width 295 height 14
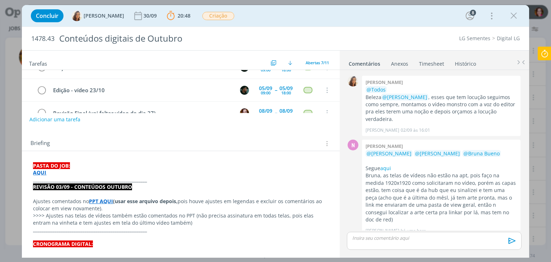
click at [372, 241] on p "dialog" at bounding box center [434, 238] width 163 height 6
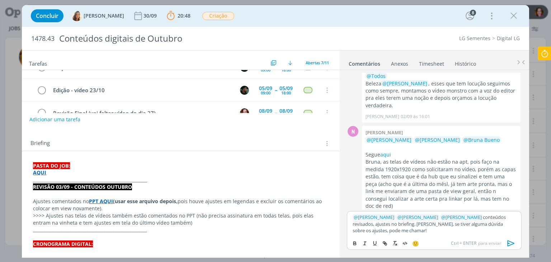
click at [512, 240] on icon "dialog" at bounding box center [511, 243] width 11 height 11
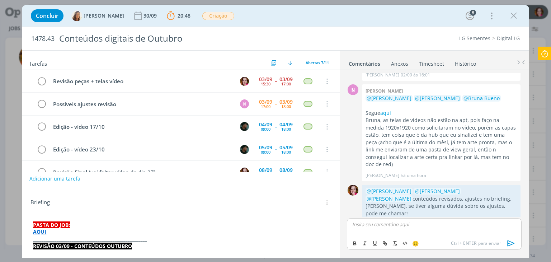
scroll to position [149, 0]
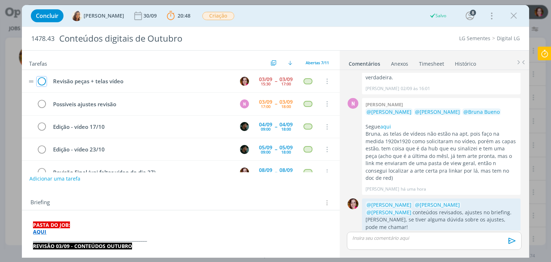
click at [39, 77] on icon "dialog" at bounding box center [42, 81] width 10 height 11
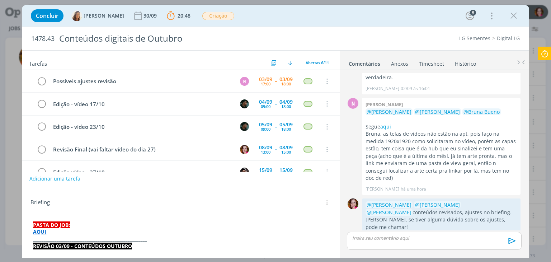
click at [549, 54] on icon at bounding box center [544, 54] width 13 height 14
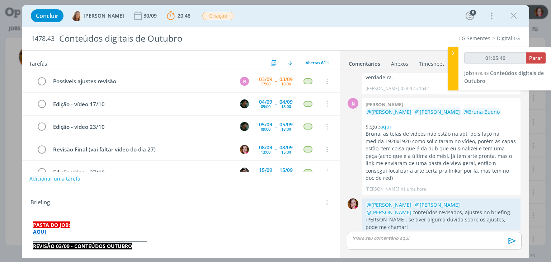
type input "01:05:41"
click at [532, 61] on span "Parar" at bounding box center [535, 58] width 13 height 7
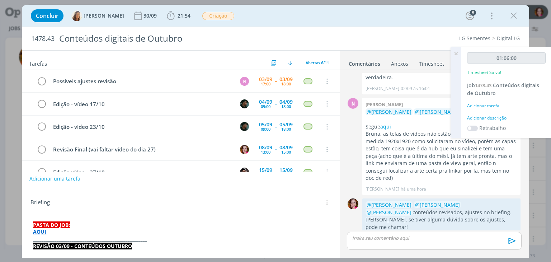
click at [480, 118] on div "Adicionar descrição" at bounding box center [506, 118] width 79 height 6
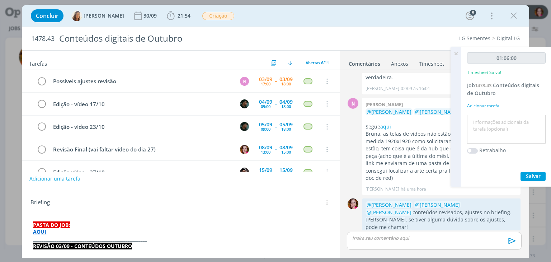
click at [480, 118] on textarea at bounding box center [506, 129] width 75 height 25
type textarea "Revisão conteúdos outubro"
click at [535, 175] on span "Salvar" at bounding box center [533, 176] width 15 height 7
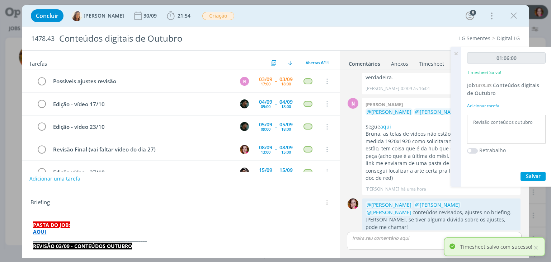
click at [456, 55] on icon at bounding box center [456, 54] width 13 height 14
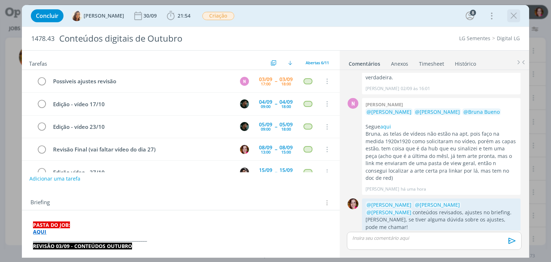
click at [508, 19] on div "dialog" at bounding box center [513, 15] width 13 height 13
click at [512, 18] on icon "dialog" at bounding box center [513, 15] width 11 height 11
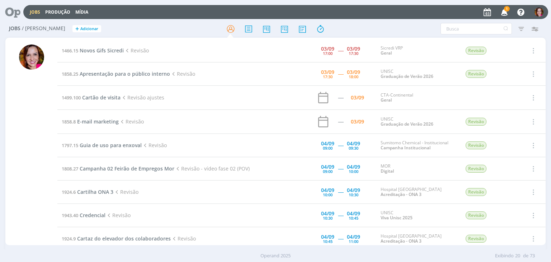
click at [504, 11] on icon "button" at bounding box center [504, 12] width 13 height 12
click at [88, 51] on span "Novos Gifs Sicredi" at bounding box center [102, 50] width 44 height 7
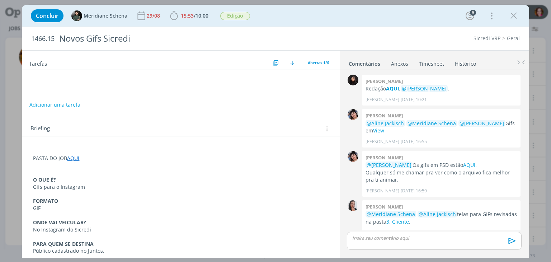
scroll to position [121, 0]
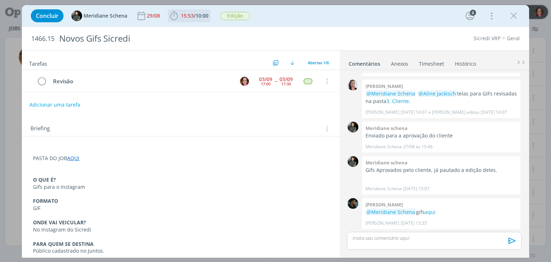
click at [175, 16] on icon "dialog" at bounding box center [174, 15] width 11 height 11
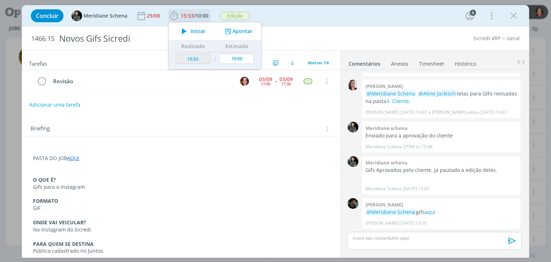
click at [185, 33] on icon "dialog" at bounding box center [184, 31] width 13 height 9
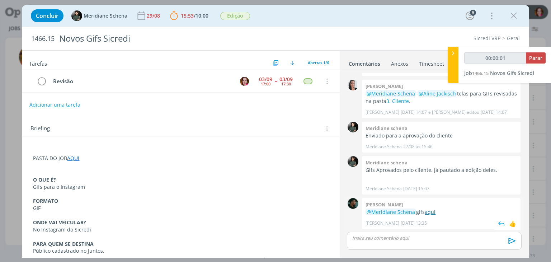
click at [429, 210] on link "aqui" at bounding box center [430, 211] width 11 height 7
click at [94, 157] on p "PASTA DO JOB AQUI" at bounding box center [180, 158] width 295 height 7
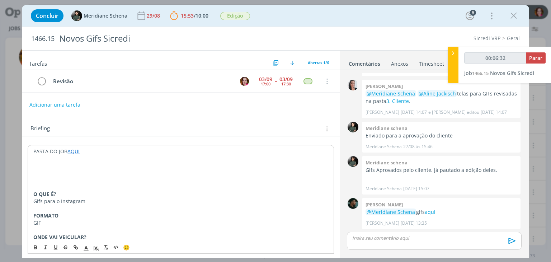
type input "00:06:33"
click at [84, 247] on icon "dialog" at bounding box center [86, 248] width 6 height 6
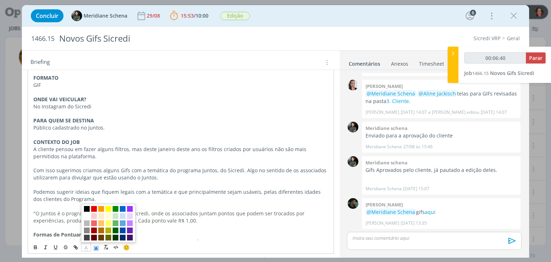
drag, startPoint x: 86, startPoint y: 215, endPoint x: 96, endPoint y: 249, distance: 35.4
click at [96, 249] on div "🙂" at bounding box center [180, 246] width 305 height 13
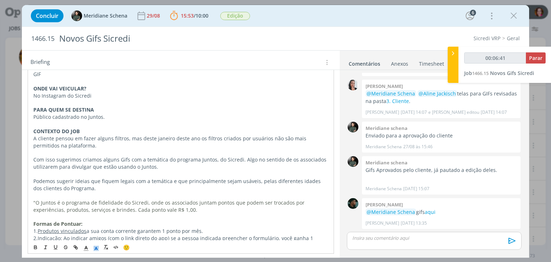
click at [96, 249] on line "dialog" at bounding box center [96, 249] width 2 height 0
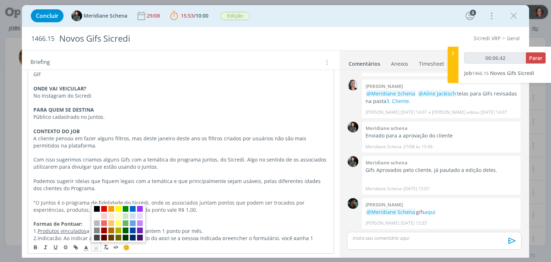
click at [96, 210] on span "dialog" at bounding box center [97, 209] width 6 height 6
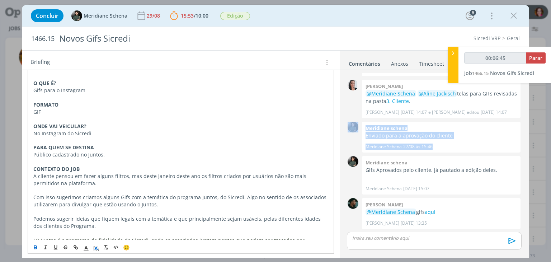
drag, startPoint x: 336, startPoint y: 197, endPoint x: 338, endPoint y: 132, distance: 65.7
click at [338, 132] on div "Tarefas Usar Job de template Ordenar por: Prazo crescente Prazo decrescente Ord…" at bounding box center [181, 152] width 318 height 203
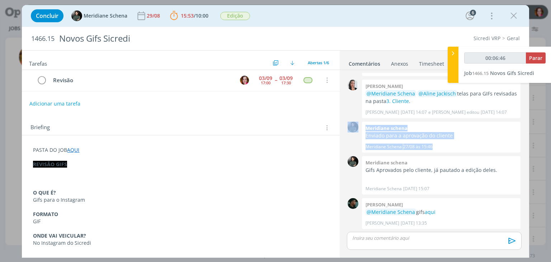
scroll to position [0, 0]
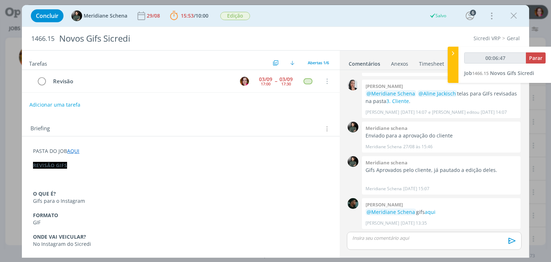
click at [60, 167] on strong "REVISÃO GIFS" at bounding box center [50, 165] width 34 height 7
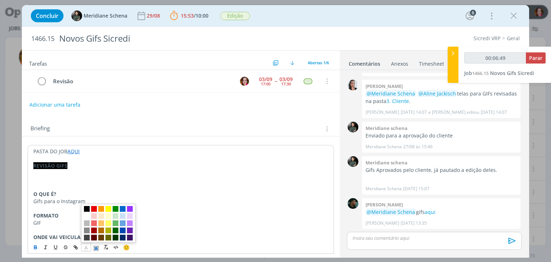
click at [86, 248] on line "dialog" at bounding box center [86, 248] width 2 height 0
click at [85, 215] on span "dialog" at bounding box center [87, 216] width 6 height 6
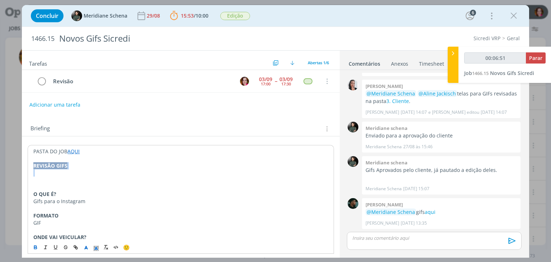
click at [75, 164] on p "REVISÃO GIFS" at bounding box center [180, 165] width 295 height 7
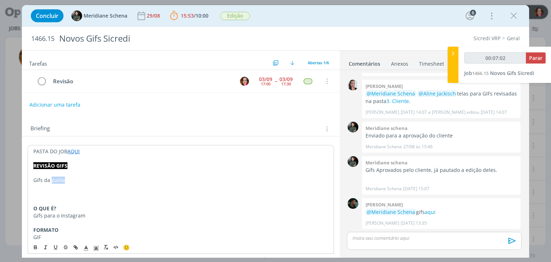
type input "00:07:03"
paste input "https://sobeae.sharepoint.com/sites/SOBEAE/Documentos%20Compartilhados/Forms/Al…"
type input "https://sobeae.sharepoint.com/sites/SOBEAE/Documentos%20Compartilhados/Forms/Al…"
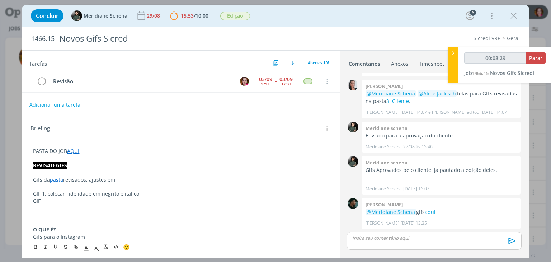
click at [45, 198] on p "GIF" at bounding box center [180, 200] width 295 height 7
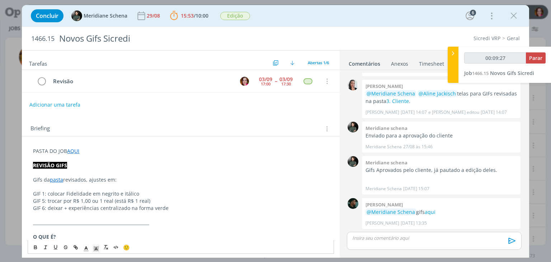
type input "00:09:34"
click at [375, 241] on p "dialog" at bounding box center [434, 238] width 163 height 6
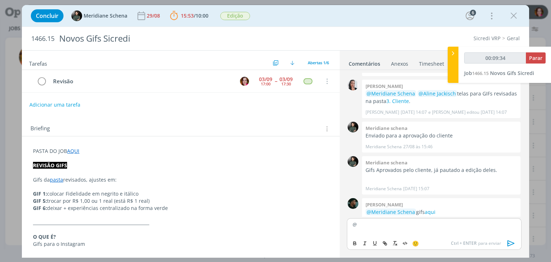
scroll to position [134, 0]
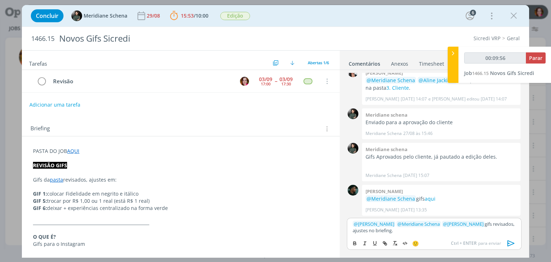
click at [514, 241] on icon "dialog" at bounding box center [511, 243] width 11 height 11
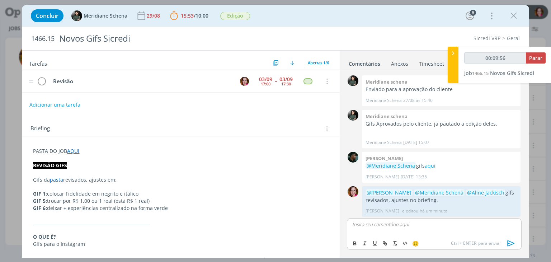
scroll to position [168, 0]
click at [40, 79] on icon "dialog" at bounding box center [42, 81] width 10 height 11
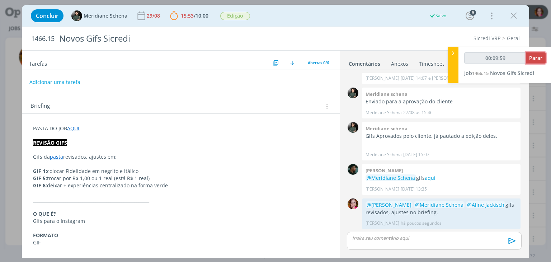
type input "00:10:00"
click at [532, 55] on span "Parar" at bounding box center [535, 58] width 13 height 7
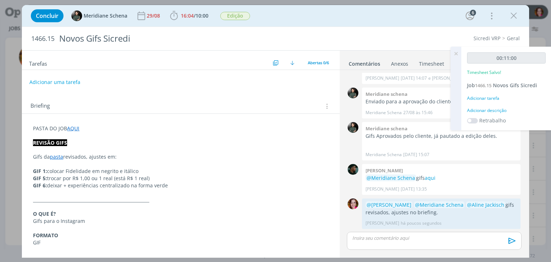
click at [487, 111] on div "Adicionar descrição" at bounding box center [506, 110] width 79 height 6
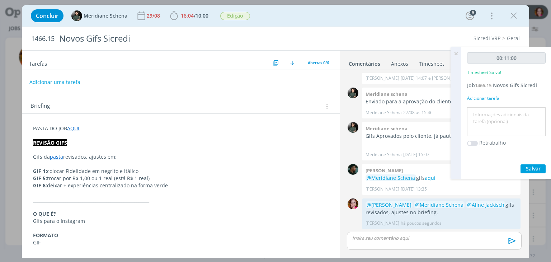
click at [487, 111] on textarea at bounding box center [506, 121] width 75 height 25
type textarea "Revisão gifs"
click at [527, 170] on span "Salvar" at bounding box center [533, 168] width 15 height 7
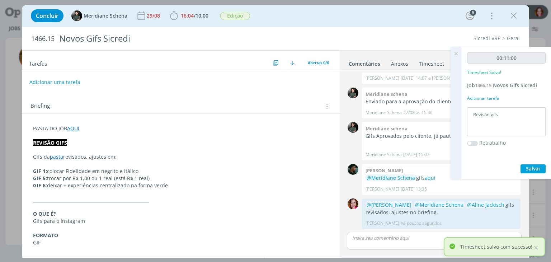
click at [458, 51] on icon at bounding box center [456, 54] width 13 height 14
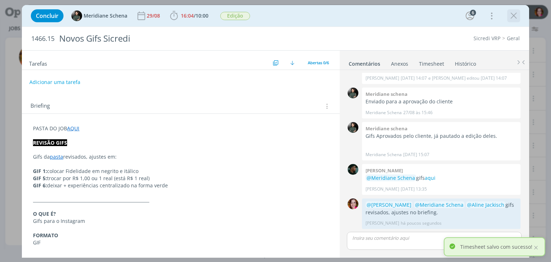
click at [517, 15] on icon "dialog" at bounding box center [513, 15] width 11 height 11
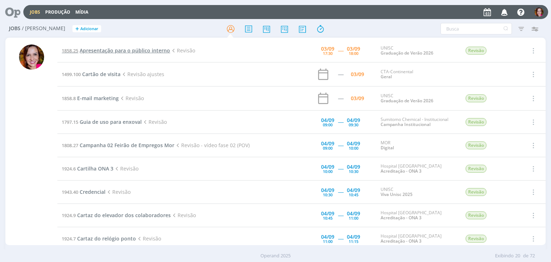
click at [96, 51] on span "Apresentação para o público interno" at bounding box center [125, 50] width 90 height 7
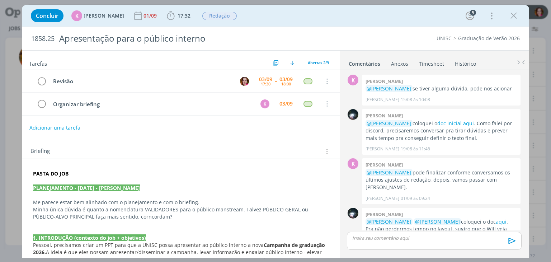
scroll to position [201, 0]
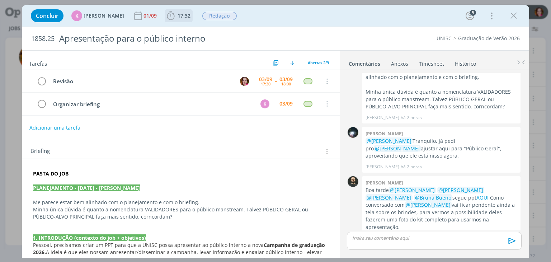
click at [171, 18] on icon "dialog" at bounding box center [170, 15] width 11 height 11
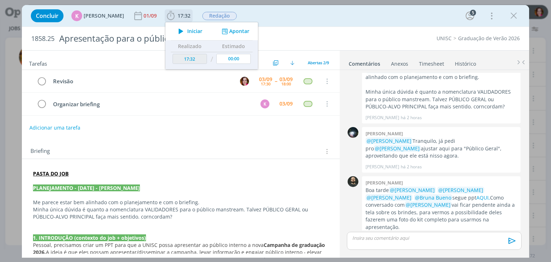
click at [175, 30] on icon "dialog" at bounding box center [181, 31] width 13 height 9
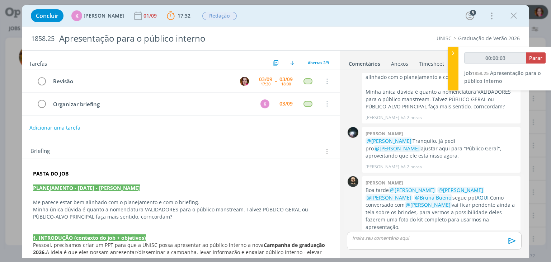
click at [476, 194] on link "AQUI," at bounding box center [483, 197] width 14 height 7
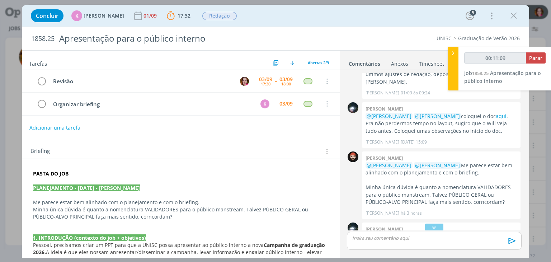
scroll to position [106, 0]
click at [496, 112] on link "aqui" at bounding box center [501, 115] width 11 height 7
type input "00:20:38"
click at [360, 238] on p "dialog" at bounding box center [434, 238] width 163 height 6
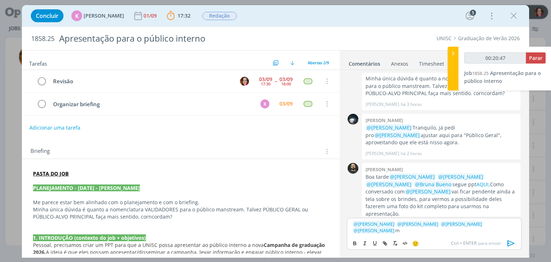
scroll to position [215, 0]
click at [108, 173] on p "PASTA DO JOB" at bounding box center [180, 173] width 295 height 7
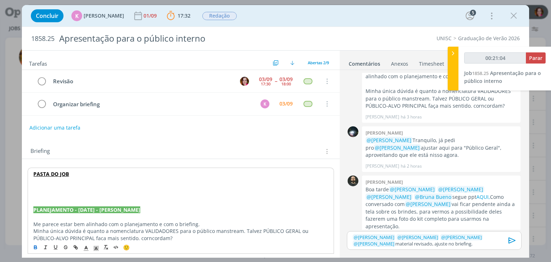
type input "00:21:05"
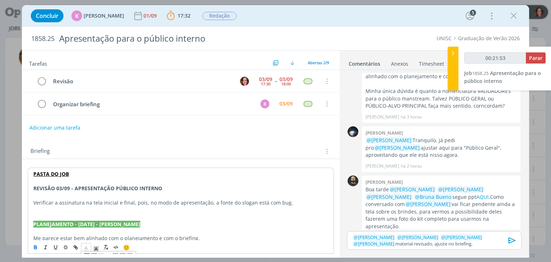
click at [88, 248] on icon "dialog" at bounding box center [86, 248] width 6 height 6
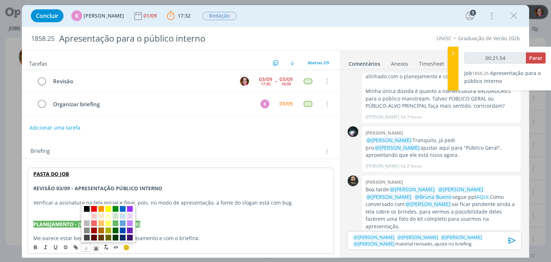
click at [87, 219] on span "dialog" at bounding box center [108, 223] width 55 height 39
click at [86, 214] on span "dialog" at bounding box center [87, 216] width 6 height 6
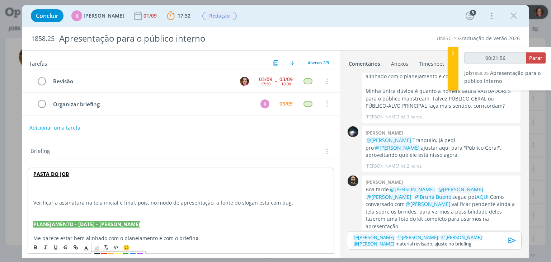
click at [94, 246] on rect "dialog" at bounding box center [94, 246] width 0 height 0
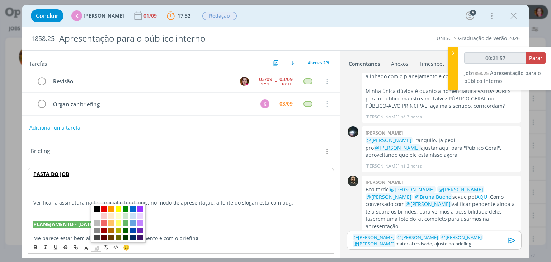
click at [96, 210] on span "dialog" at bounding box center [97, 209] width 6 height 6
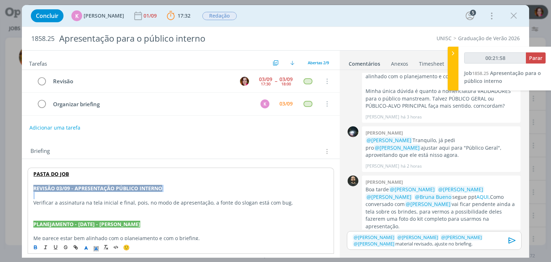
click at [171, 196] on p "dialog" at bounding box center [180, 195] width 295 height 7
type input "00:22:01"
click at [535, 59] on span "Parar" at bounding box center [535, 58] width 13 height 7
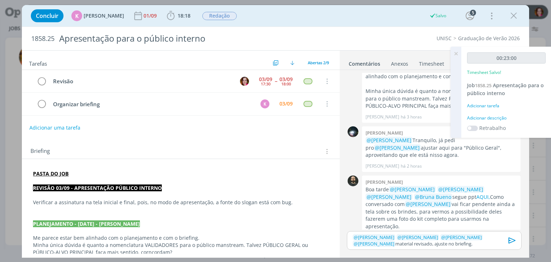
click at [491, 117] on div "Adicionar descrição" at bounding box center [506, 118] width 79 height 6
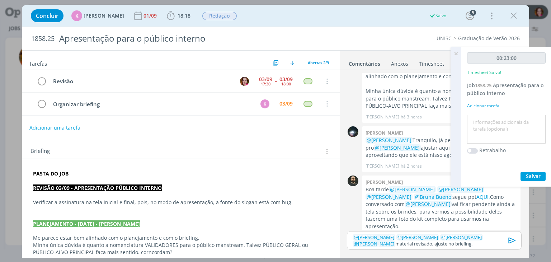
click at [491, 117] on textarea at bounding box center [506, 129] width 75 height 25
type textarea "Revisão PPT"
click at [528, 174] on span "Salvar" at bounding box center [533, 176] width 15 height 7
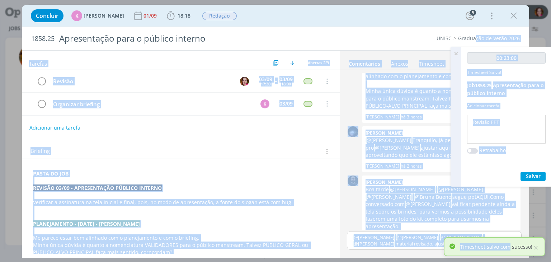
drag, startPoint x: 511, startPoint y: 241, endPoint x: 475, endPoint y: 31, distance: 213.3
click at [475, 31] on body "Jobs Produção Mídia Notificações Sandriny Soares comentou no Job 1886.1 : @Todo…" at bounding box center [275, 131] width 551 height 262
click at [456, 53] on icon at bounding box center [456, 54] width 13 height 14
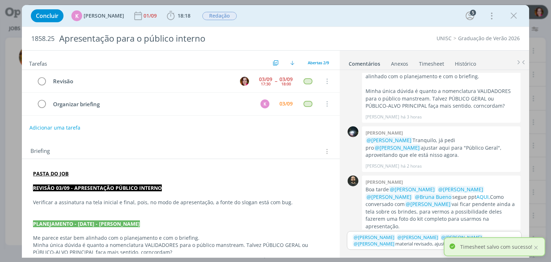
click at [434, 240] on p "﻿ @ Patrick Freitas ﻿ ﻿ @ Luíza Santana ﻿ ﻿ @ Beatriz Luchese ﻿ ﻿ @ Karoline Ar…" at bounding box center [434, 240] width 163 height 13
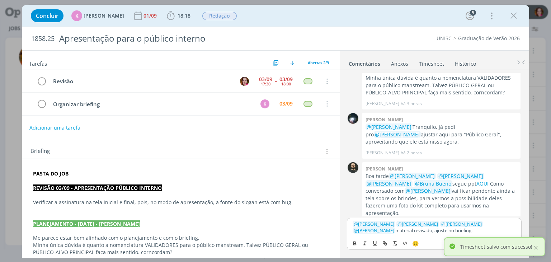
click at [536, 249] on div at bounding box center [536, 247] width 6 height 6
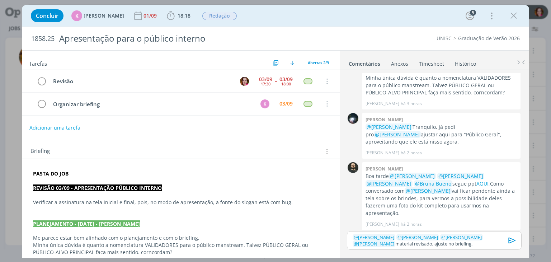
scroll to position [202, 0]
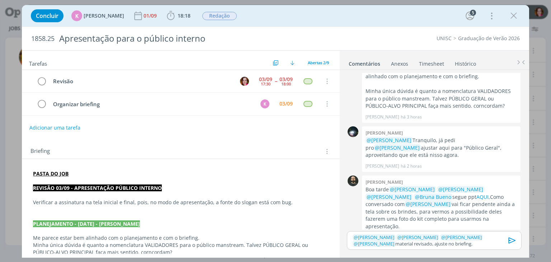
click at [512, 242] on icon "dialog" at bounding box center [511, 240] width 7 height 6
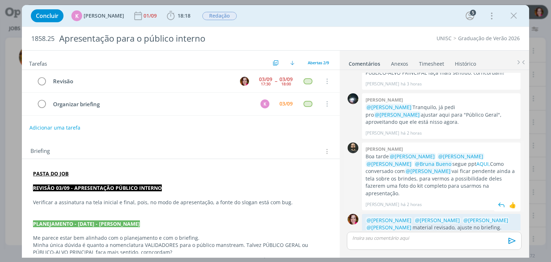
scroll to position [235, 0]
drag, startPoint x: 154, startPoint y: 201, endPoint x: 204, endPoint y: 198, distance: 50.3
click at [204, 199] on p "Verificar a assinatura na tela inicial e final, pois, no modo de apresentação, …" at bounding box center [180, 202] width 295 height 7
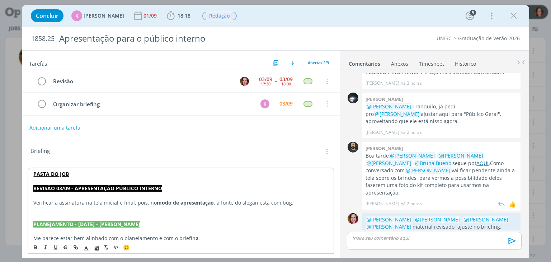
click at [476, 160] on link "AQUI," at bounding box center [483, 163] width 14 height 7
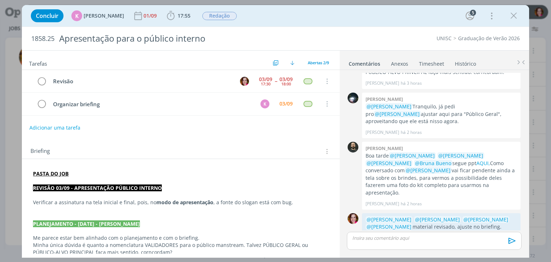
click at [422, 62] on link "Timesheet" at bounding box center [432, 62] width 26 height 10
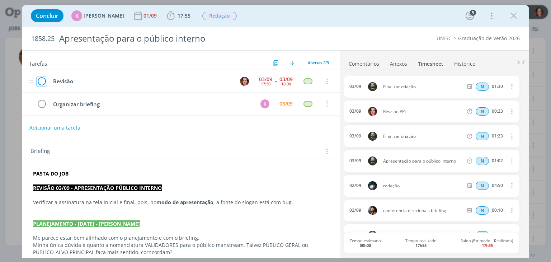
click at [46, 80] on icon "dialog" at bounding box center [42, 81] width 10 height 11
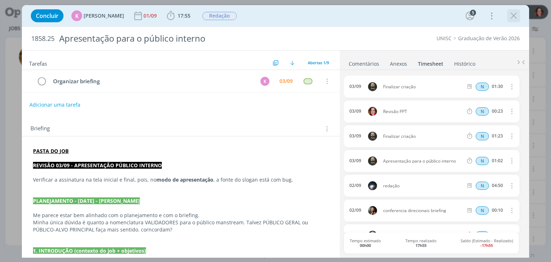
click at [512, 19] on icon "dialog" at bounding box center [513, 15] width 11 height 11
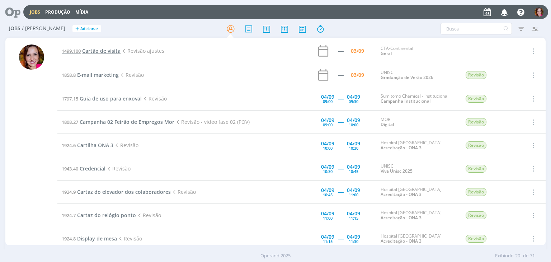
click at [93, 51] on span "Cartão de visita" at bounding box center [101, 50] width 38 height 7
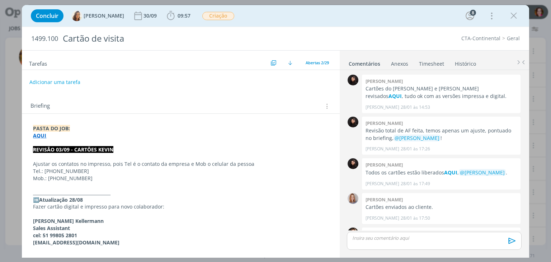
scroll to position [598, 0]
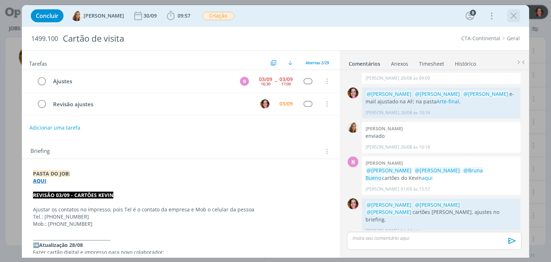
click at [510, 16] on icon "dialog" at bounding box center [513, 15] width 11 height 11
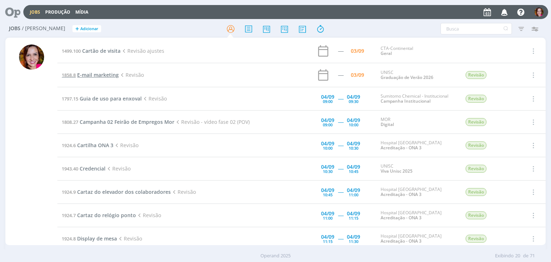
click at [99, 74] on span "E-mail marketing" at bounding box center [98, 74] width 42 height 7
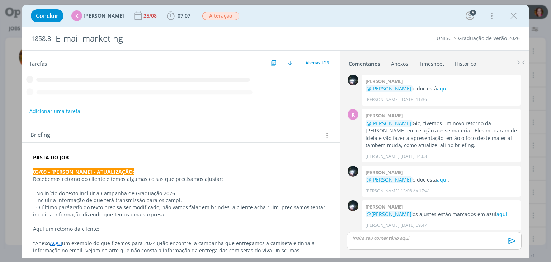
scroll to position [339, 0]
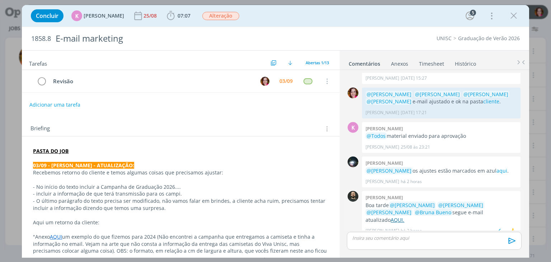
click at [404, 216] on link "AQUI." at bounding box center [398, 219] width 14 height 7
click at [497, 168] on link "aqui" at bounding box center [502, 170] width 11 height 7
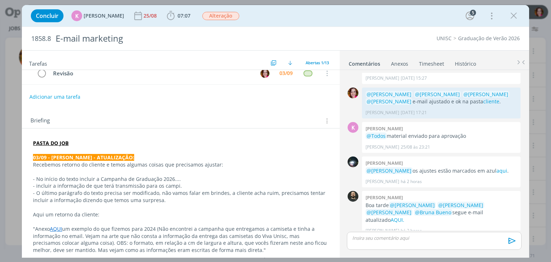
scroll to position [0, 0]
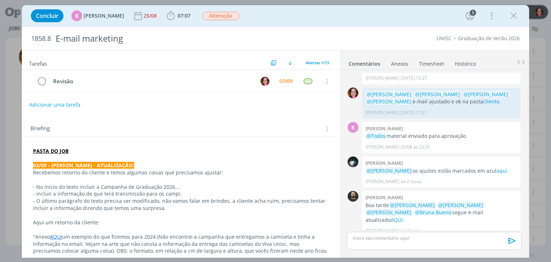
click at [360, 243] on div "dialog" at bounding box center [434, 241] width 174 height 18
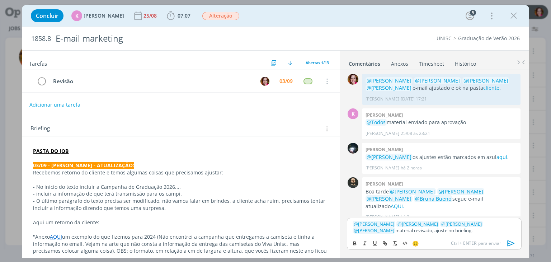
click at [104, 150] on p "PASTA DO JOB" at bounding box center [180, 150] width 295 height 7
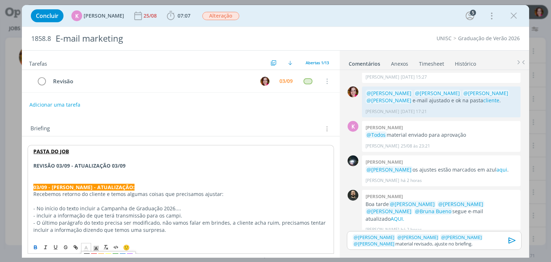
click at [86, 247] on polyline "dialog" at bounding box center [86, 247] width 3 height 3
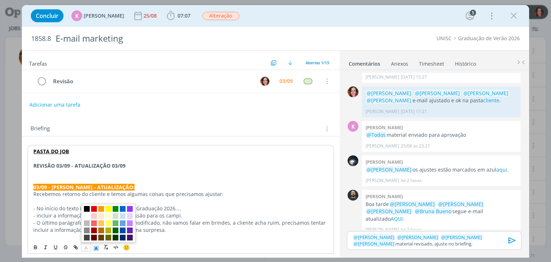
drag, startPoint x: 87, startPoint y: 217, endPoint x: 96, endPoint y: 247, distance: 31.8
click at [96, 247] on div "🙂" at bounding box center [180, 246] width 305 height 13
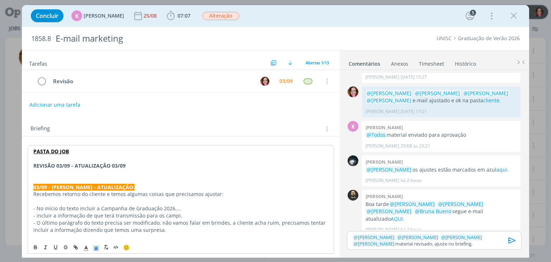
click at [96, 247] on polyline "dialog" at bounding box center [96, 248] width 3 height 3
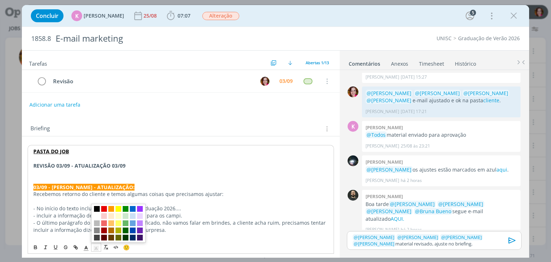
click at [97, 208] on span "dialog" at bounding box center [97, 209] width 6 height 6
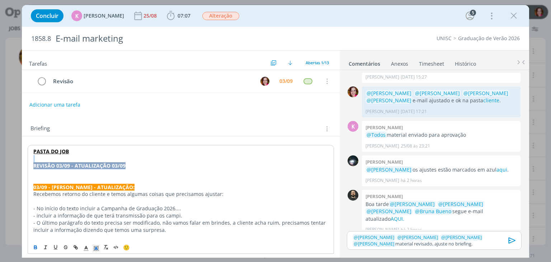
click at [153, 163] on p "REVISÃO 03/09 - ATUALIZAÇÃO 03/09" at bounding box center [180, 165] width 295 height 7
click at [108, 165] on strong "REVISÃO 03/09 - ATUALIZAÇÃO 03/09" at bounding box center [79, 165] width 92 height 7
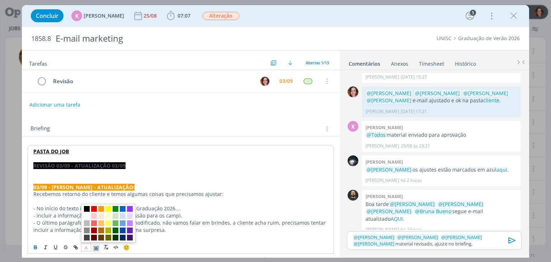
click at [88, 246] on icon "dialog" at bounding box center [86, 248] width 6 height 6
click at [87, 216] on span "dialog" at bounding box center [87, 216] width 6 height 6
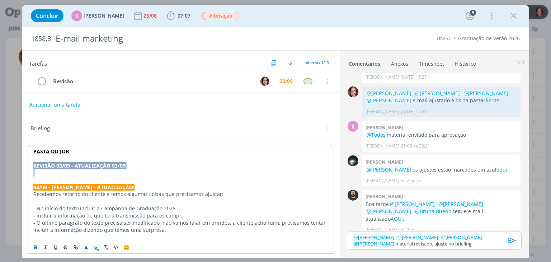
click at [130, 164] on p "REVISÃO 03/09 - ATUALIZAÇÃO 03/09" at bounding box center [180, 165] width 295 height 7
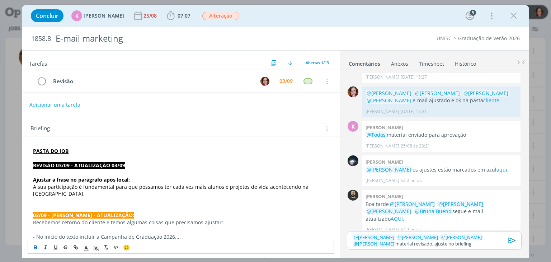
click at [134, 178] on p "Ajustar a frase no parágrafo após local:" at bounding box center [180, 179] width 295 height 7
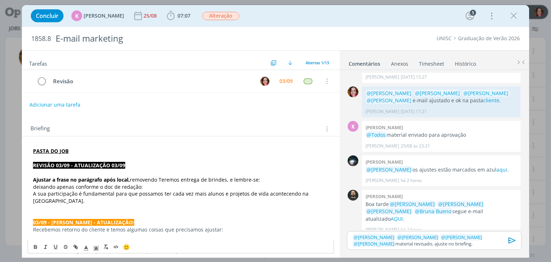
click at [161, 178] on span "removendo Teremos entrega de brindes, e lembre-se:" at bounding box center [195, 179] width 130 height 7
click at [264, 179] on p "Ajustar a frase no parágrafo após local, removendo "Teremos entrega de brindes,…" at bounding box center [180, 179] width 295 height 7
click at [33, 184] on span "deixando apenas conforme o doc de redação:" at bounding box center [88, 186] width 110 height 7
click at [118, 178] on strong "Ajustar a frase no parágrafo após local," at bounding box center [81, 179] width 97 height 7
click at [322, 192] on p "A sua participação é fundamental para que possamos ter cada vez mais alunos e p…" at bounding box center [180, 197] width 295 height 14
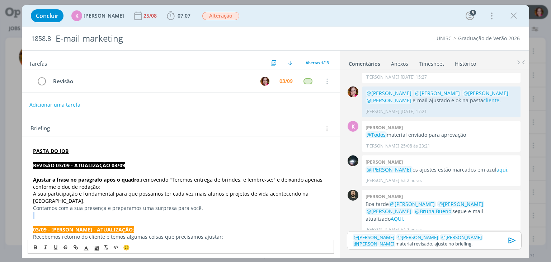
drag, startPoint x: 211, startPoint y: 201, endPoint x: 149, endPoint y: 204, distance: 62.1
click at [115, 204] on p "Contamos com a sua presença e preparamos uma surpresa para você." at bounding box center [180, 207] width 295 height 7
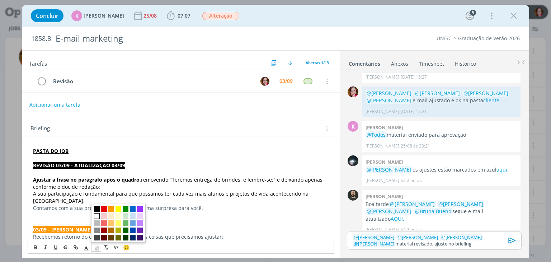
click at [96, 249] on line "dialog" at bounding box center [96, 249] width 2 height 0
click at [88, 248] on polyline "dialog" at bounding box center [86, 247] width 3 height 3
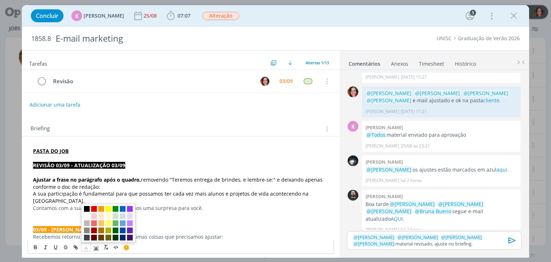
click at [167, 226] on p "03/09 - KAROL - ATUALIZAÇÃO:" at bounding box center [180, 229] width 295 height 7
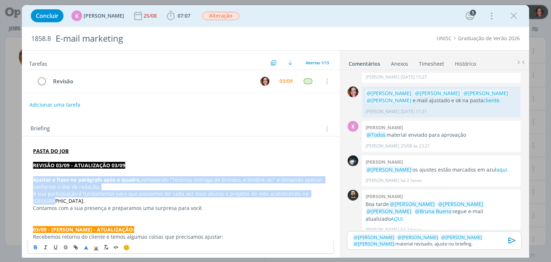
drag, startPoint x: 32, startPoint y: 178, endPoint x: 318, endPoint y: 193, distance: 286.6
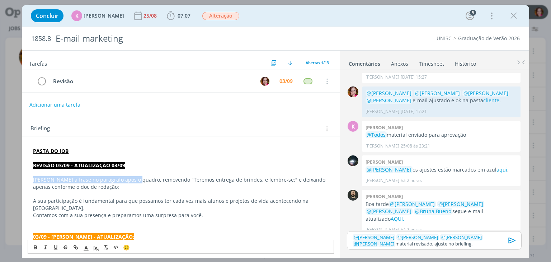
drag, startPoint x: 133, startPoint y: 180, endPoint x: 7, endPoint y: 180, distance: 125.6
click at [7, 180] on div "Concluir K Karoline Arend 25/08 07:07 Iniciar Apontar Data * 03/09/2025 Horas *…" at bounding box center [275, 131] width 551 height 262
click at [509, 241] on icon "dialog" at bounding box center [511, 240] width 7 height 6
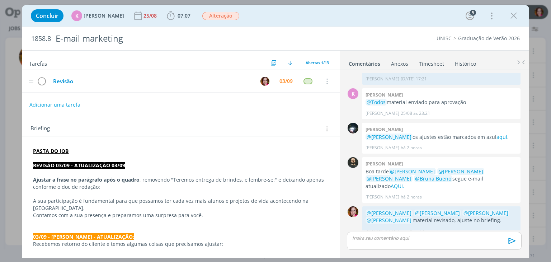
scroll to position [373, 0]
click at [37, 79] on icon "dialog" at bounding box center [42, 81] width 10 height 11
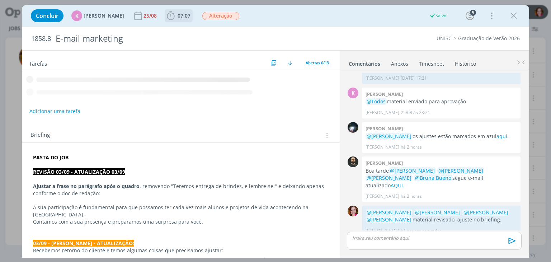
click at [178, 17] on span "07:07" at bounding box center [184, 15] width 13 height 7
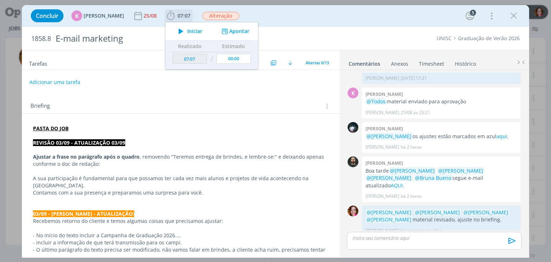
click at [238, 33] on button "Apontar" at bounding box center [235, 32] width 30 height 8
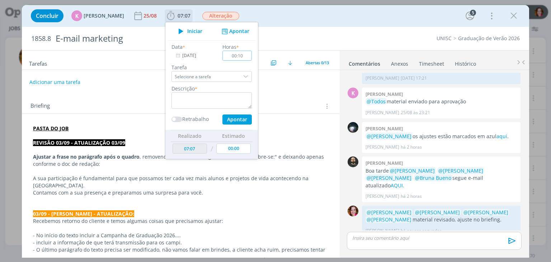
type input "00:10"
click at [230, 76] on input "Selecione a tarefa" at bounding box center [211, 76] width 80 height 11
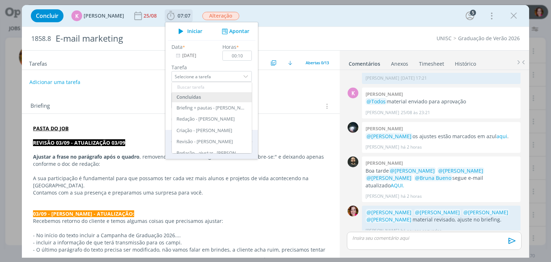
scroll to position [96, 0]
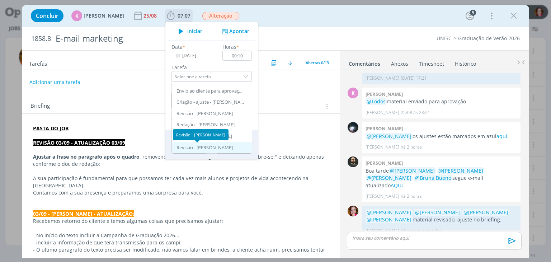
click at [220, 149] on div "Revisão - Bruna Bueno" at bounding box center [205, 148] width 56 height 6
type input "Revisão"
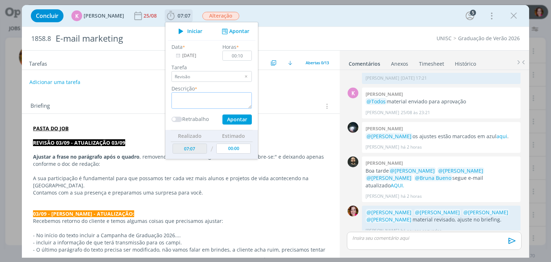
click at [188, 98] on textarea "dialog" at bounding box center [211, 100] width 80 height 17
type textarea "Revisão atualização 03/09"
click at [242, 120] on button "Apontar" at bounding box center [236, 119] width 29 height 10
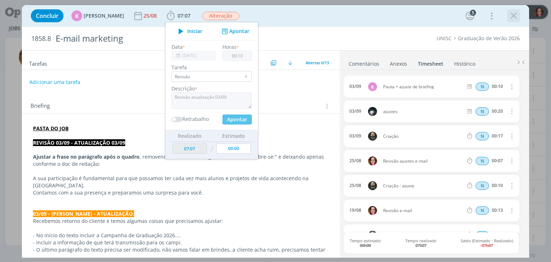
type input "07:17"
type input "00:00"
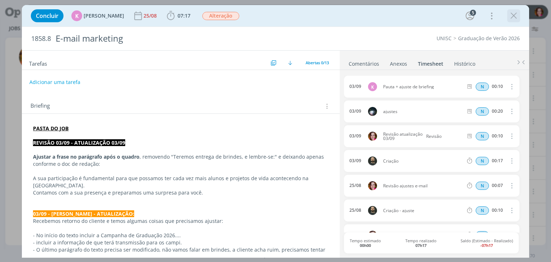
click at [512, 18] on icon "dialog" at bounding box center [513, 15] width 11 height 11
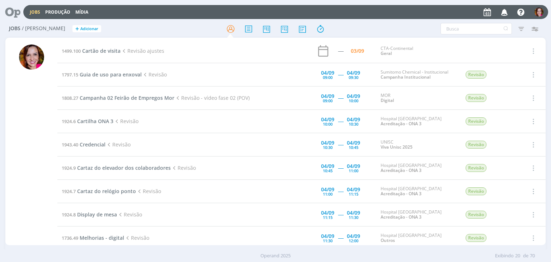
click at [9, 10] on icon at bounding box center [10, 12] width 15 height 14
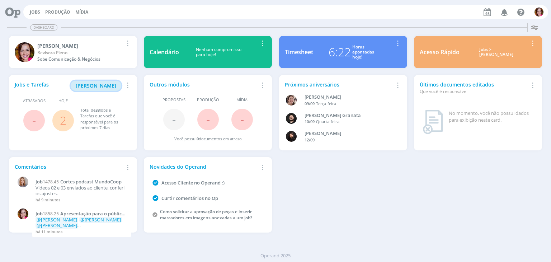
click at [95, 88] on span "Minha Pauta" at bounding box center [96, 85] width 41 height 7
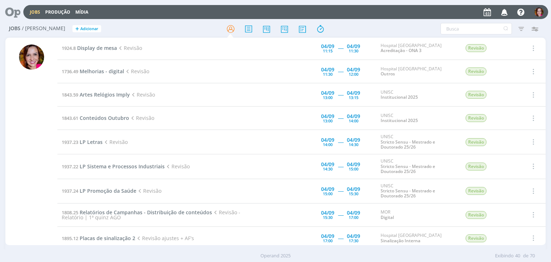
scroll to position [171, 0]
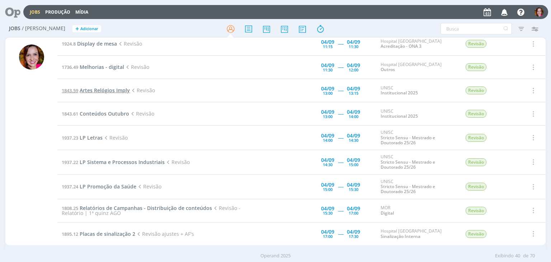
click at [104, 88] on span "Artes Relógios Imply" at bounding box center [105, 90] width 50 height 7
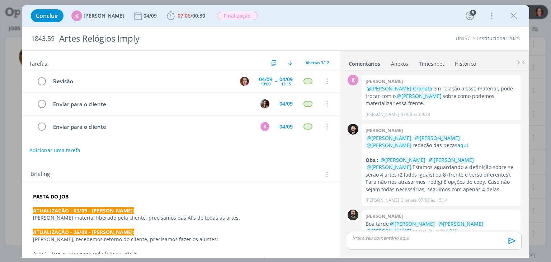
scroll to position [311, 0]
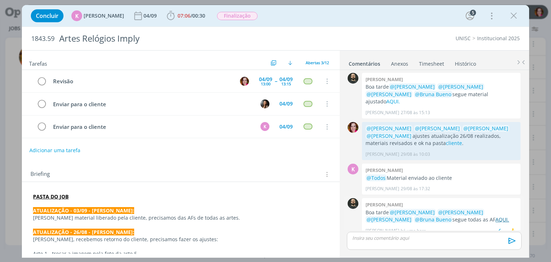
click at [495, 216] on link "AQUI." at bounding box center [502, 219] width 14 height 7
click at [515, 15] on icon "dialog" at bounding box center [513, 15] width 11 height 11
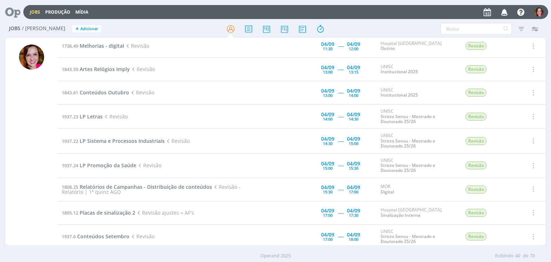
scroll to position [191, 0]
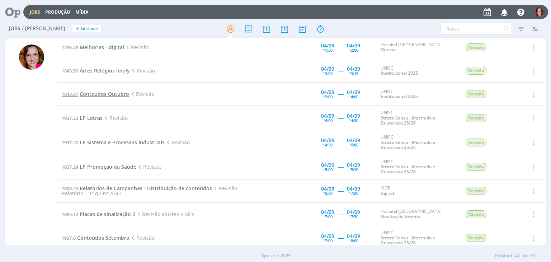
click at [99, 93] on span "Conteúdos Outubro" at bounding box center [105, 93] width 50 height 7
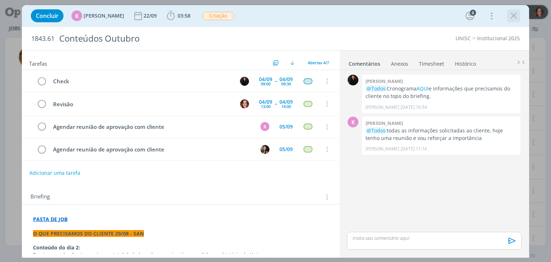
click at [514, 14] on icon "dialog" at bounding box center [513, 15] width 11 height 11
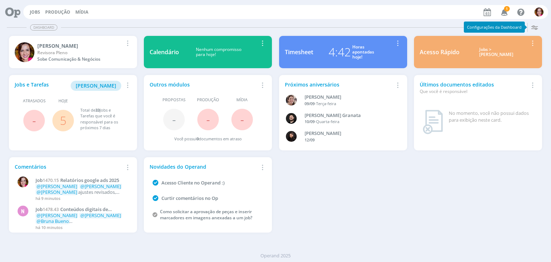
click at [506, 13] on icon "button" at bounding box center [504, 12] width 13 height 12
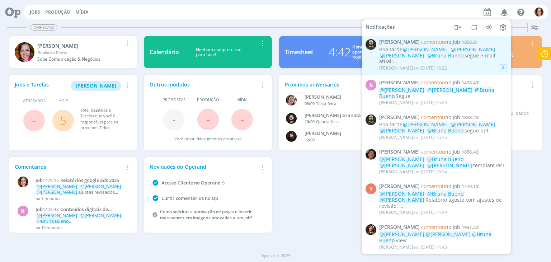
click at [471, 65] on div "[PERSON_NAME] em [DATE] 16:32" at bounding box center [443, 68] width 128 height 7
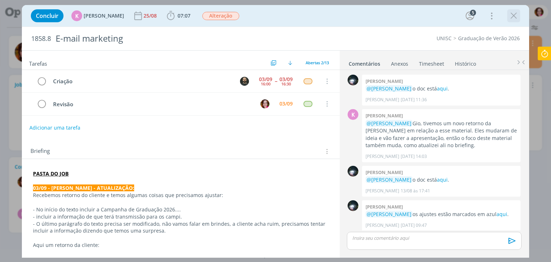
scroll to position [339, 0]
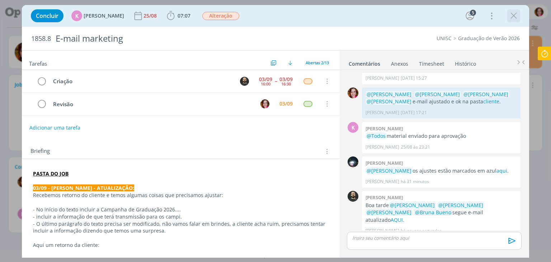
click at [512, 16] on icon "dialog" at bounding box center [513, 15] width 11 height 11
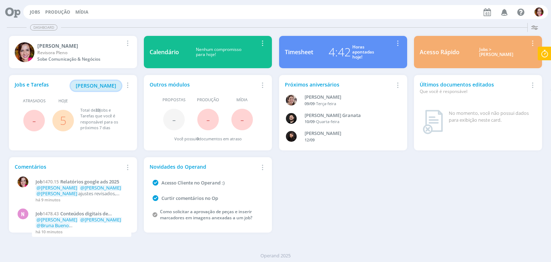
click at [103, 85] on span "[PERSON_NAME]" at bounding box center [96, 85] width 41 height 7
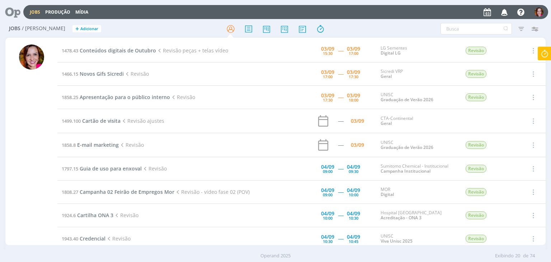
click at [33, 125] on div at bounding box center [31, 144] width 25 height 201
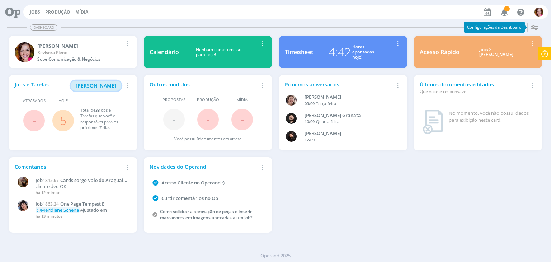
click at [87, 85] on span "[PERSON_NAME]" at bounding box center [96, 85] width 41 height 7
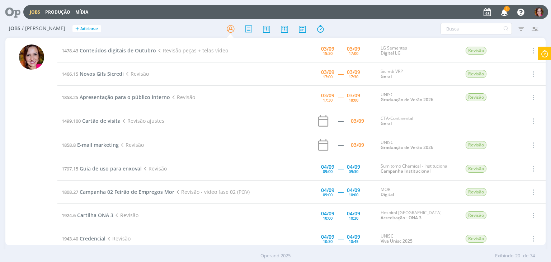
click at [507, 14] on icon "button" at bounding box center [504, 12] width 13 height 12
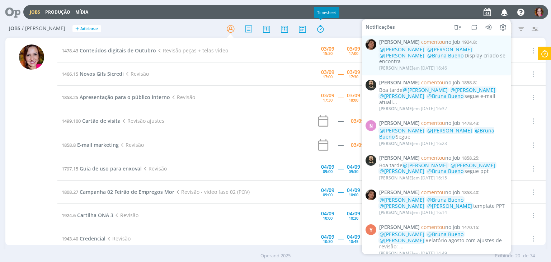
click at [332, 15] on div "Timesheet" at bounding box center [326, 12] width 25 height 11
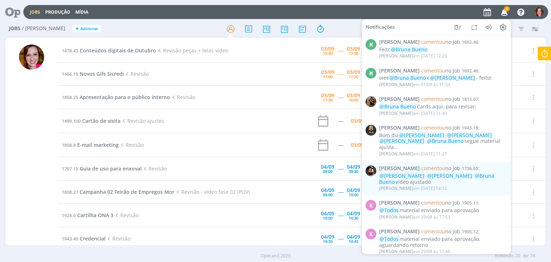
click at [505, 13] on icon "button" at bounding box center [504, 12] width 13 height 12
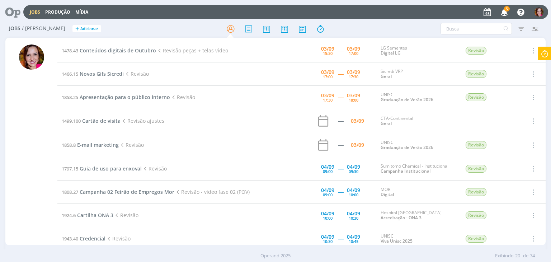
click at [505, 13] on icon "button" at bounding box center [504, 12] width 13 height 12
click at [109, 121] on span "Cartão de visita" at bounding box center [101, 120] width 38 height 7
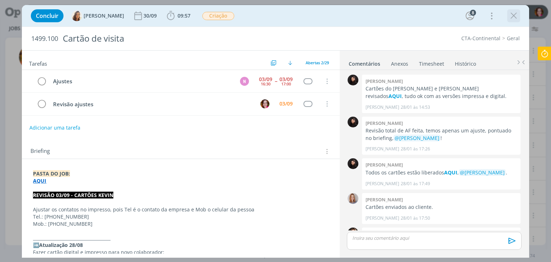
scroll to position [598, 0]
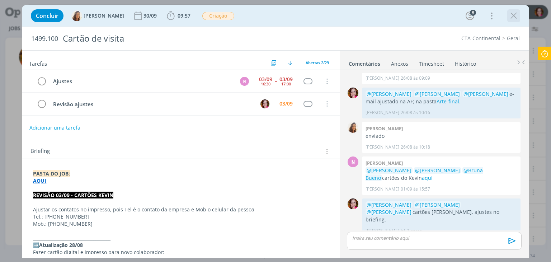
click at [513, 18] on icon "dialog" at bounding box center [513, 15] width 11 height 11
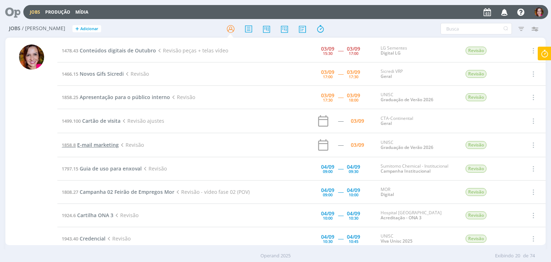
click at [99, 144] on span "E-mail marketing" at bounding box center [98, 144] width 42 height 7
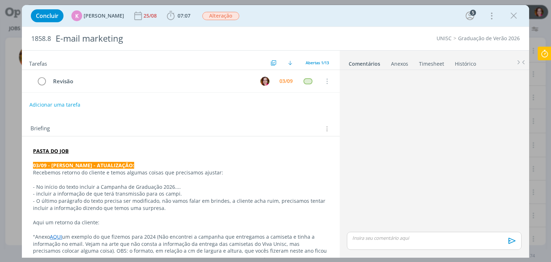
scroll to position [339, 0]
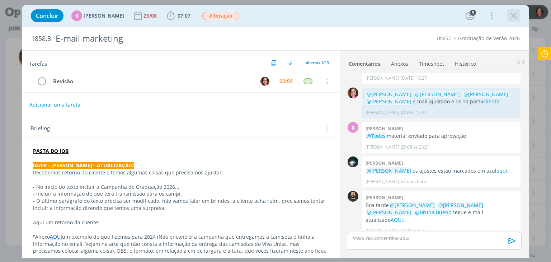
click at [514, 15] on icon "dialog" at bounding box center [513, 15] width 11 height 11
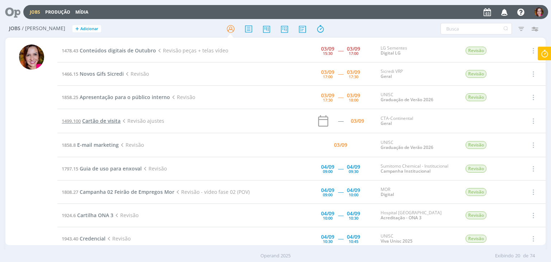
click at [105, 121] on span "Cartão de visita" at bounding box center [101, 120] width 38 height 7
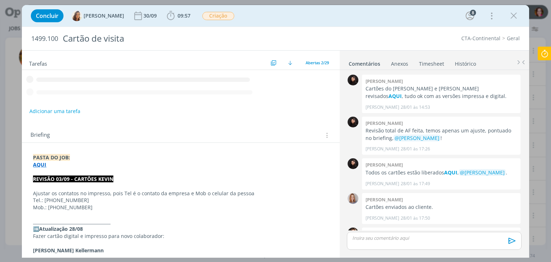
scroll to position [598, 0]
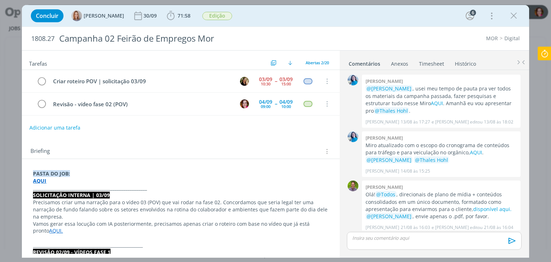
scroll to position [574, 0]
